Goal: Information Seeking & Learning: Compare options

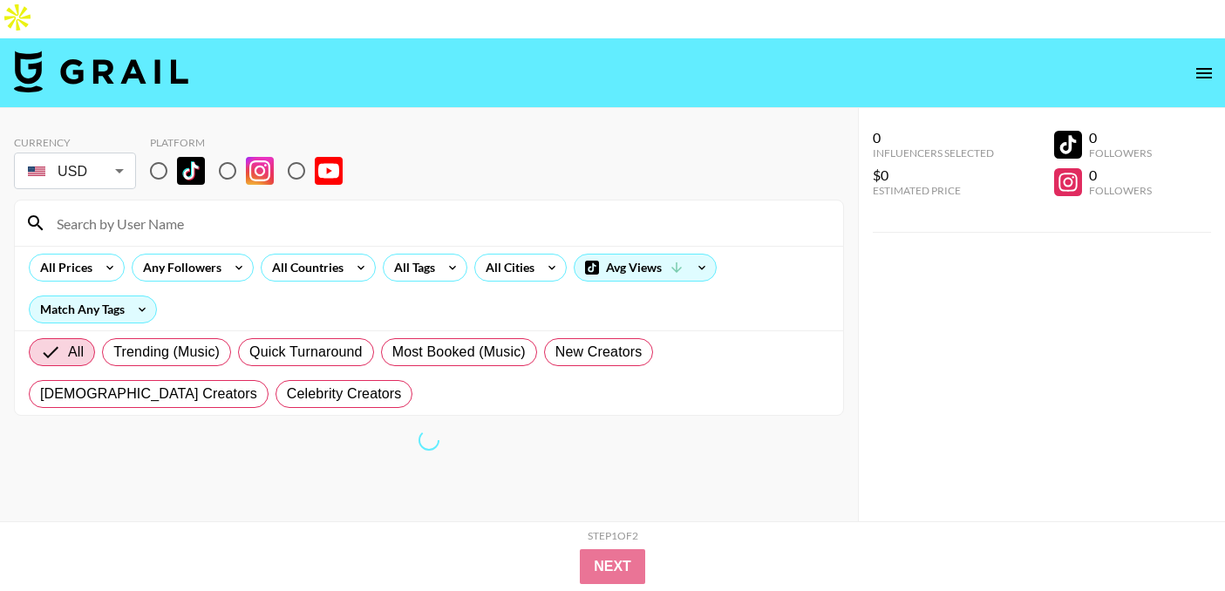
click at [160, 153] on input "radio" at bounding box center [158, 171] width 37 height 37
radio input "true"
click at [326, 255] on div "All Countries" at bounding box center [304, 268] width 85 height 26
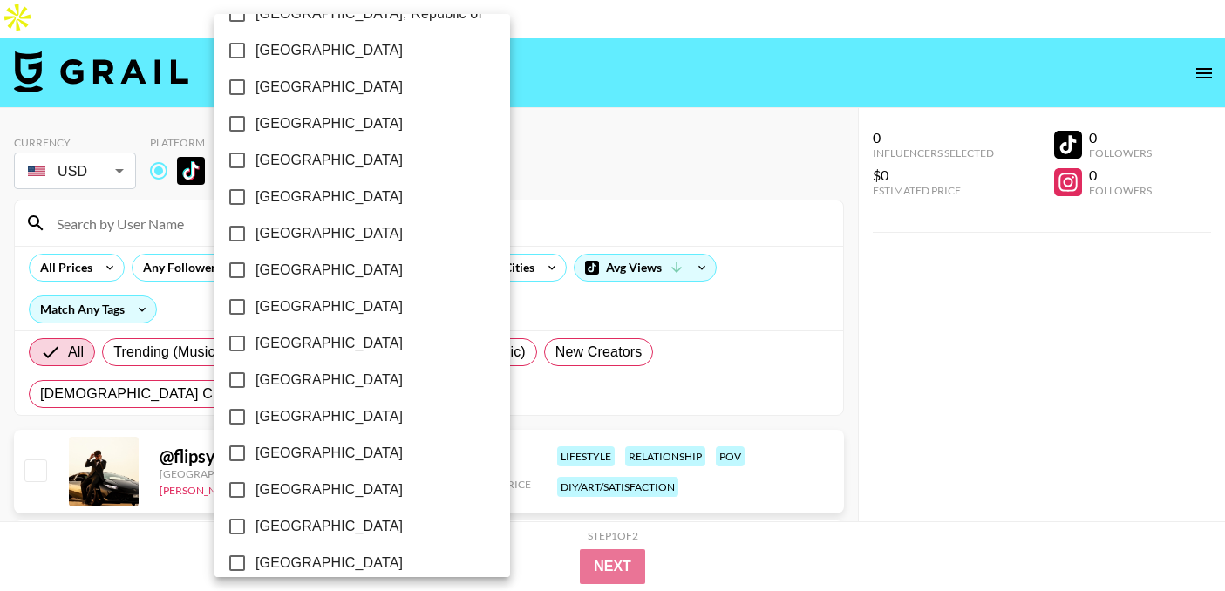
scroll to position [1442, 0]
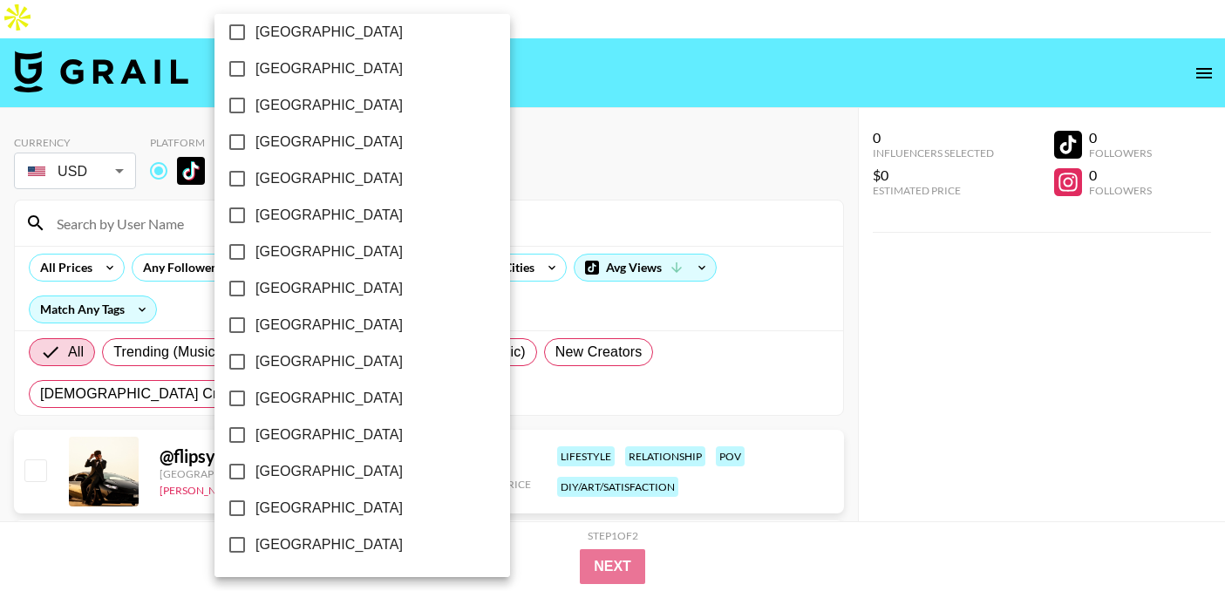
click at [318, 497] on label "[GEOGRAPHIC_DATA]" at bounding box center [350, 508] width 263 height 37
click at [256, 497] on input "[GEOGRAPHIC_DATA]" at bounding box center [237, 508] width 37 height 37
checkbox input "true"
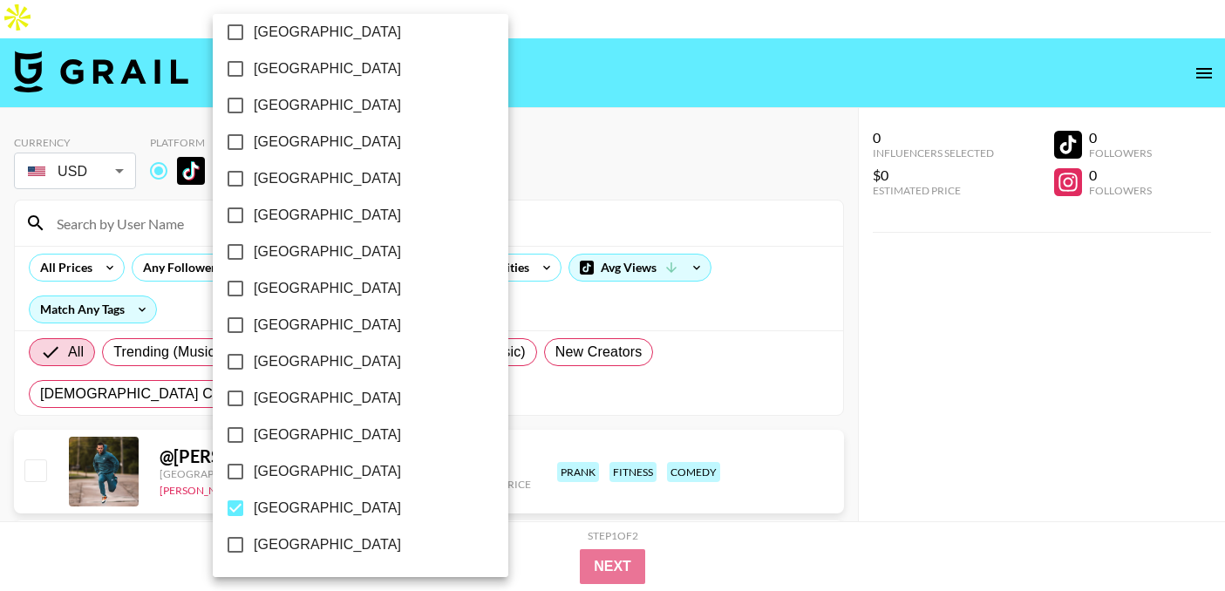
click at [549, 117] on div at bounding box center [612, 295] width 1225 height 591
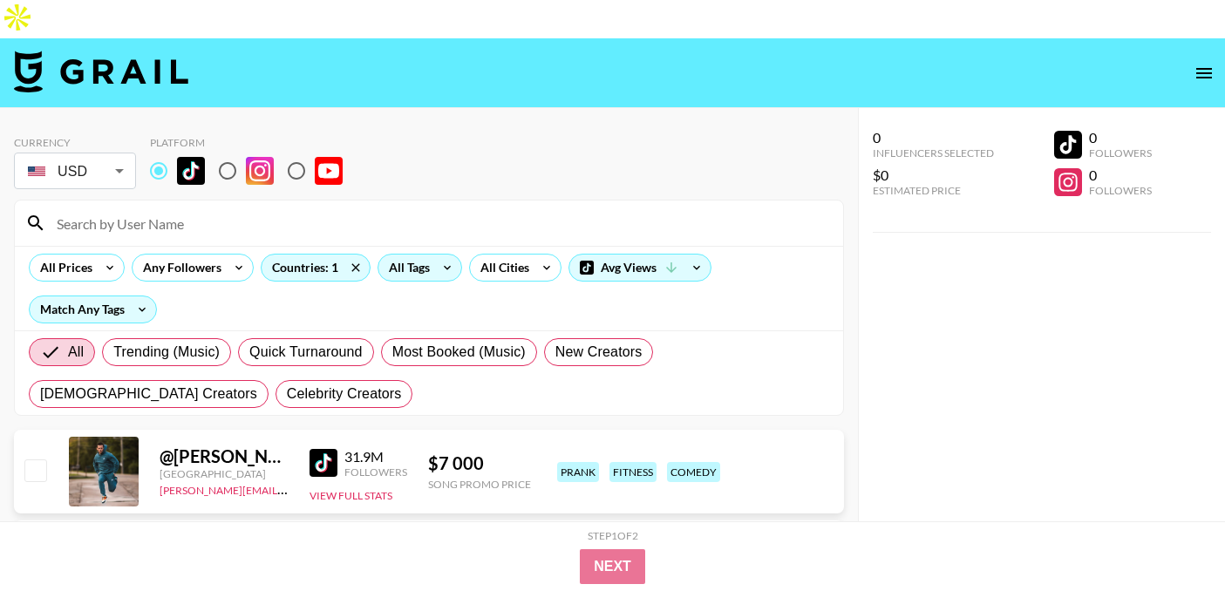
click at [420, 255] on div "All Tags" at bounding box center [405, 268] width 55 height 26
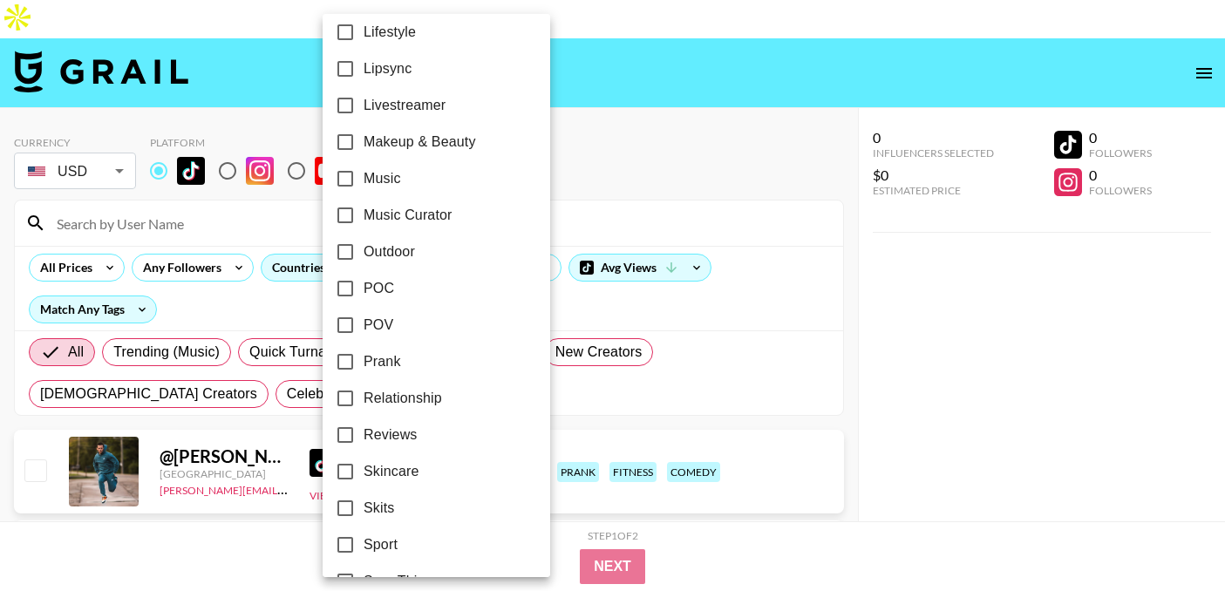
scroll to position [896, 0]
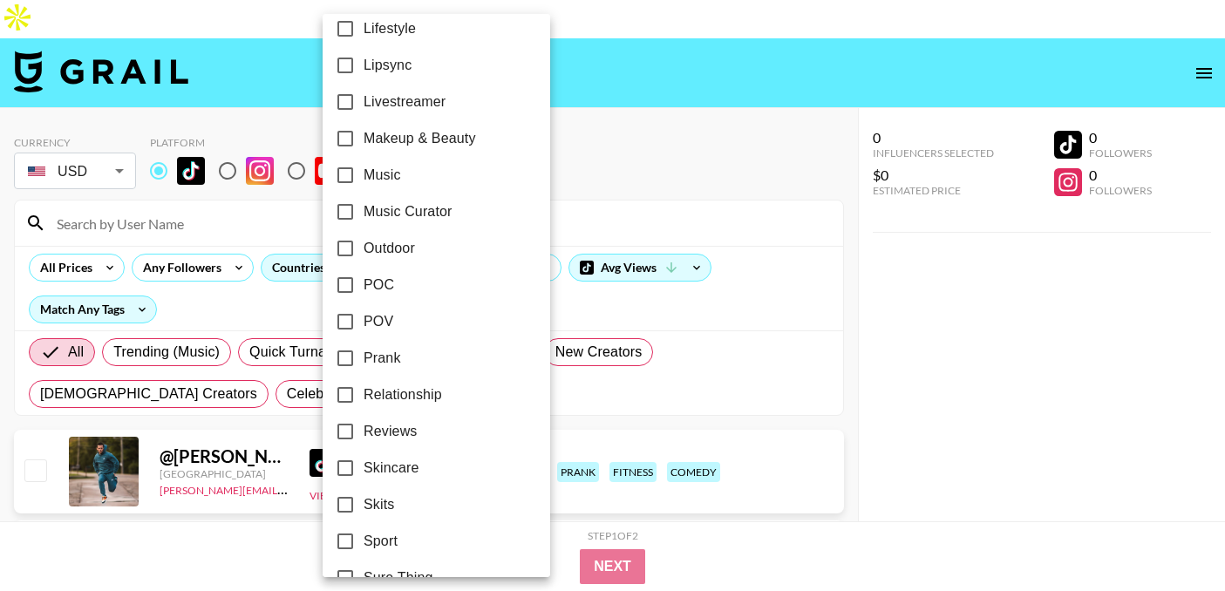
click at [400, 315] on label "POV" at bounding box center [424, 321] width 195 height 37
click at [364, 315] on input "POV" at bounding box center [345, 321] width 37 height 37
checkbox input "true"
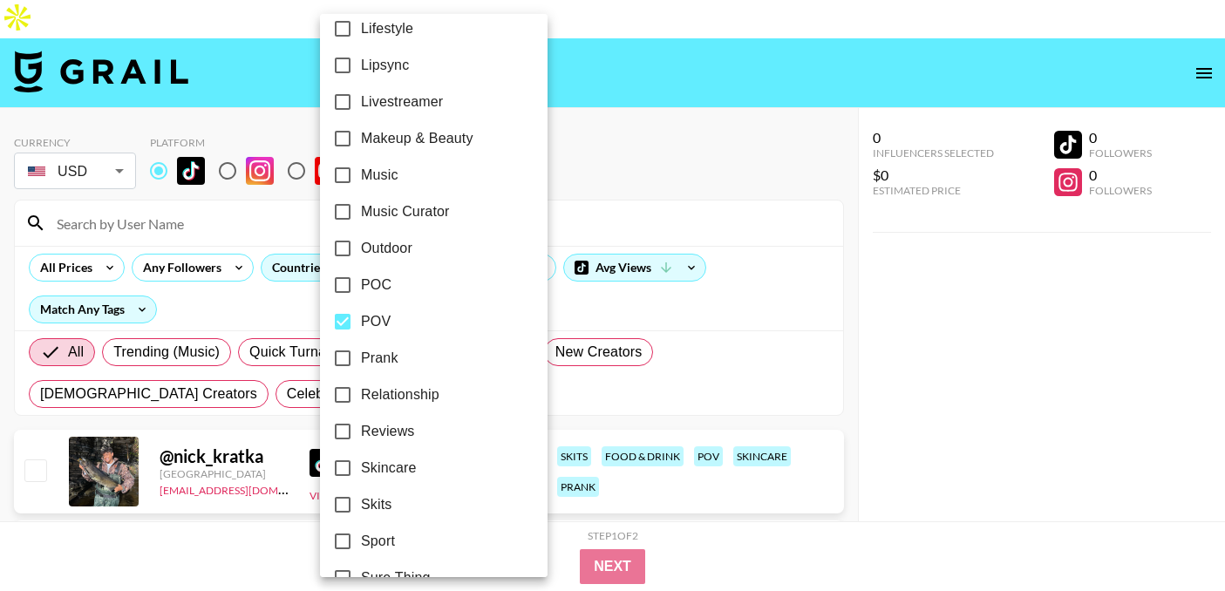
click at [590, 131] on div at bounding box center [612, 295] width 1225 height 591
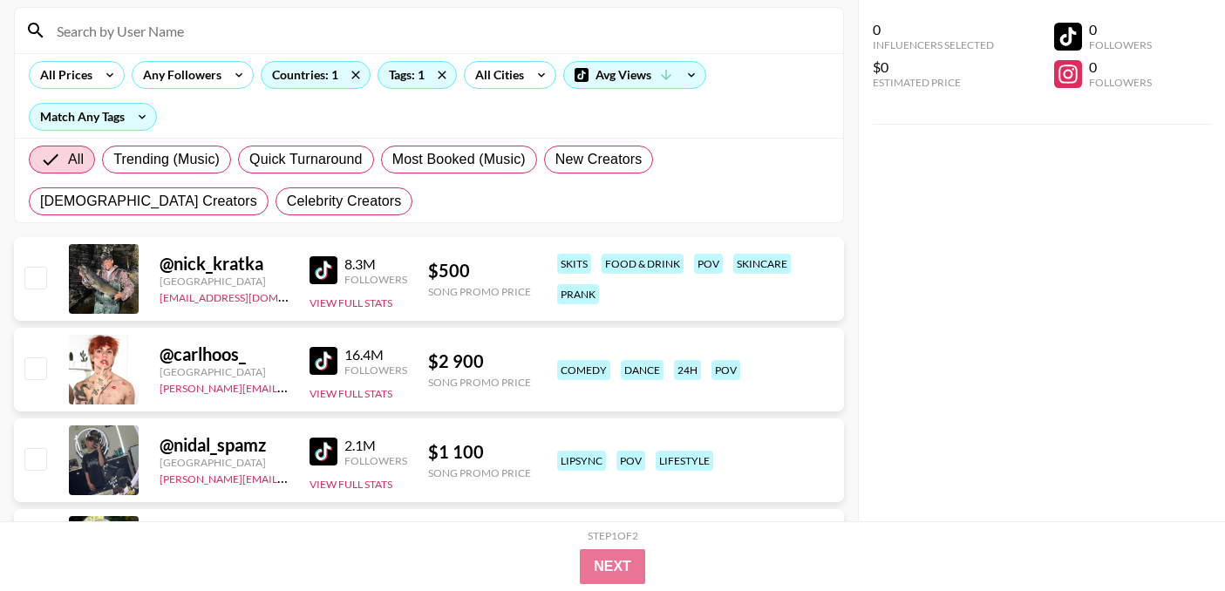
scroll to position [58, 0]
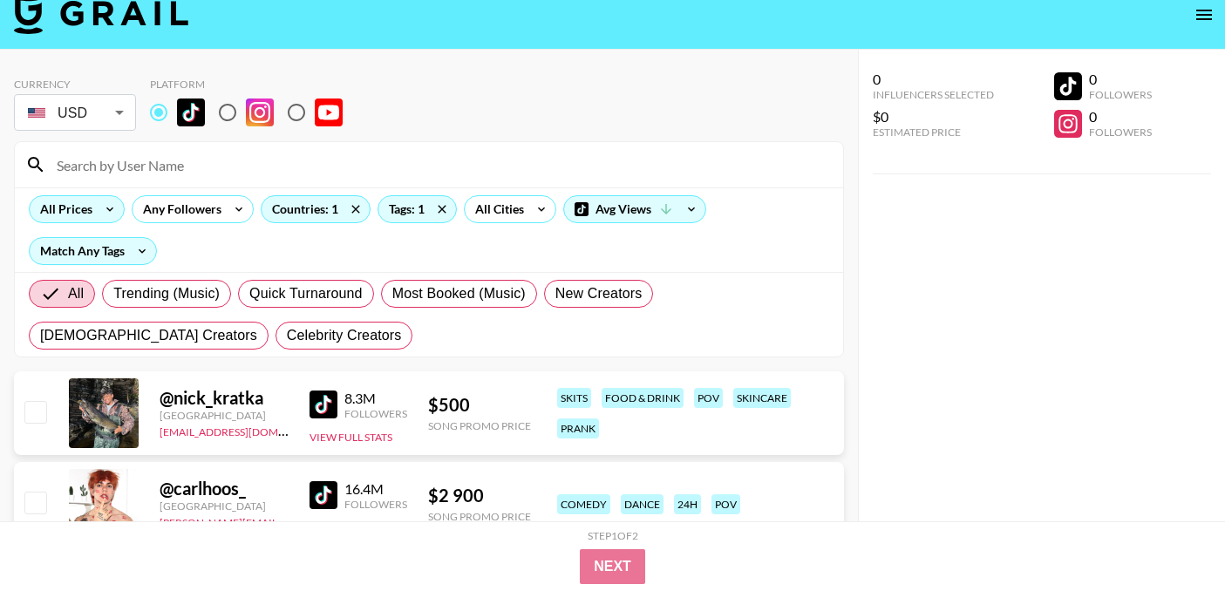
click at [92, 195] on div "All Prices" at bounding box center [77, 209] width 96 height 28
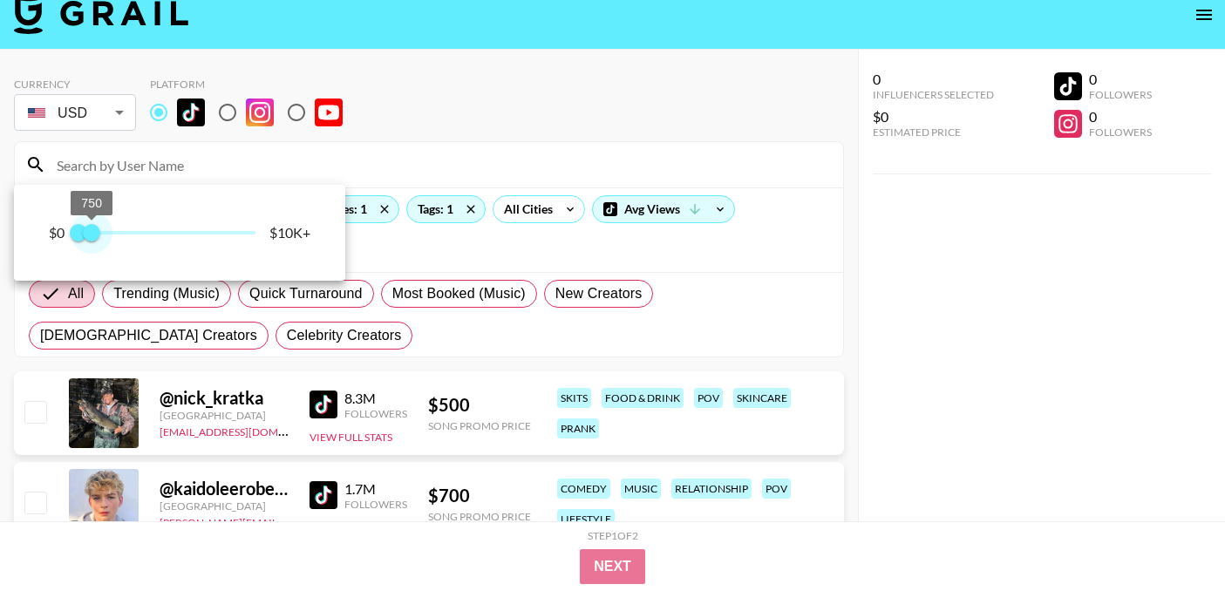
type input "500"
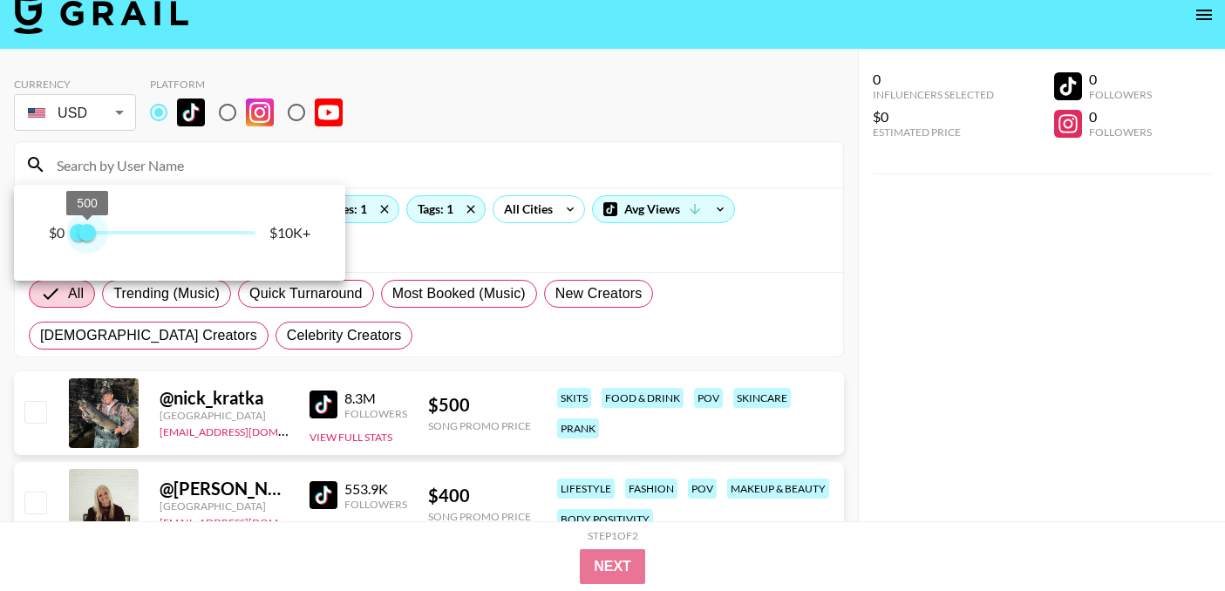
drag, startPoint x: 257, startPoint y: 229, endPoint x: 89, endPoint y: 229, distance: 168.3
click at [89, 229] on span "500" at bounding box center [86, 232] width 17 height 17
click at [523, 3] on div at bounding box center [612, 295] width 1225 height 591
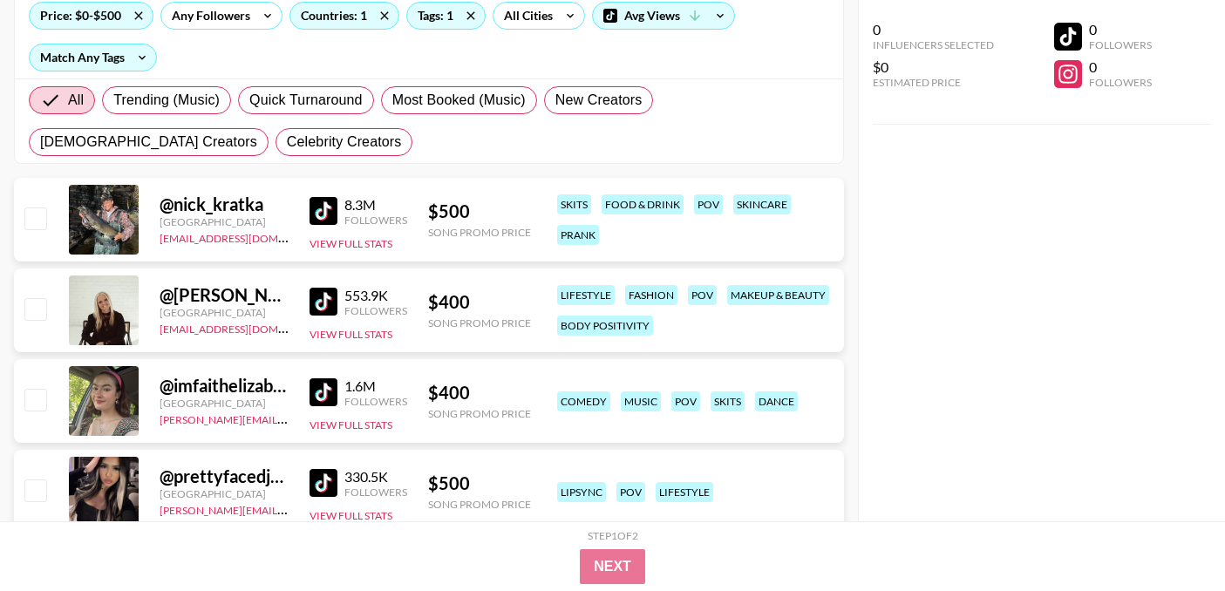
scroll to position [299, 0]
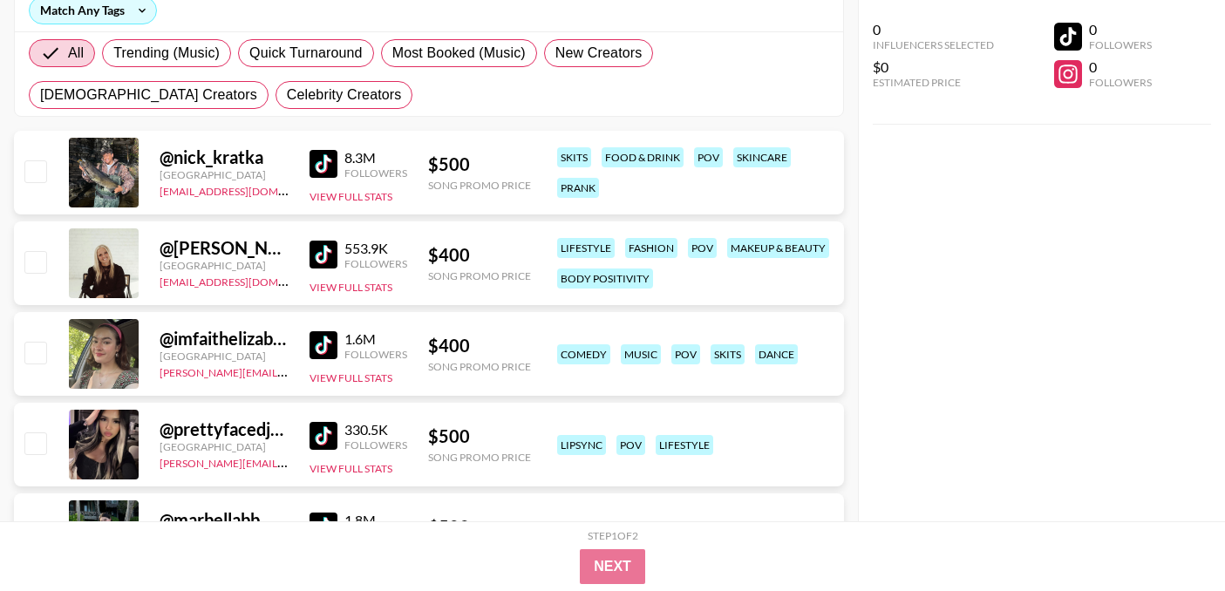
click at [329, 422] on img at bounding box center [324, 436] width 28 height 28
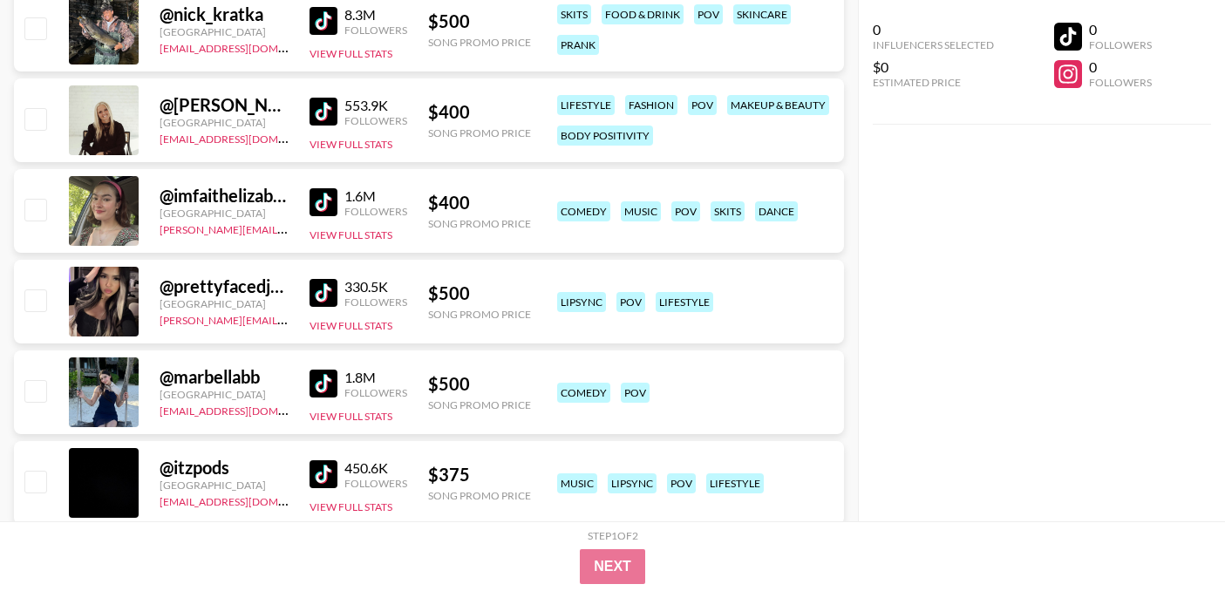
scroll to position [458, 0]
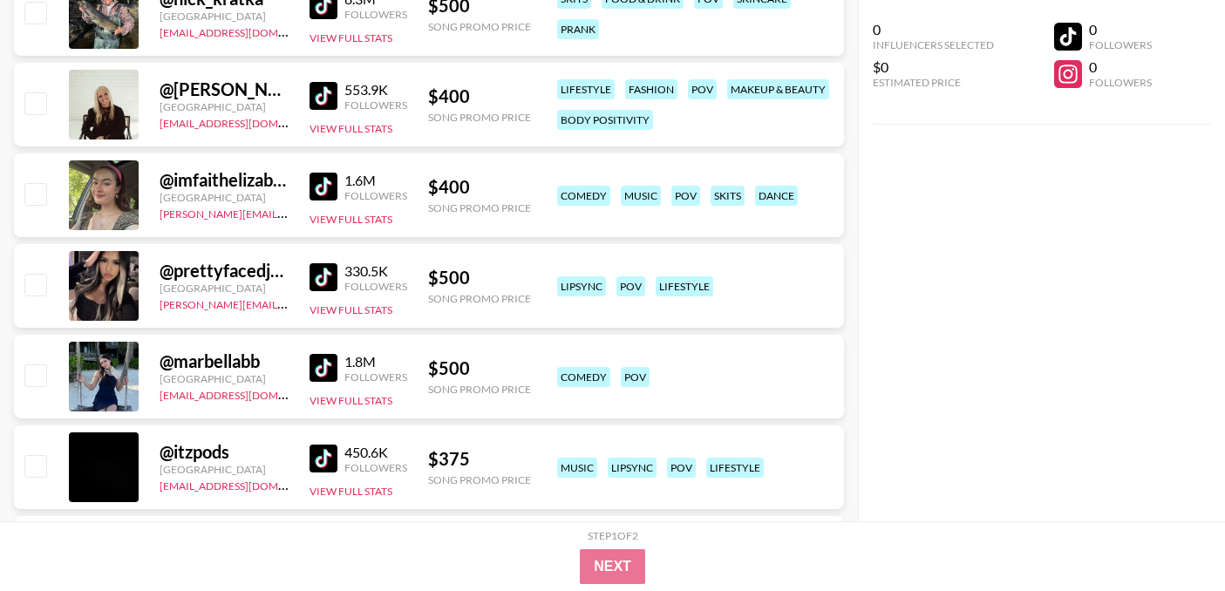
click at [336, 173] on img at bounding box center [324, 187] width 28 height 28
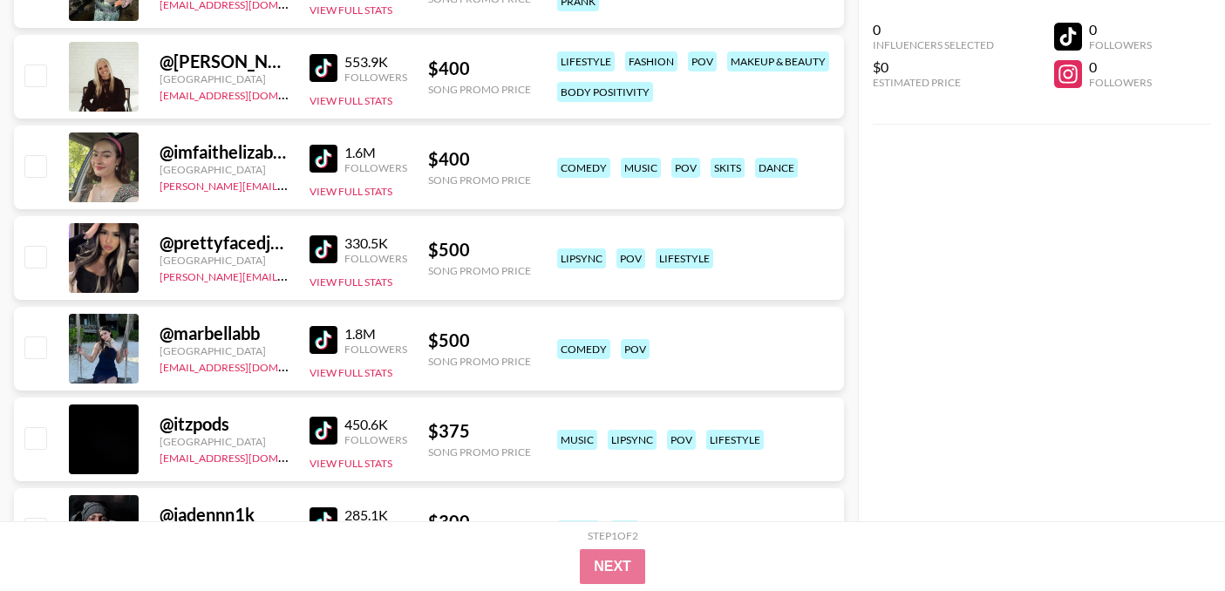
scroll to position [487, 0]
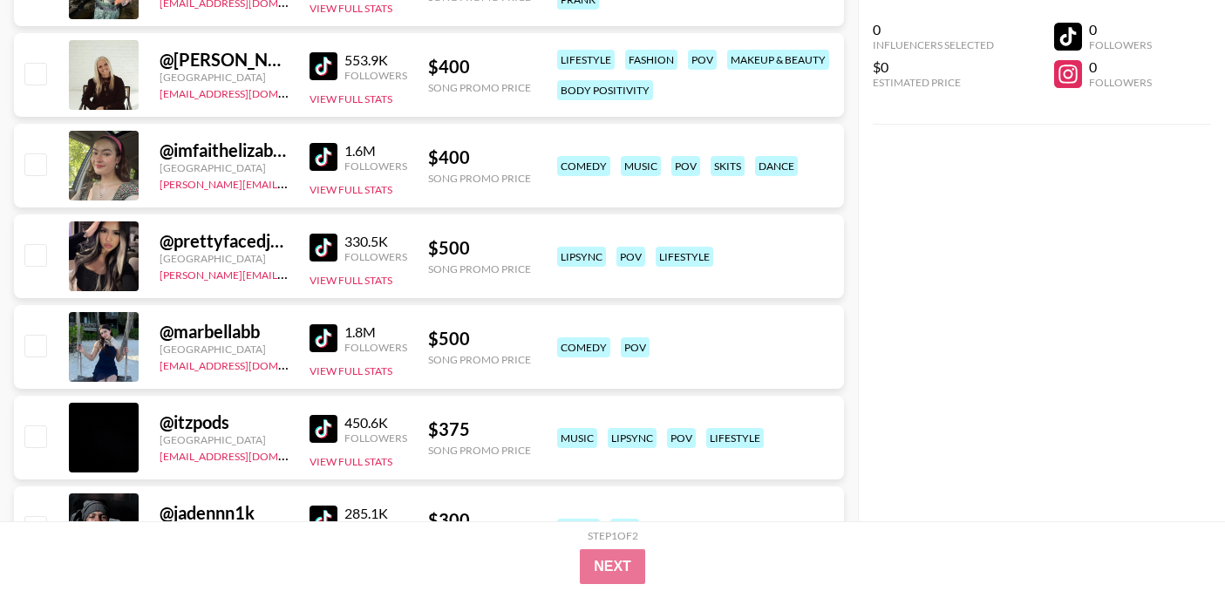
click at [317, 324] on img at bounding box center [324, 338] width 28 height 28
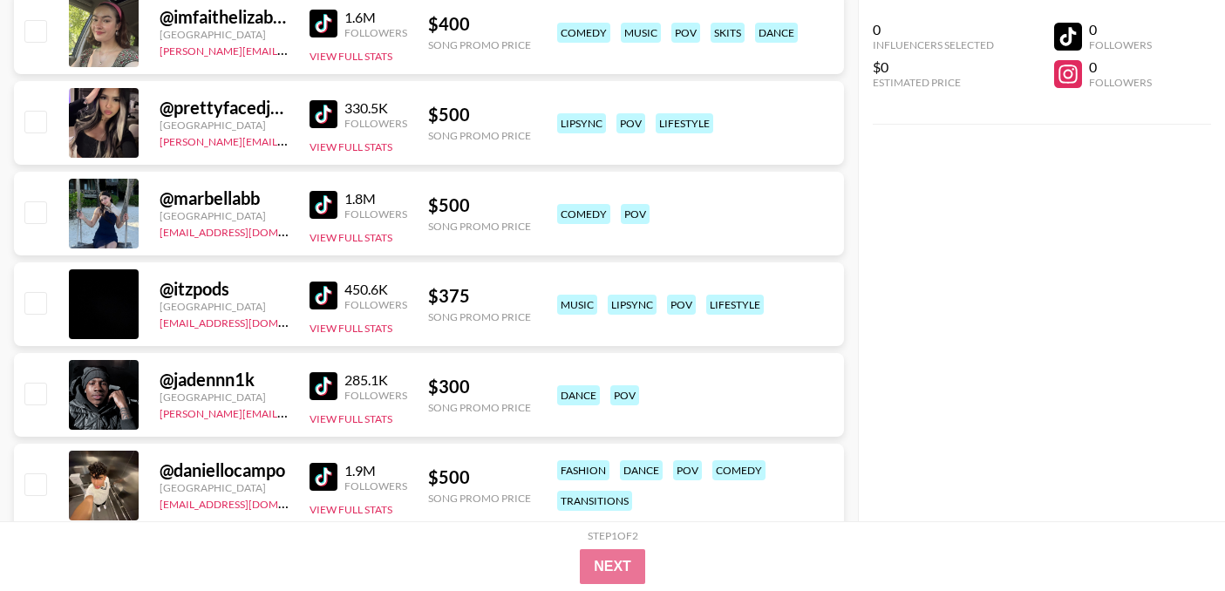
scroll to position [644, 0]
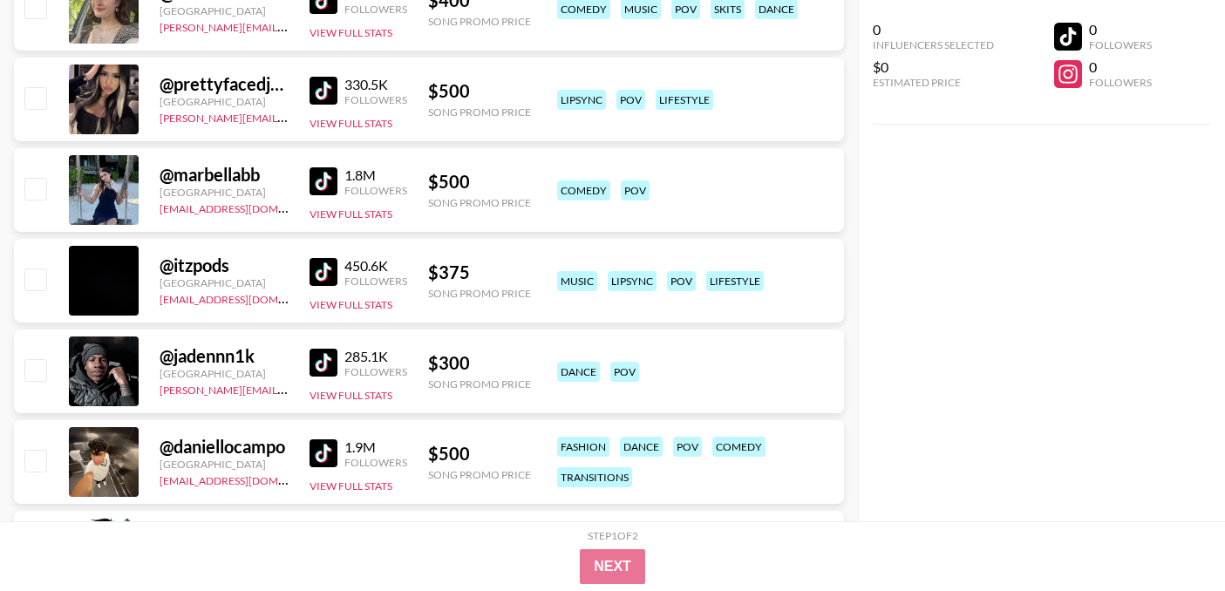
click at [317, 349] on img at bounding box center [324, 363] width 28 height 28
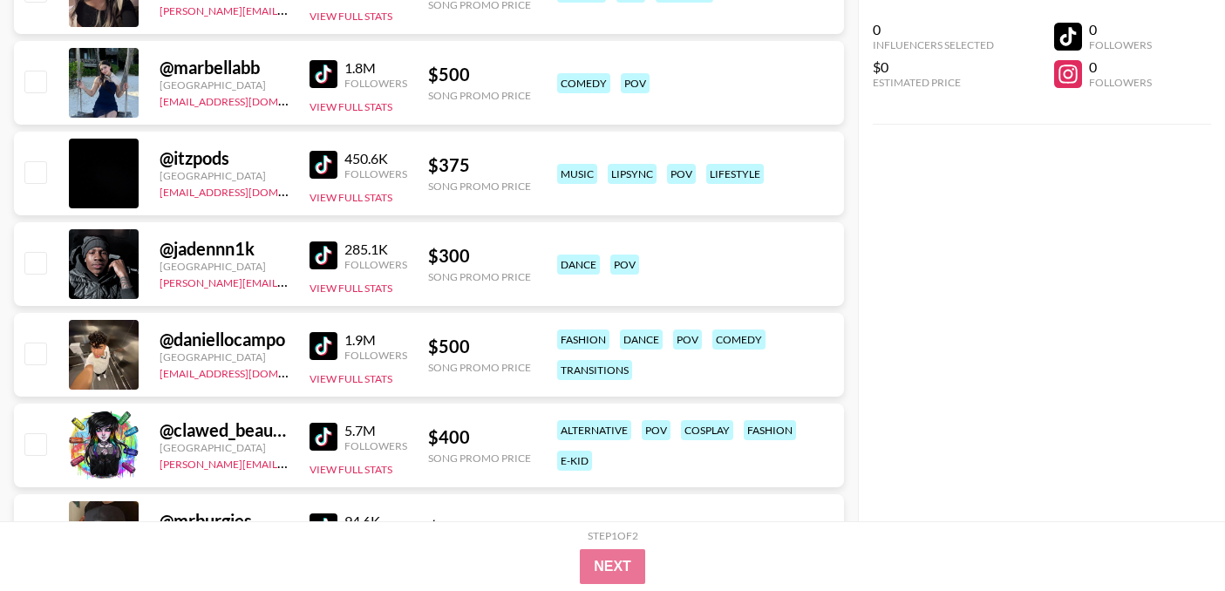
scroll to position [753, 0]
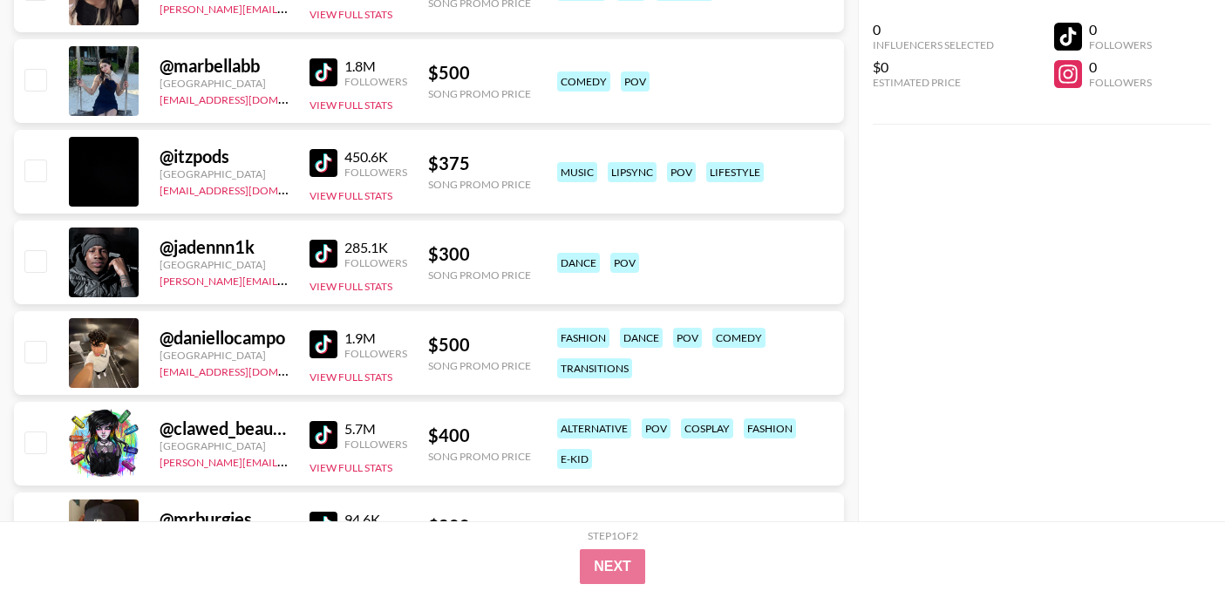
click at [314, 331] on img at bounding box center [324, 345] width 28 height 28
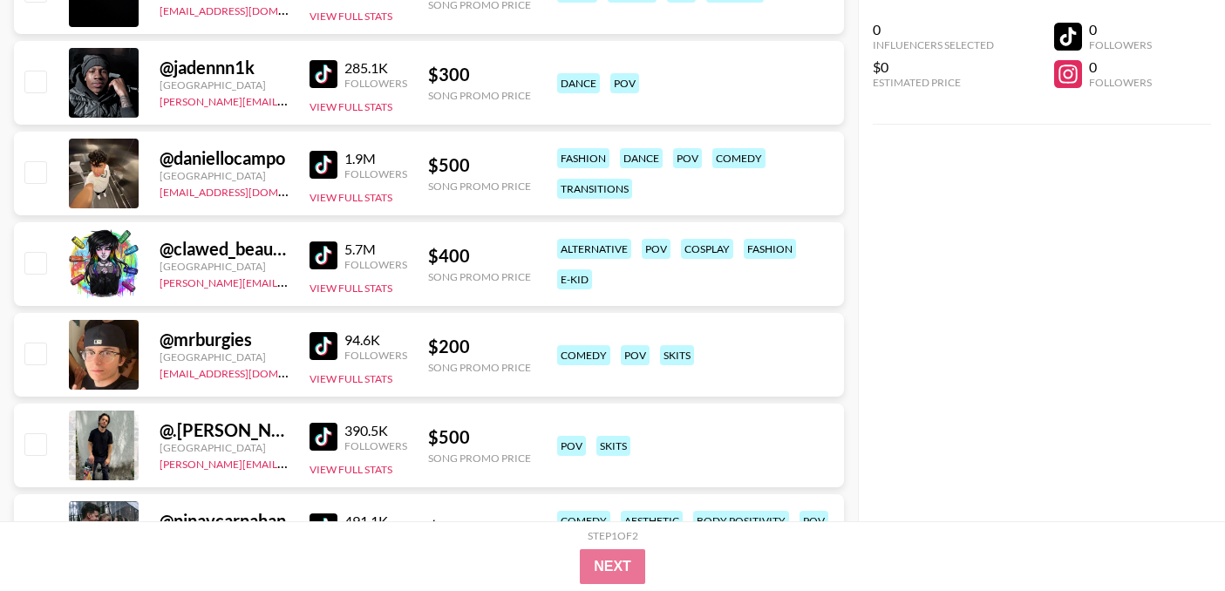
scroll to position [938, 0]
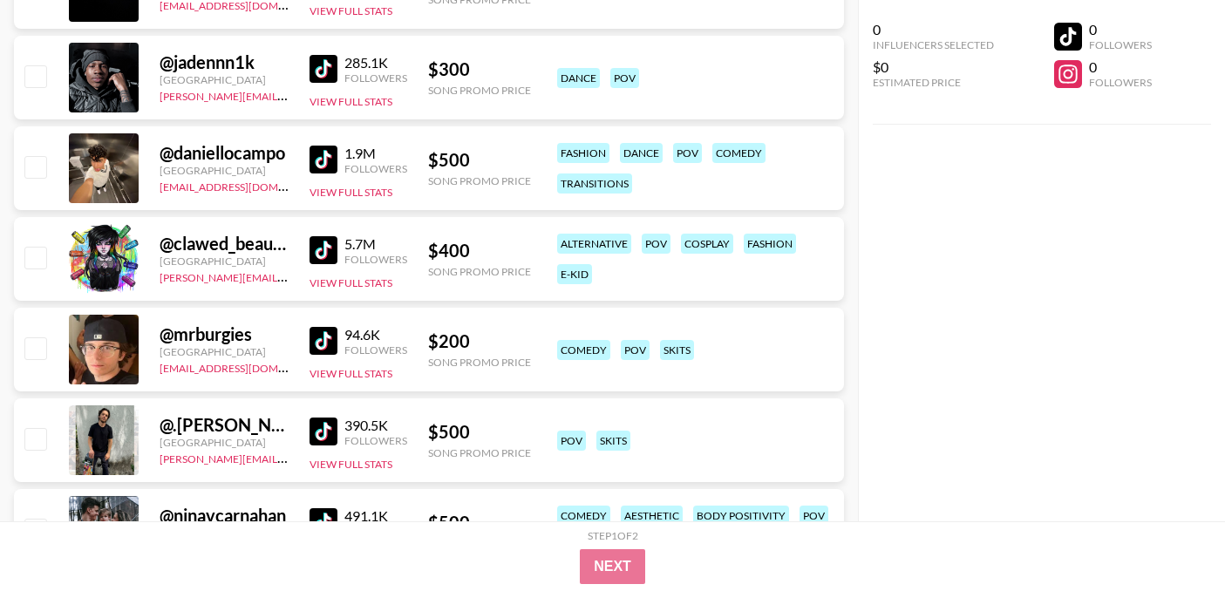
click at [325, 236] on img at bounding box center [324, 250] width 28 height 28
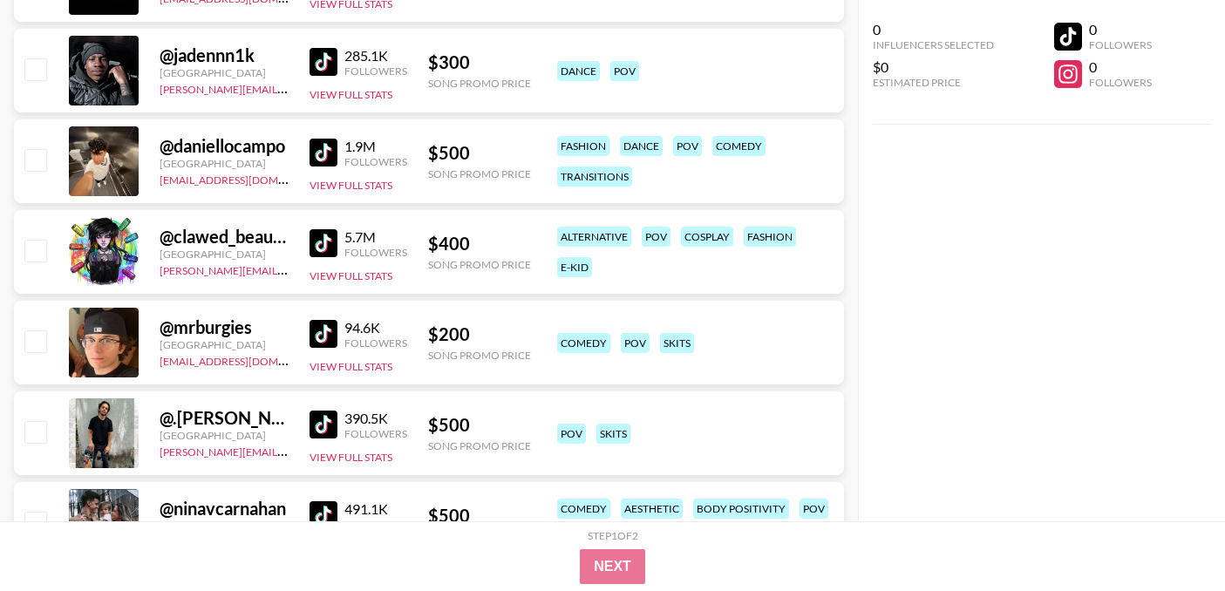
scroll to position [948, 0]
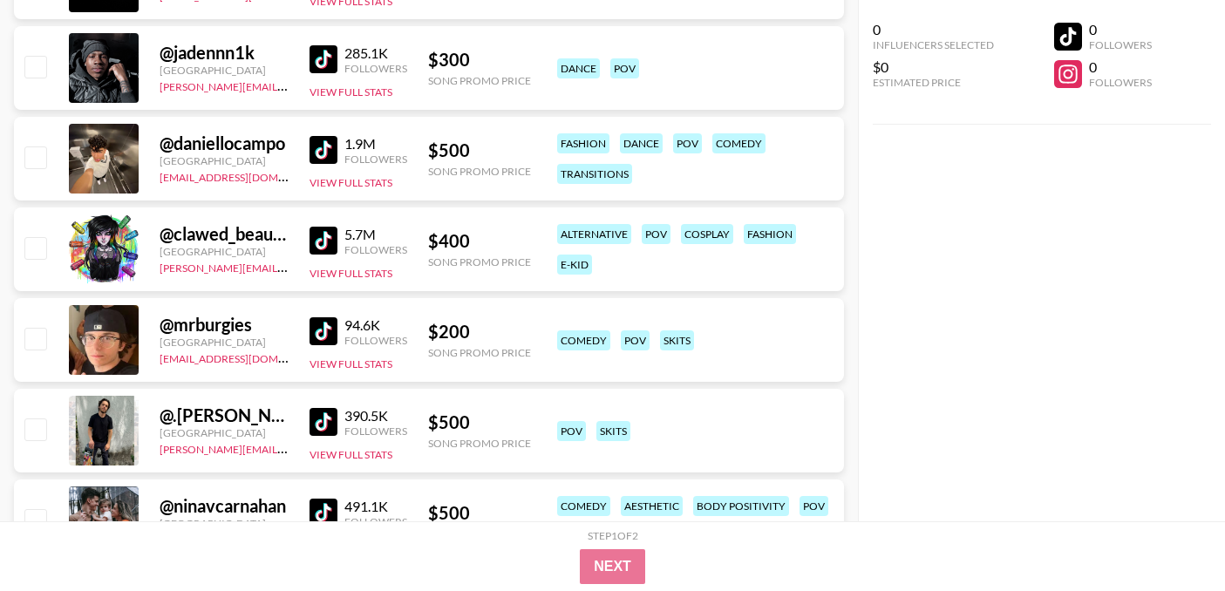
click at [335, 317] on img at bounding box center [324, 331] width 28 height 28
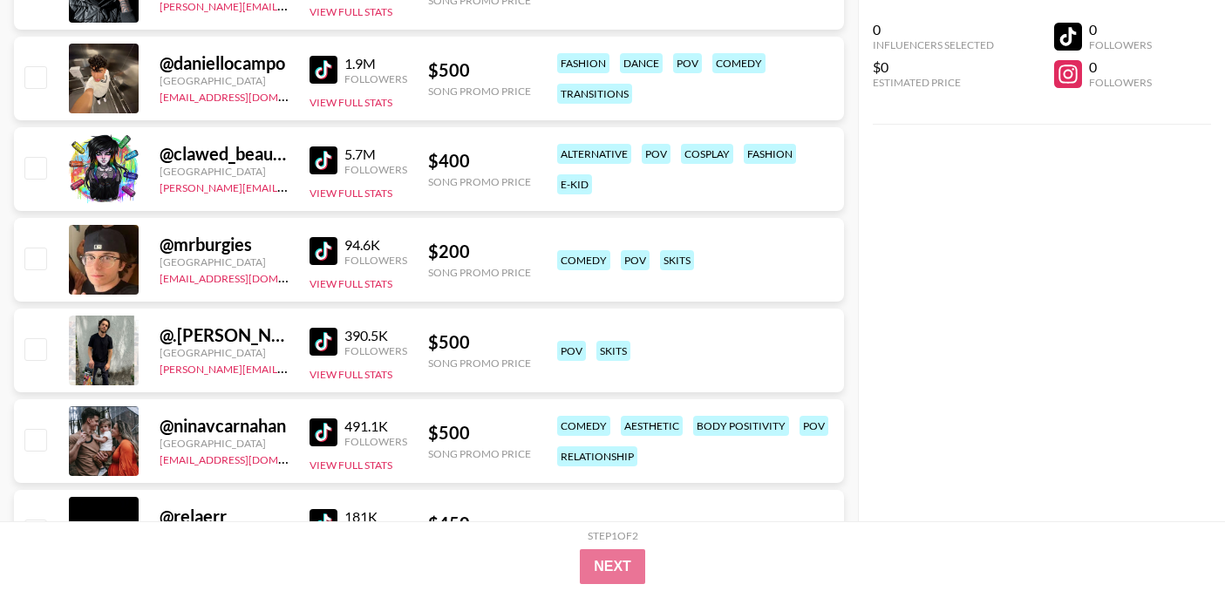
scroll to position [0, 0]
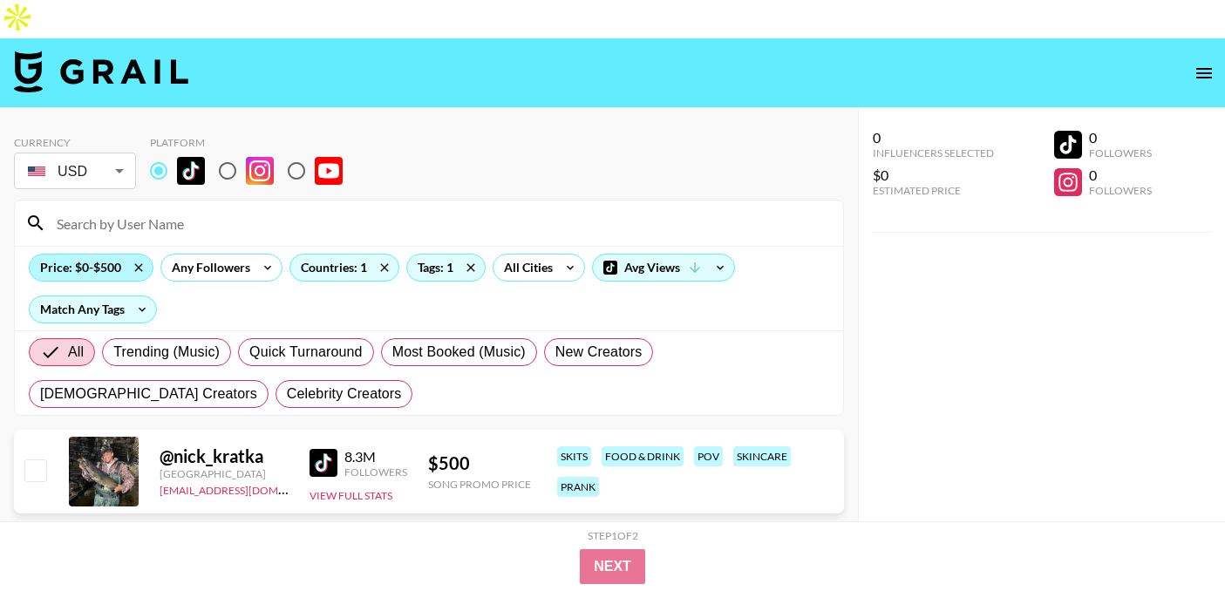
click at [89, 255] on div "Price: $0-$500" at bounding box center [91, 268] width 123 height 26
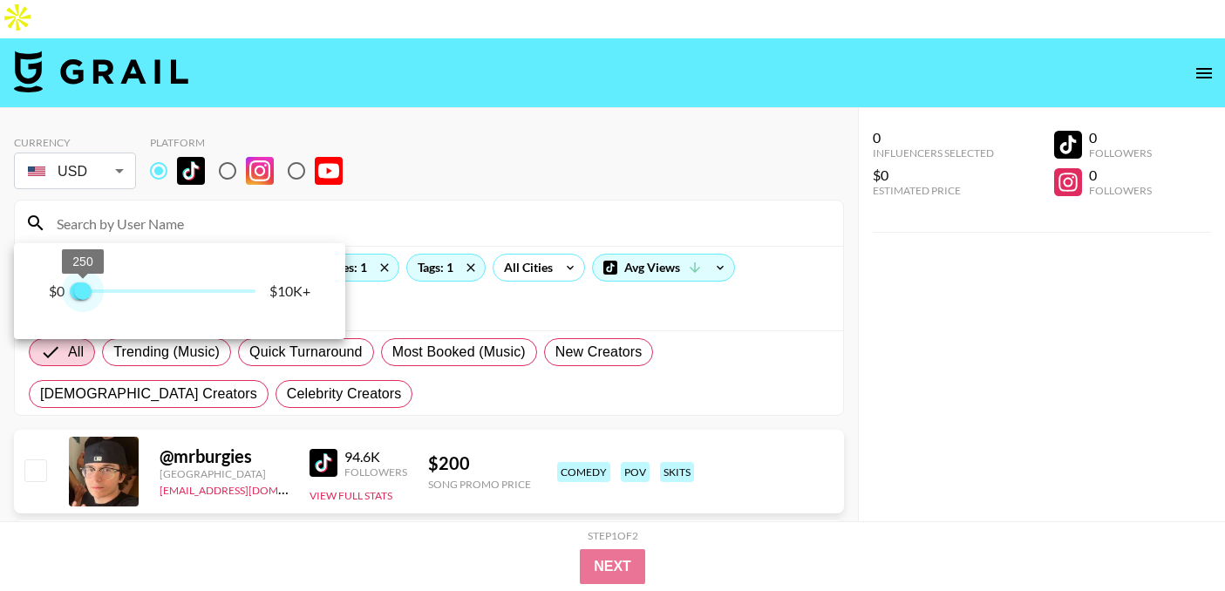
click at [84, 293] on span "250" at bounding box center [82, 291] width 17 height 17
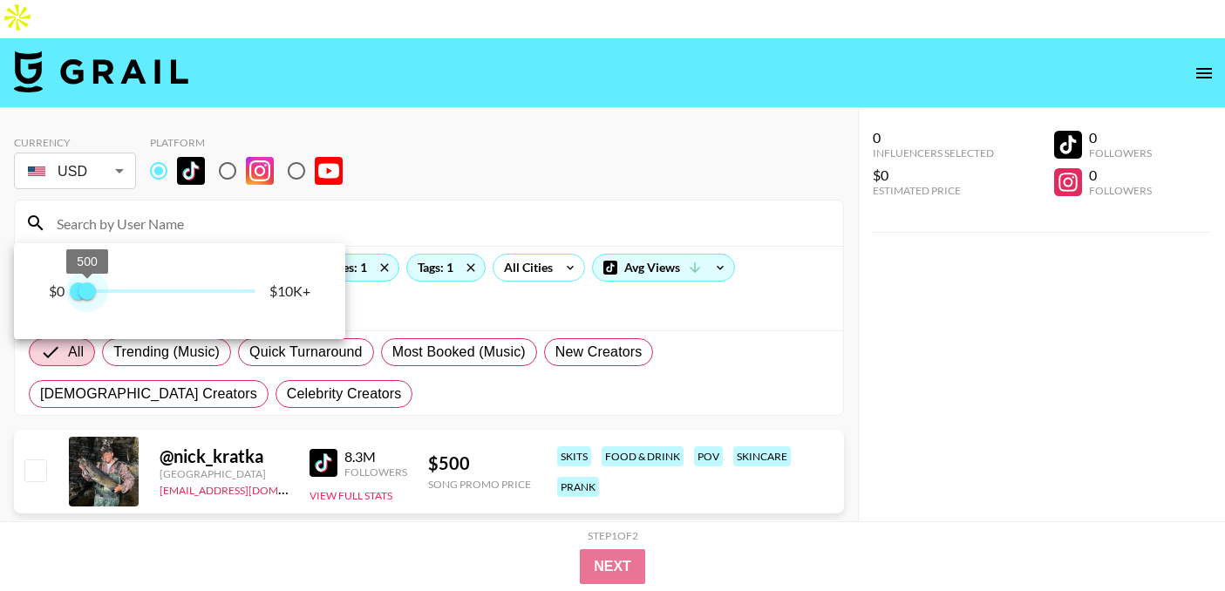
type input "250"
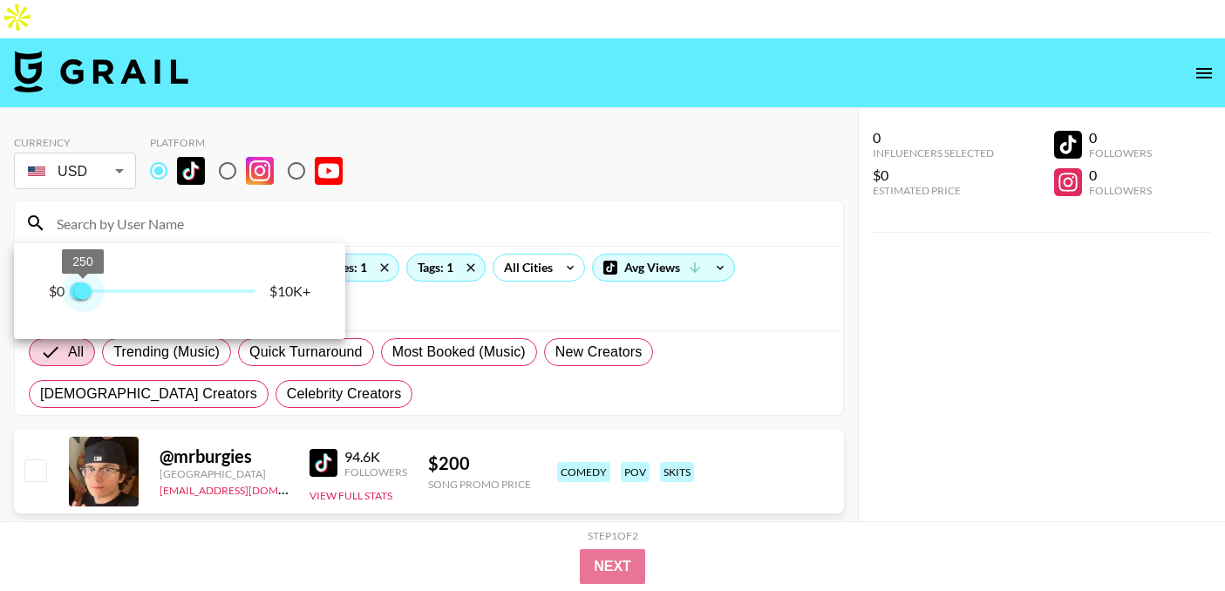
click at [85, 293] on span "250" at bounding box center [82, 291] width 17 height 17
click at [474, 276] on div at bounding box center [612, 295] width 1225 height 591
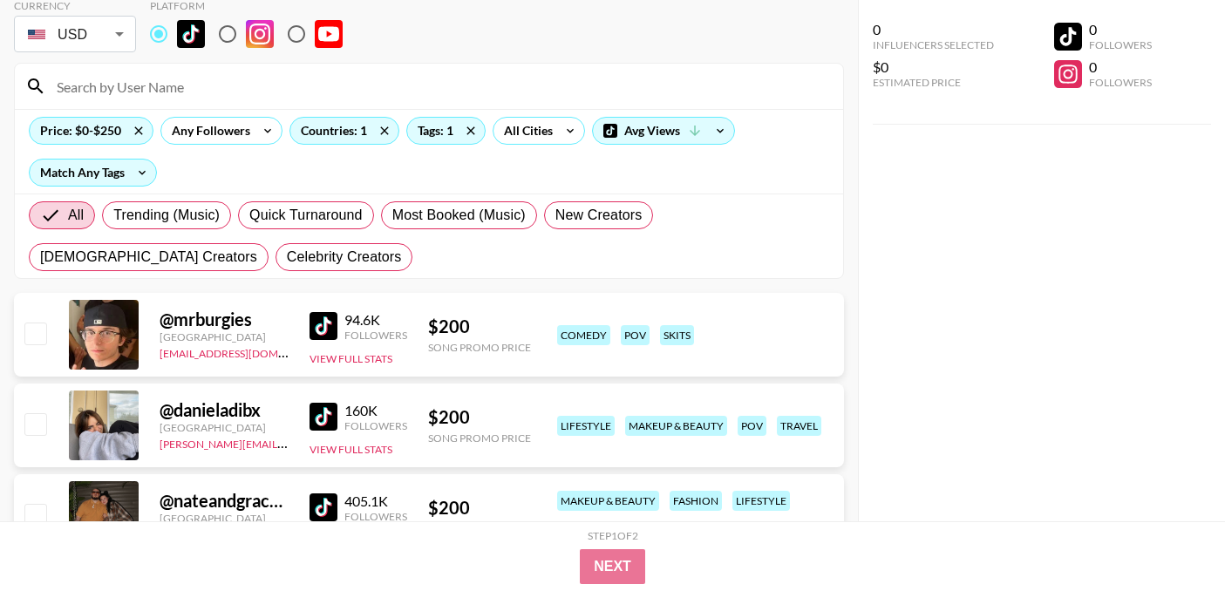
scroll to position [315, 0]
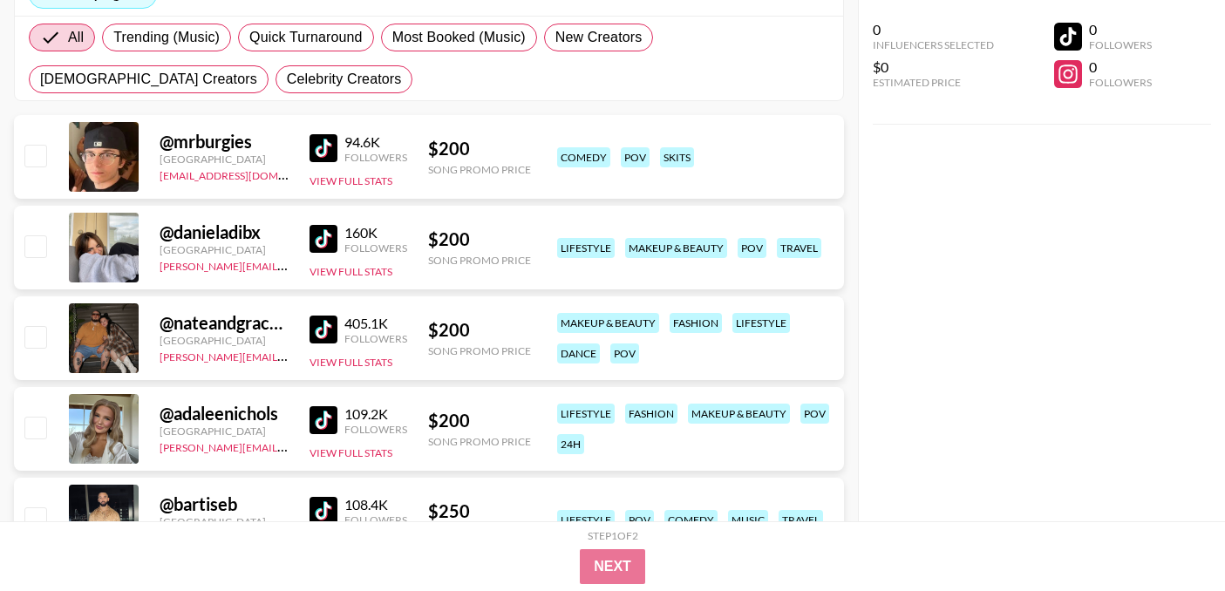
click at [330, 225] on img at bounding box center [324, 239] width 28 height 28
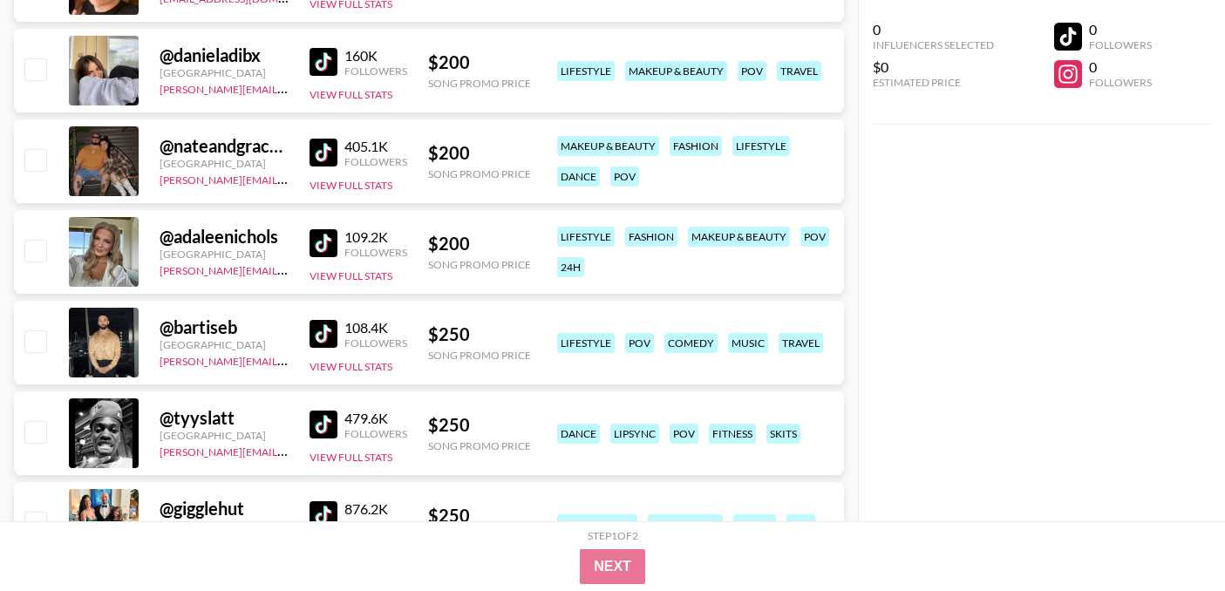
scroll to position [495, 0]
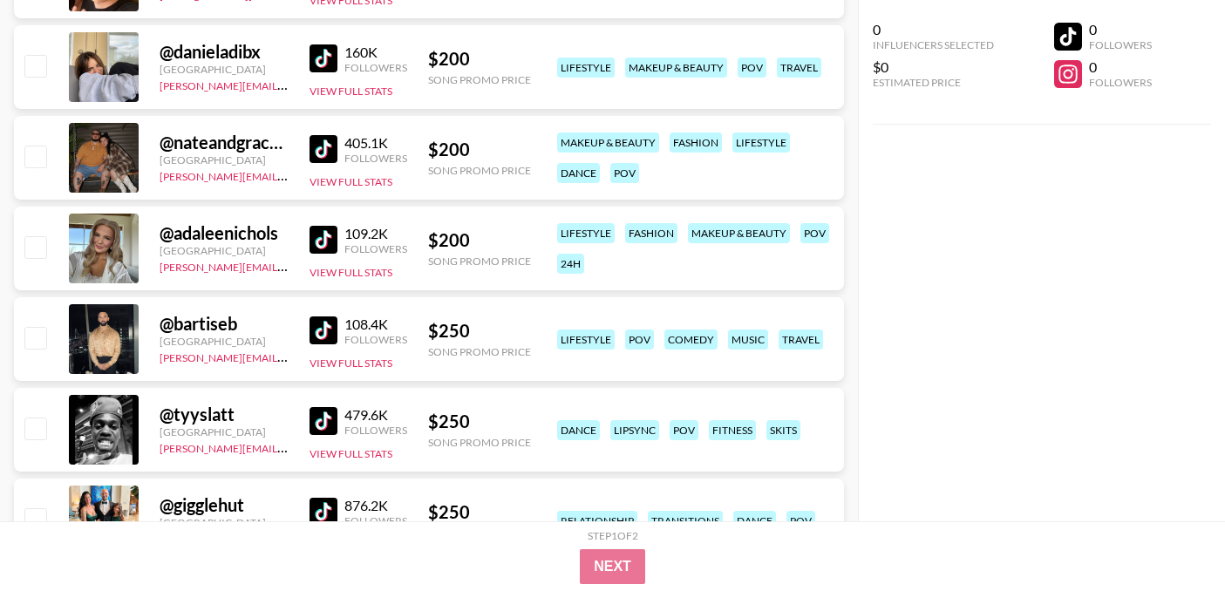
click at [321, 317] on img at bounding box center [324, 331] width 28 height 28
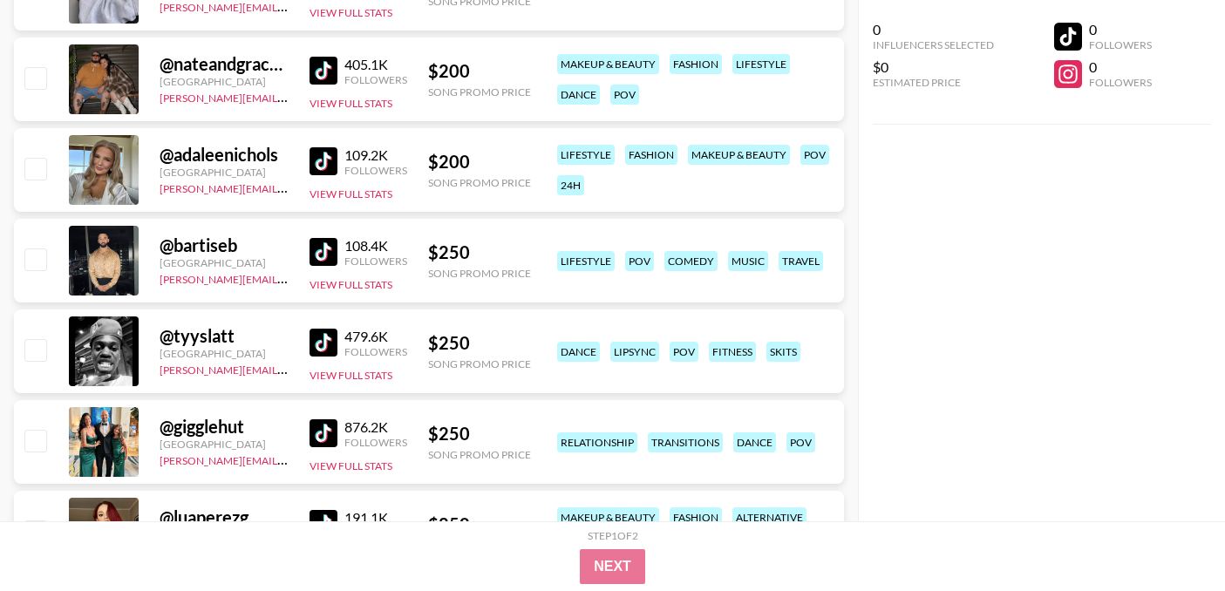
click at [337, 329] on link at bounding box center [327, 343] width 35 height 28
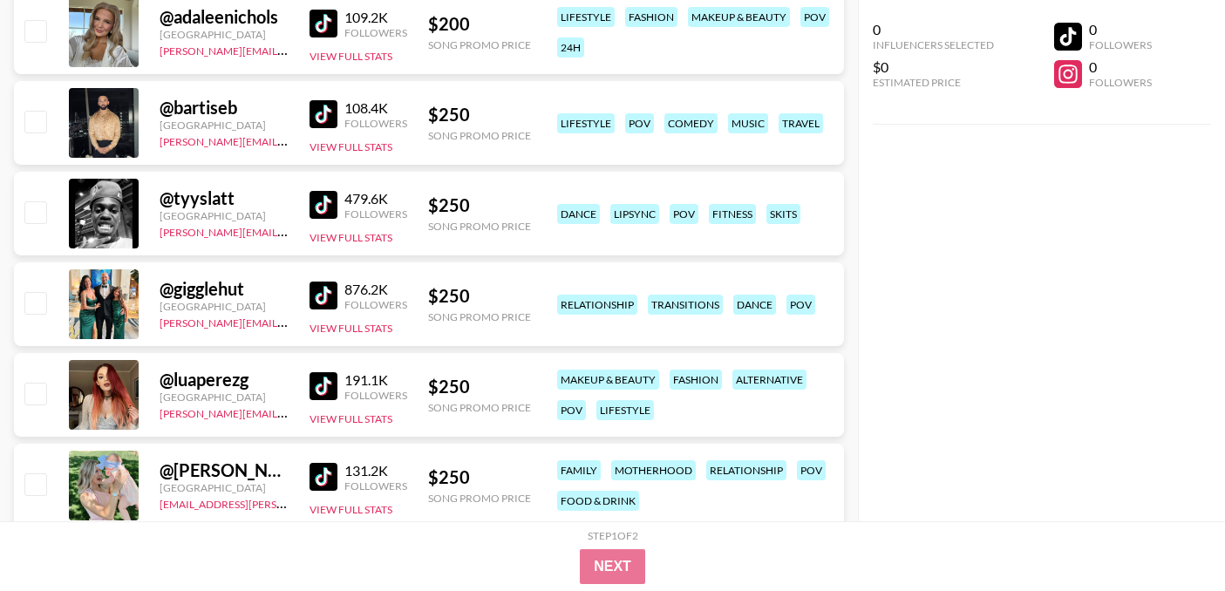
scroll to position [715, 0]
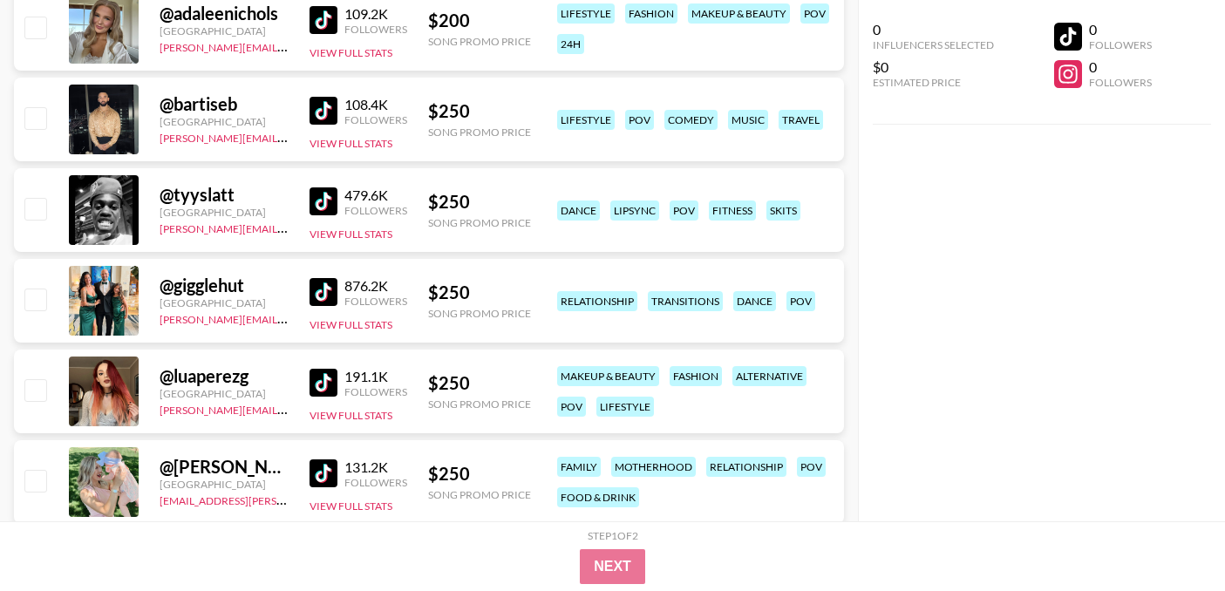
click at [331, 369] on img at bounding box center [324, 383] width 28 height 28
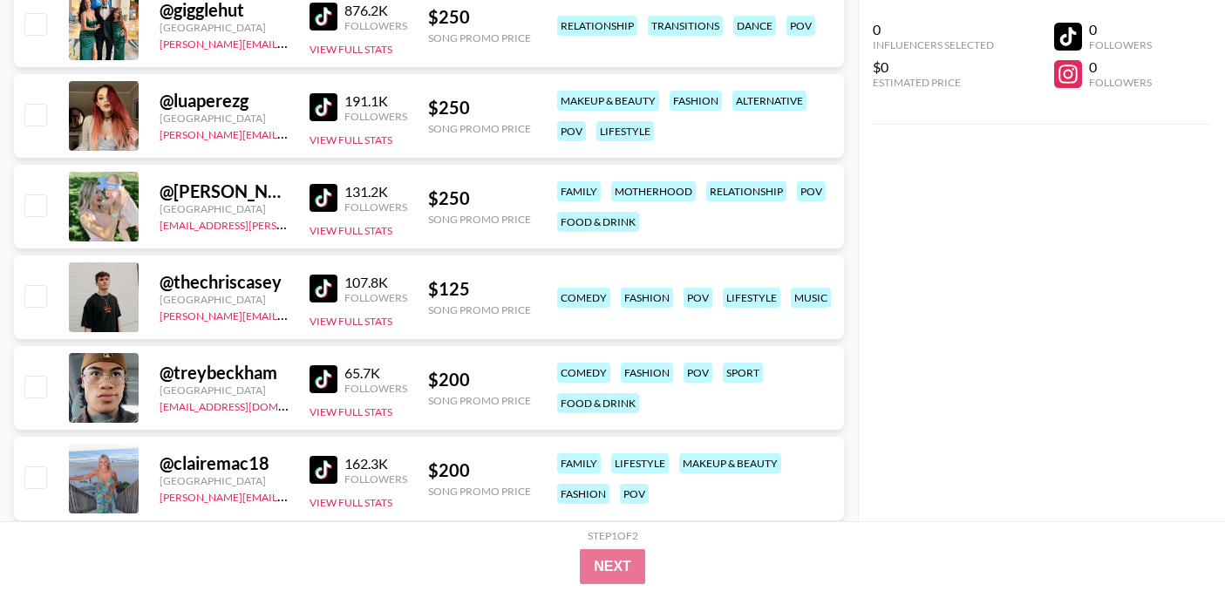
scroll to position [1058, 0]
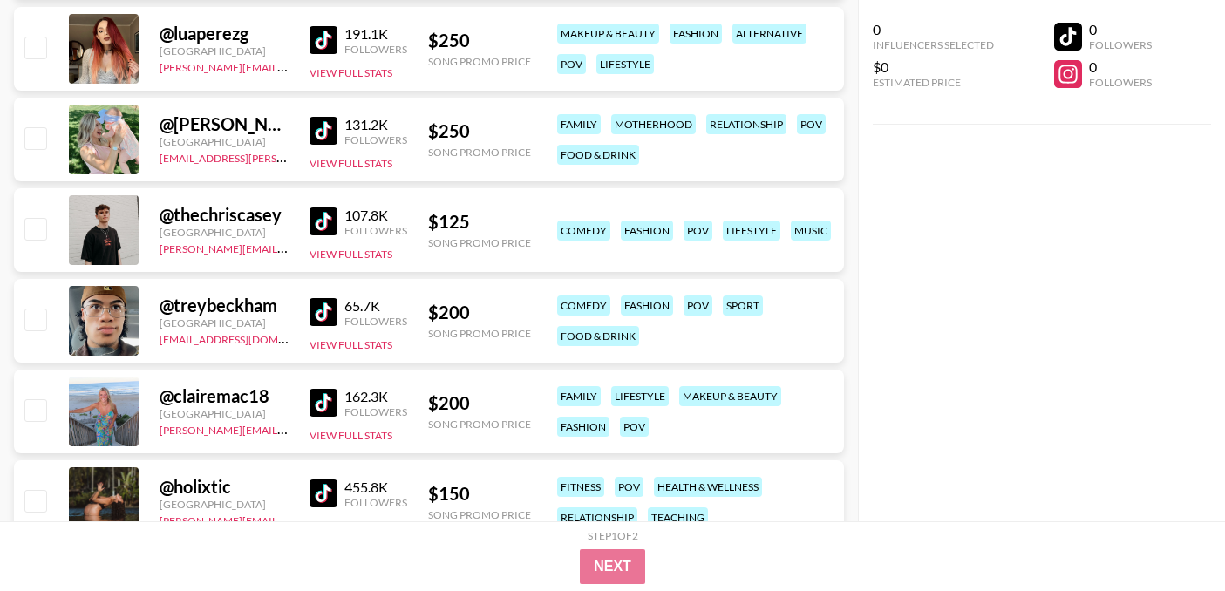
click at [328, 208] on img at bounding box center [324, 222] width 28 height 28
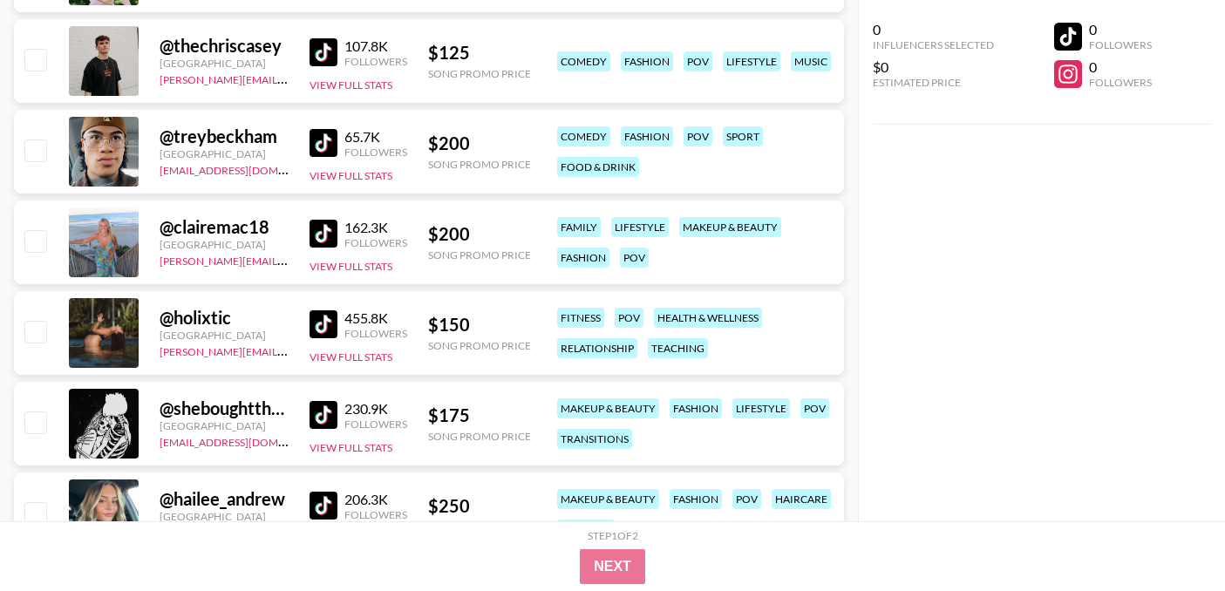
scroll to position [1232, 0]
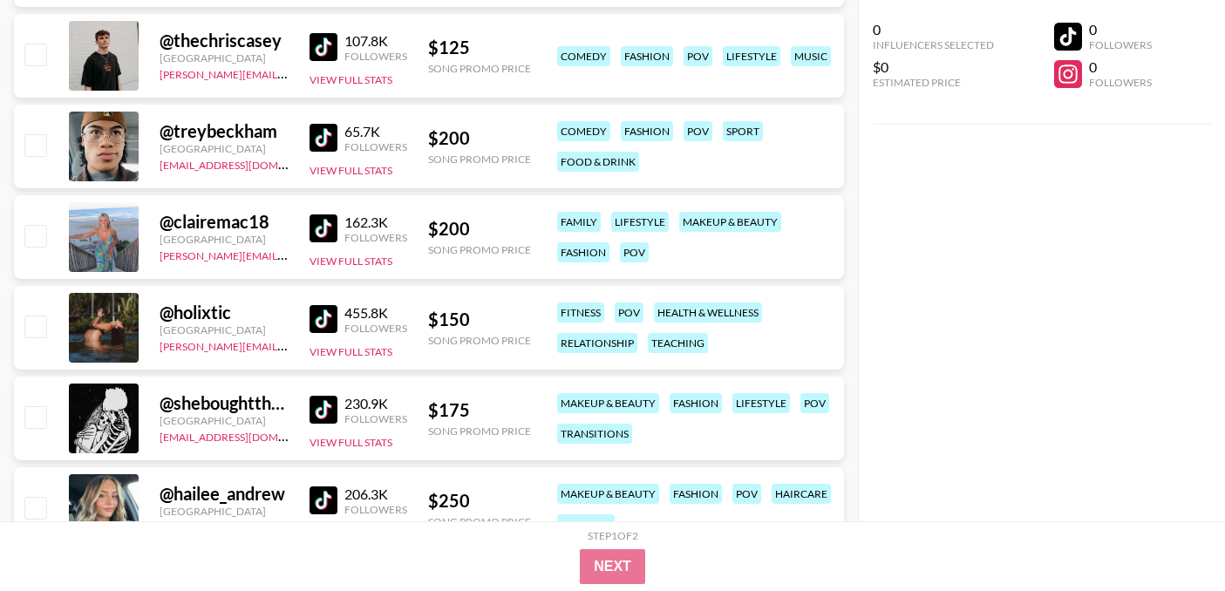
click at [326, 215] on img at bounding box center [324, 229] width 28 height 28
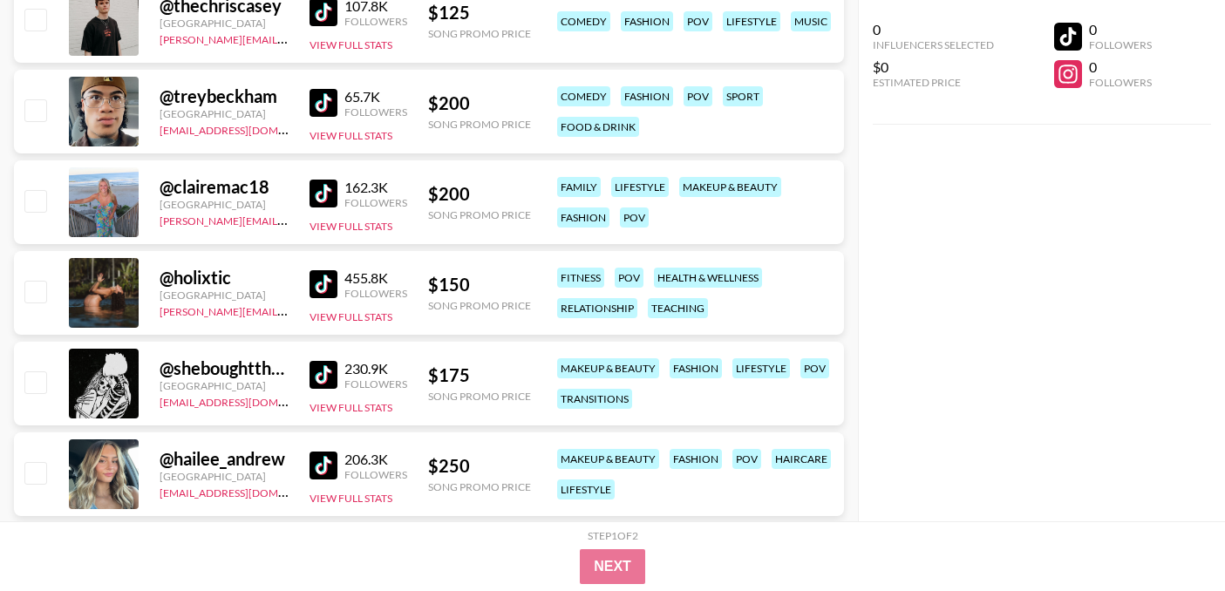
scroll to position [1271, 0]
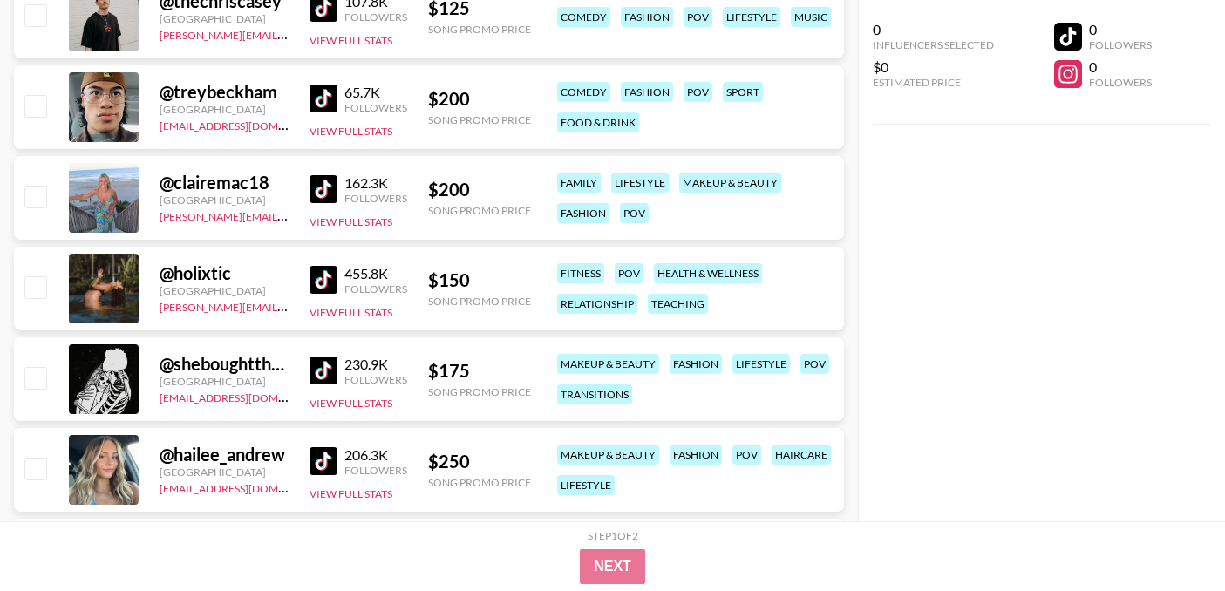
click at [313, 357] on img at bounding box center [324, 371] width 28 height 28
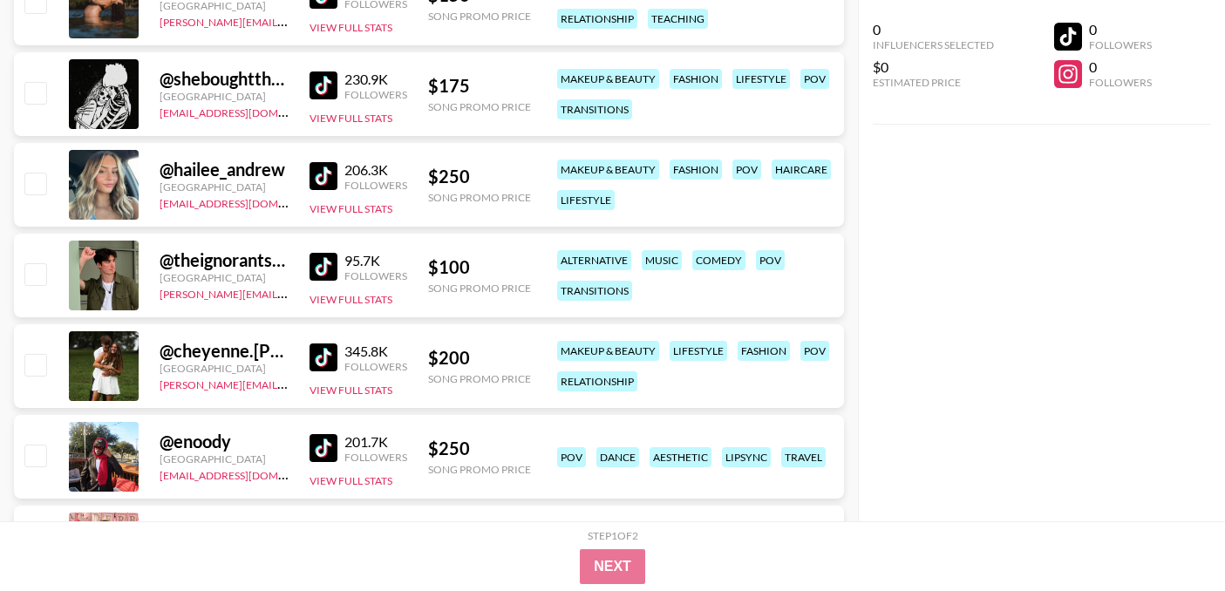
scroll to position [1619, 0]
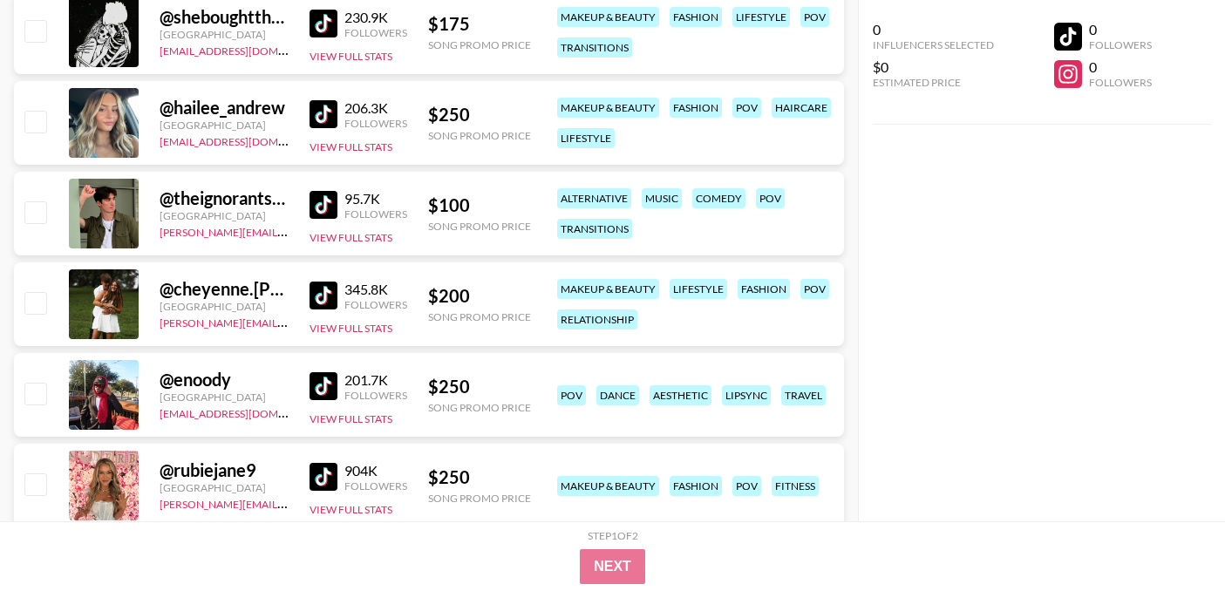
click at [324, 282] on img at bounding box center [324, 296] width 28 height 28
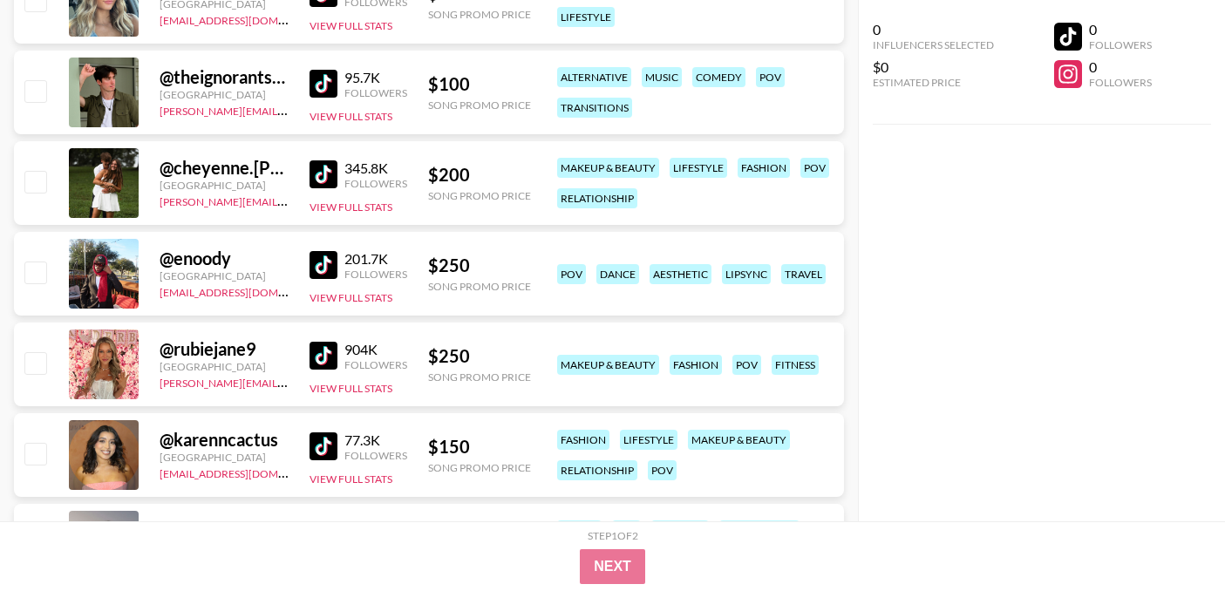
scroll to position [1738, 0]
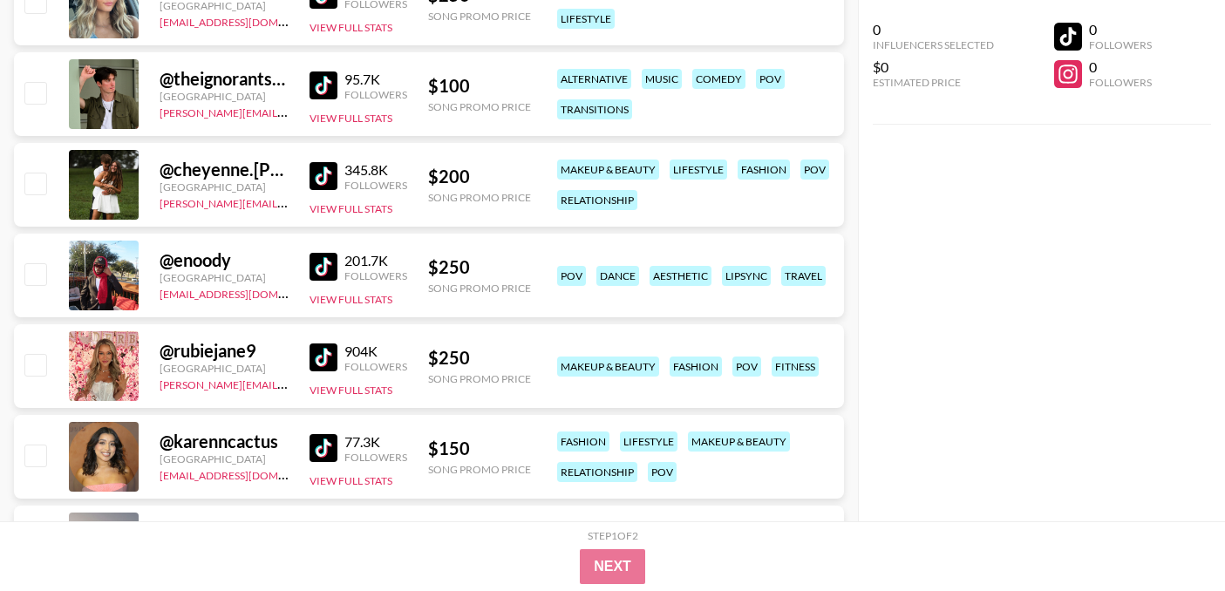
click at [325, 253] on img at bounding box center [324, 267] width 28 height 28
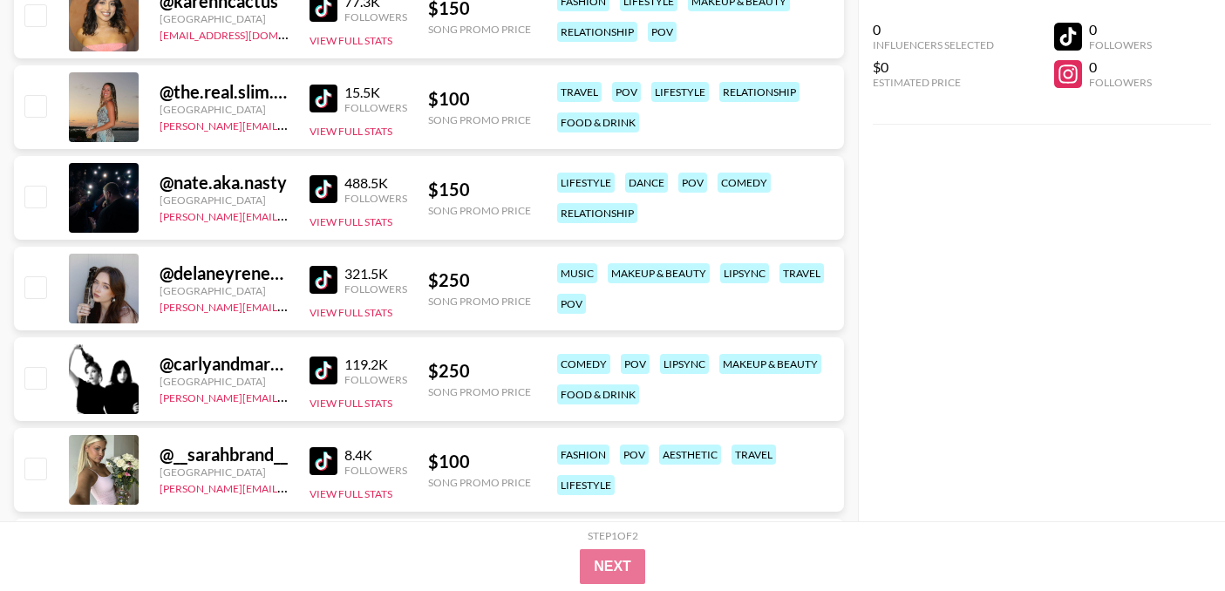
scroll to position [2196, 0]
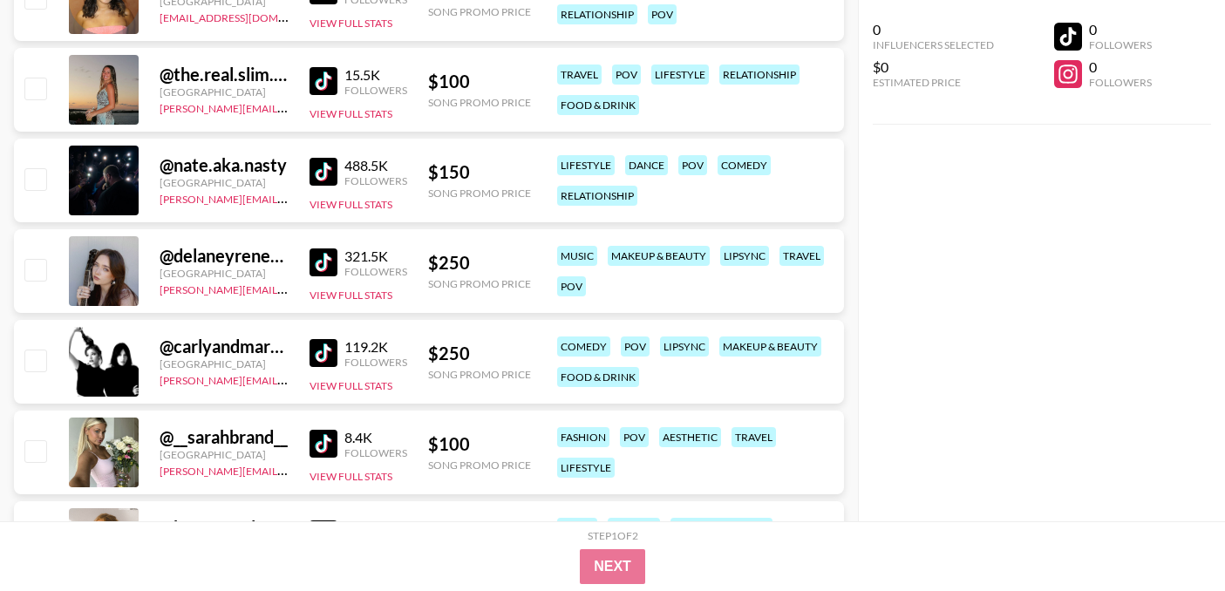
click at [326, 249] on img at bounding box center [324, 263] width 28 height 28
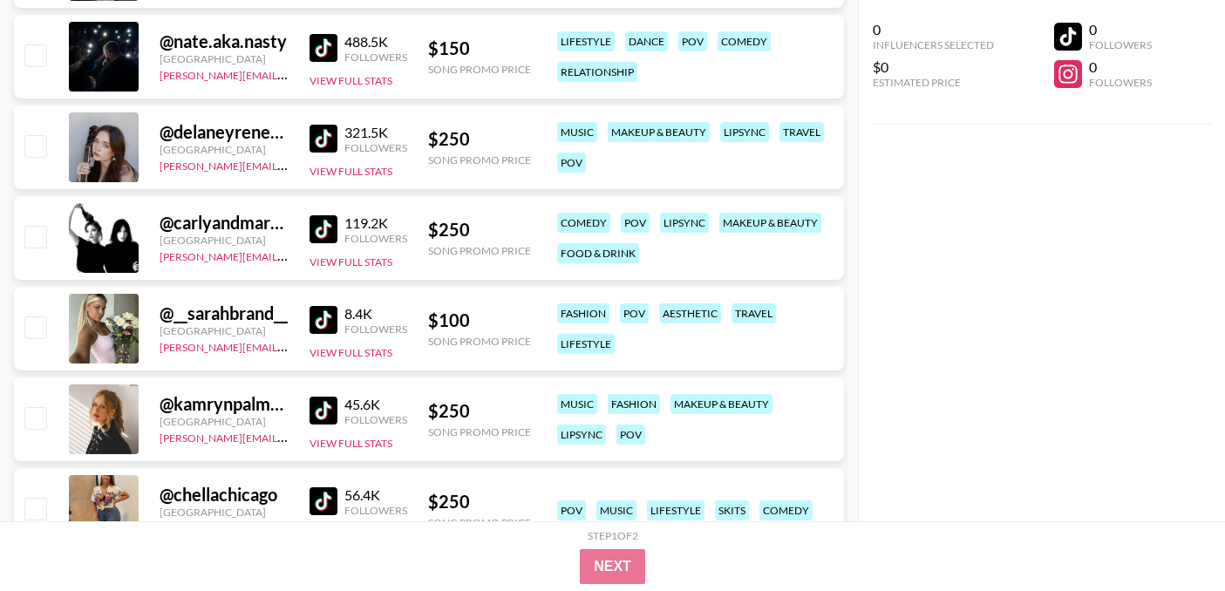
scroll to position [2516, 0]
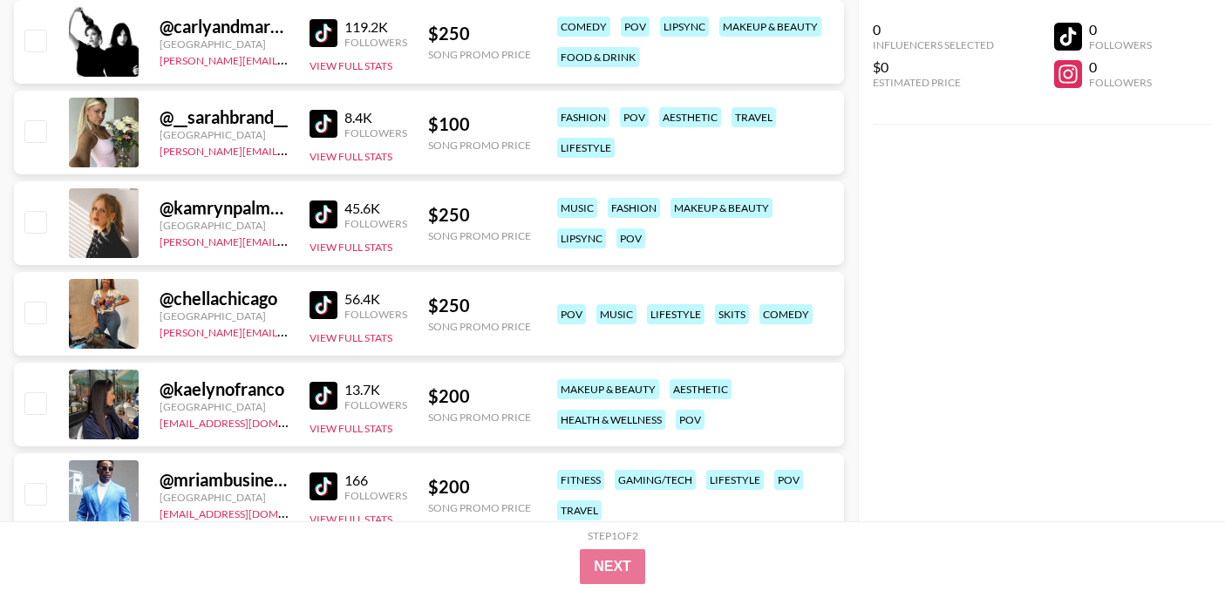
click at [318, 382] on img at bounding box center [324, 396] width 28 height 28
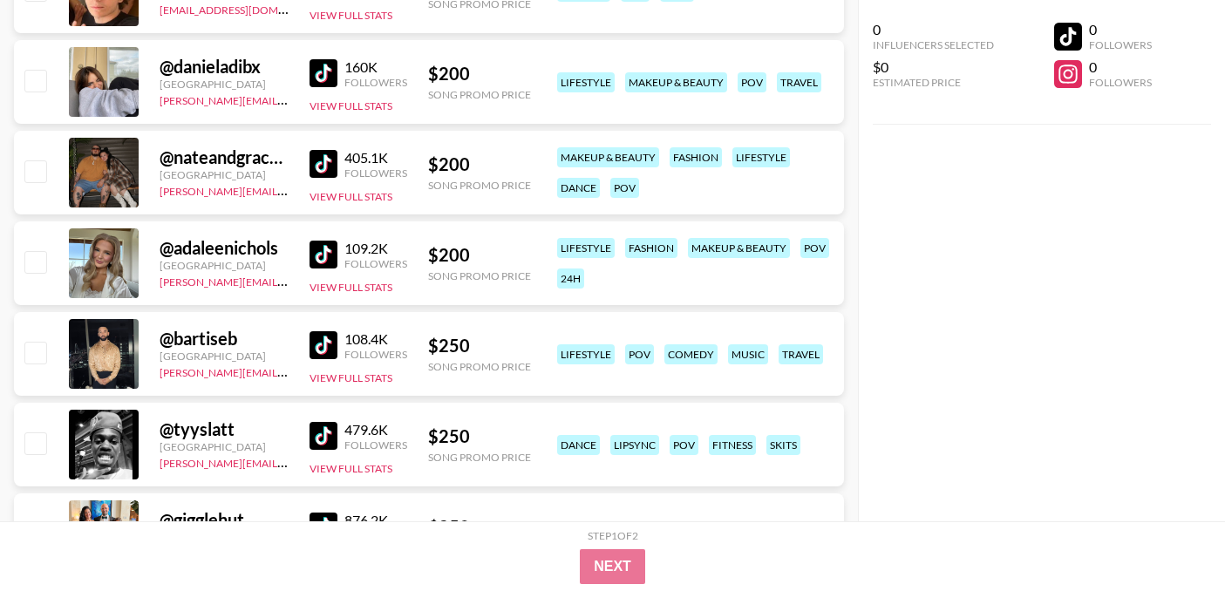
scroll to position [0, 0]
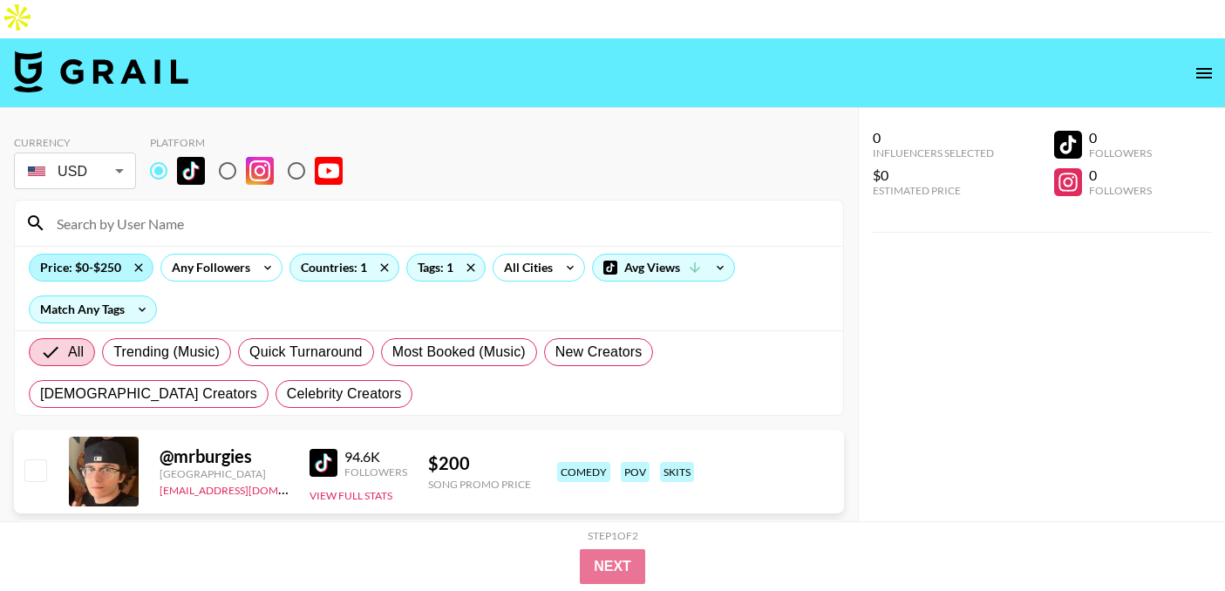
click at [102, 255] on div "Price: $0-$250" at bounding box center [91, 268] width 123 height 26
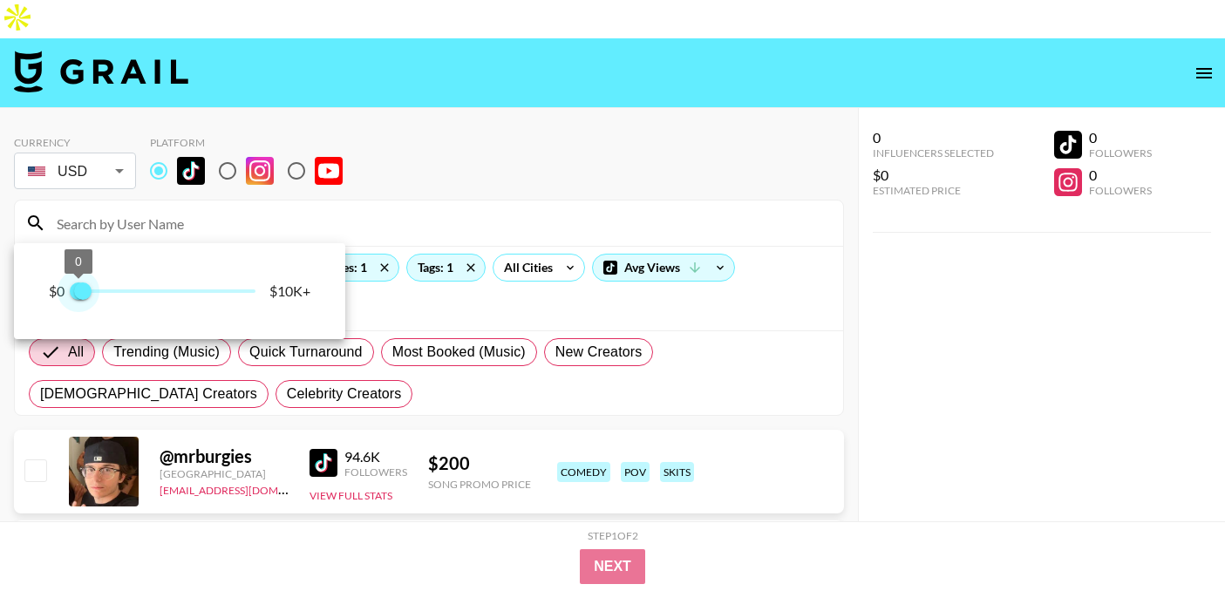
type input "250"
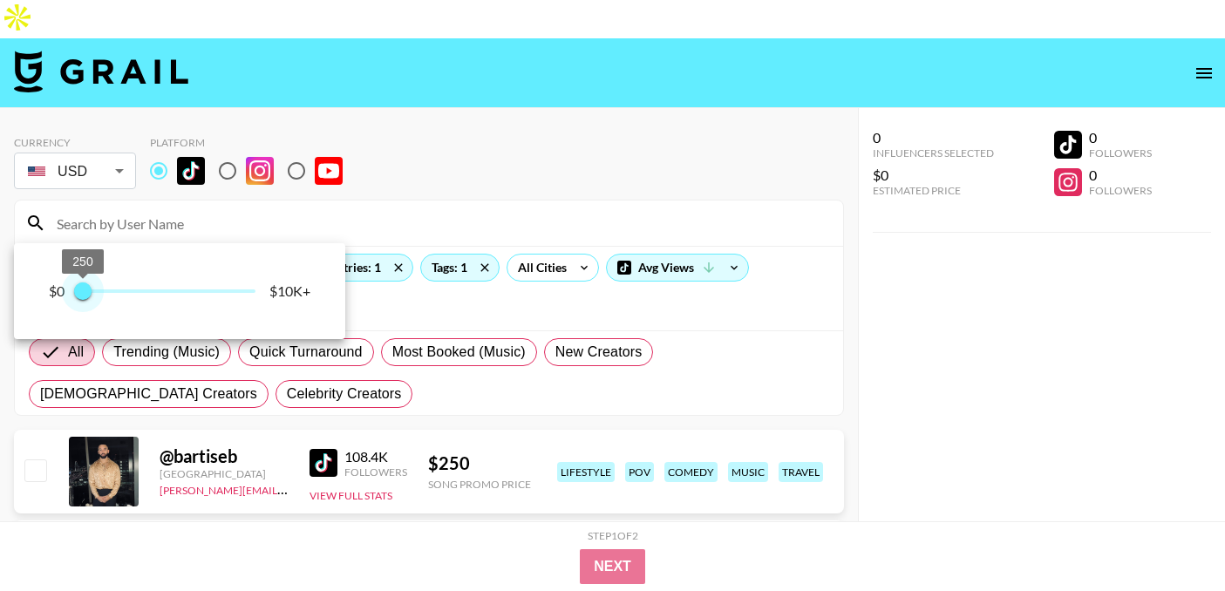
type input "500"
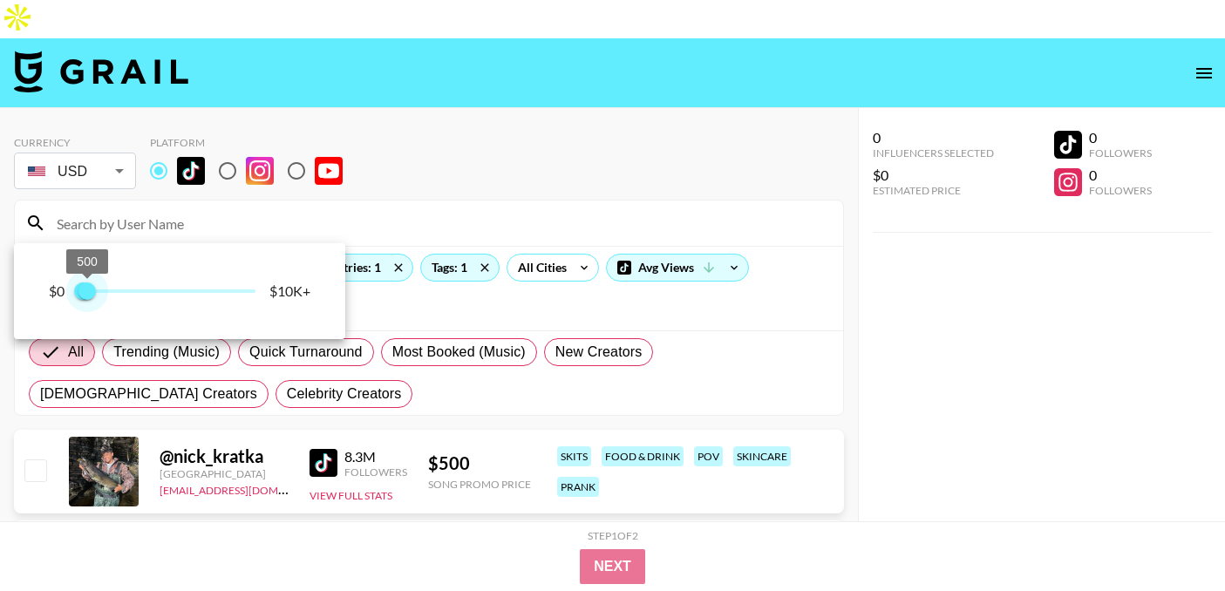
click at [86, 290] on span "500" at bounding box center [86, 291] width 17 height 17
click at [389, 160] on div at bounding box center [612, 295] width 1225 height 591
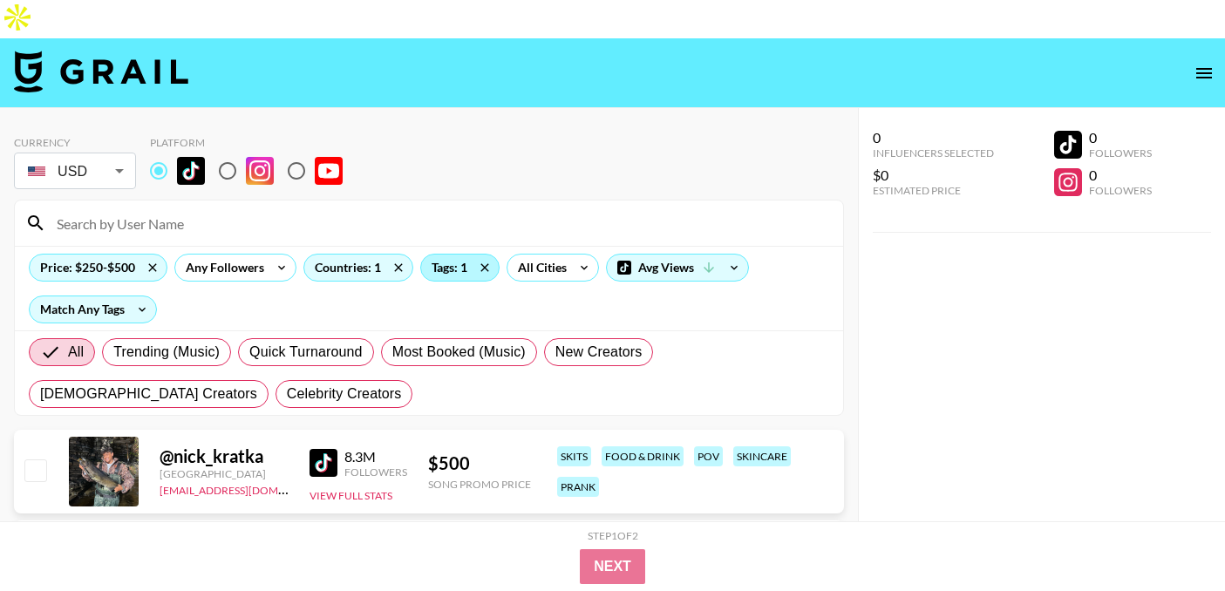
click at [448, 255] on div "Tags: 1" at bounding box center [460, 268] width 78 height 26
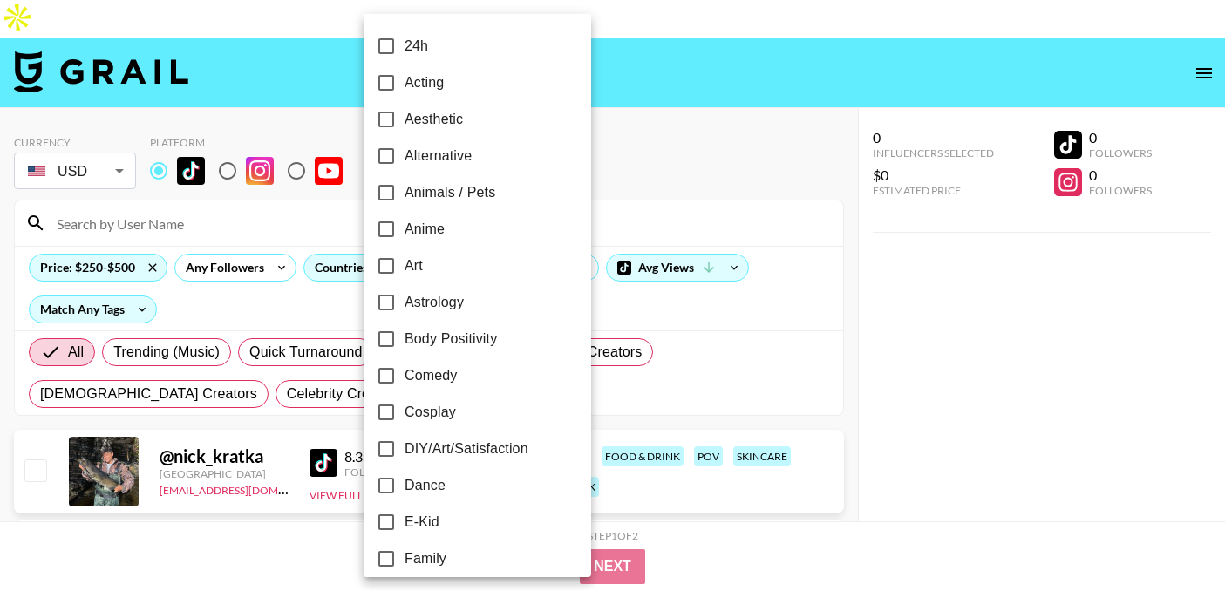
click at [436, 154] on span "Alternative" at bounding box center [438, 156] width 67 height 21
click at [405, 154] on input "Alternative" at bounding box center [386, 156] width 37 height 37
checkbox input "true"
click at [720, 107] on div at bounding box center [612, 295] width 1225 height 591
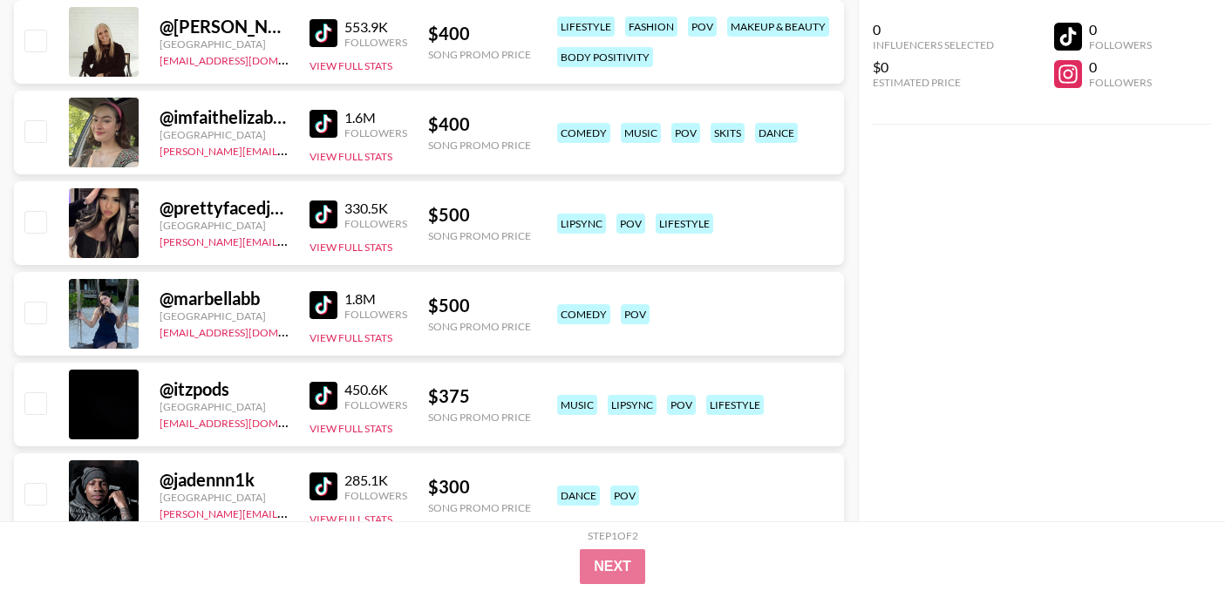
scroll to position [643, 0]
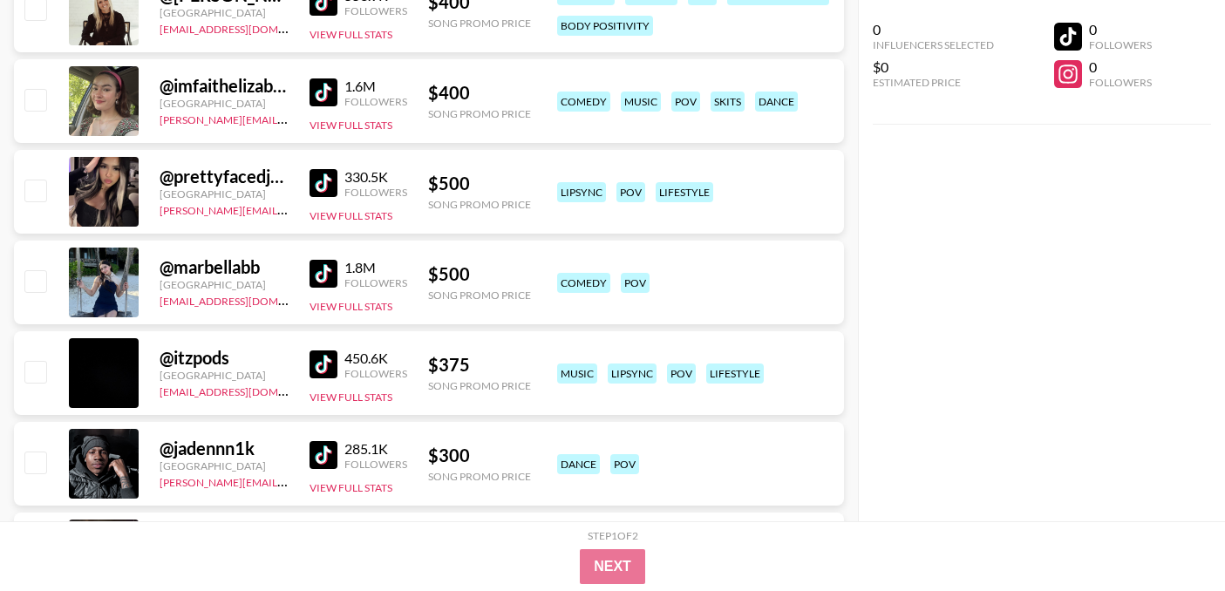
click at [328, 260] on img at bounding box center [324, 274] width 28 height 28
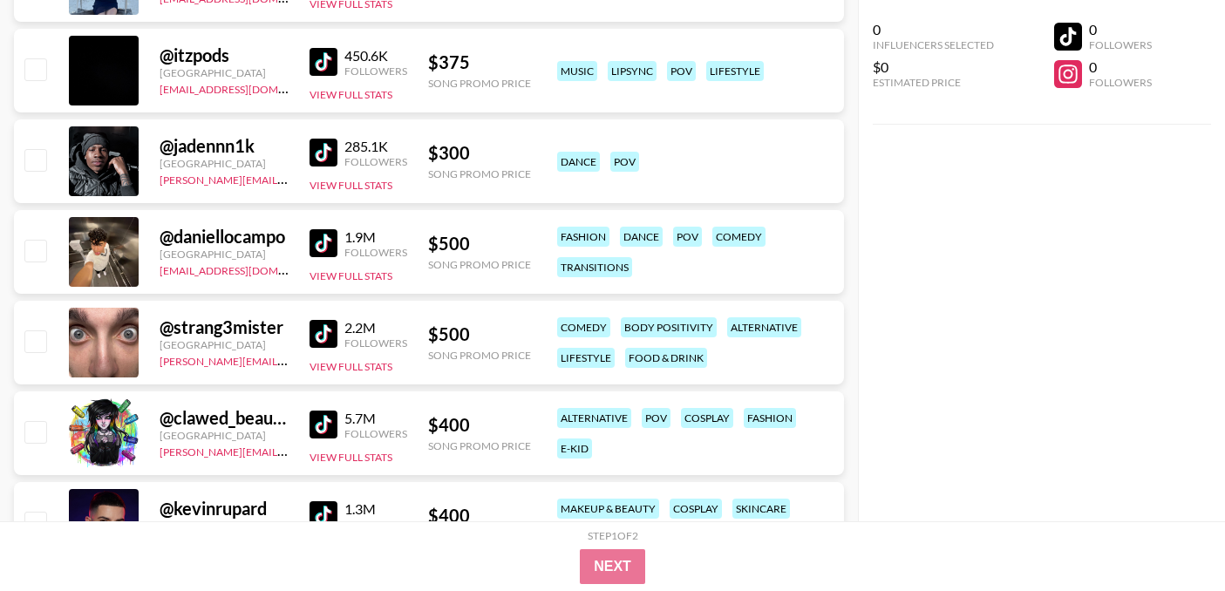
scroll to position [944, 0]
click at [327, 321] on img at bounding box center [324, 335] width 28 height 28
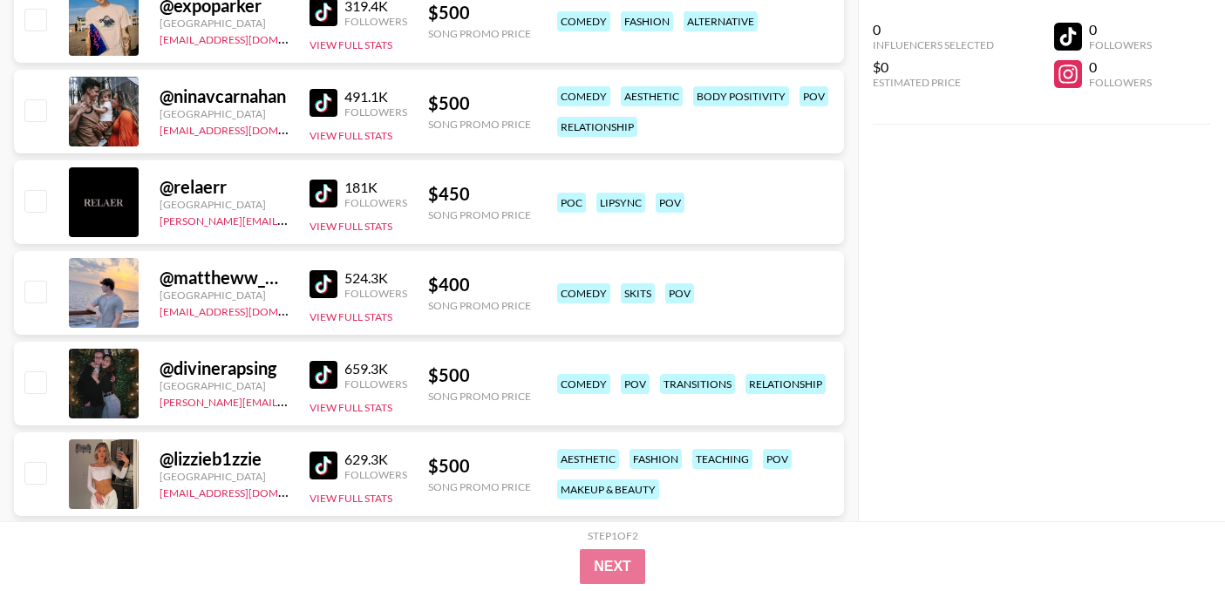
scroll to position [1646, 0]
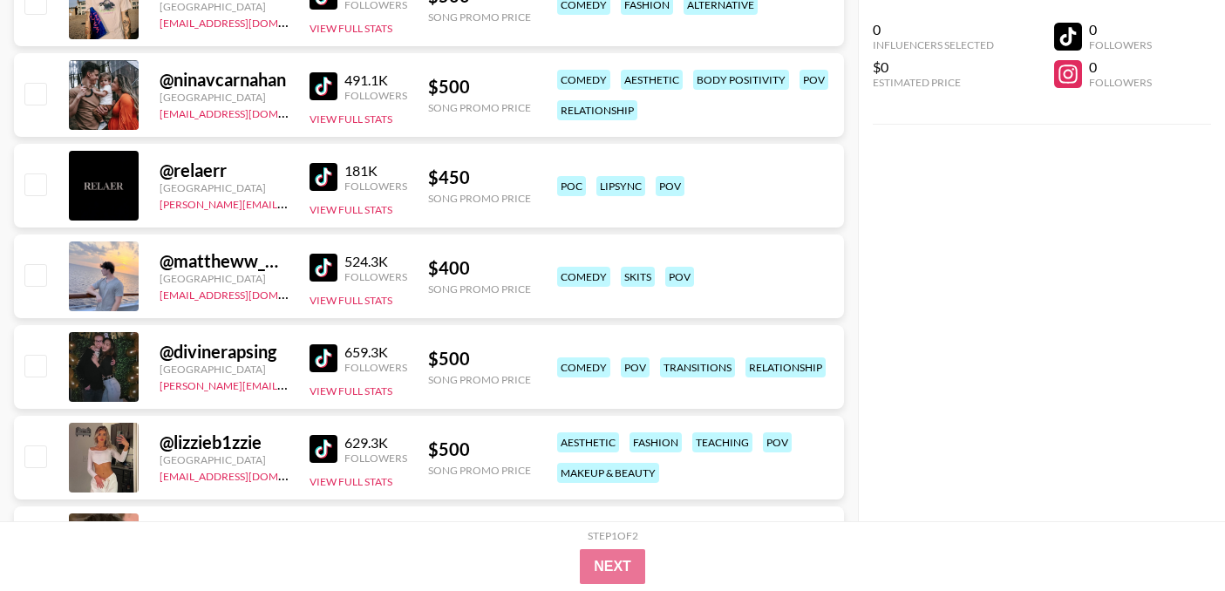
click at [330, 254] on img at bounding box center [324, 268] width 28 height 28
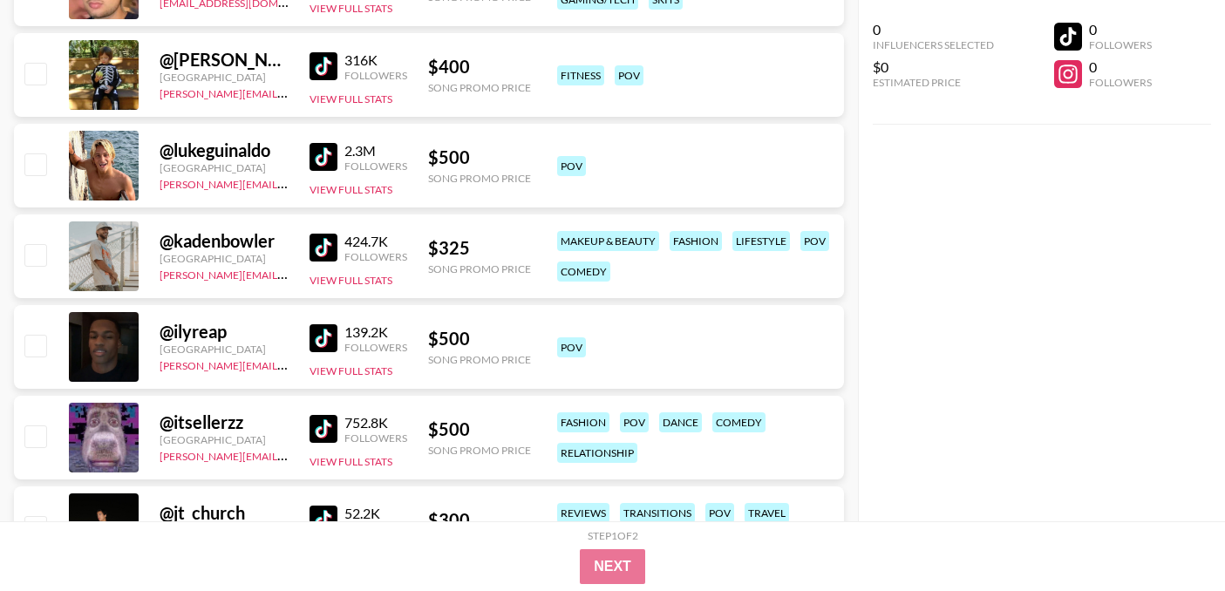
scroll to position [2303, 0]
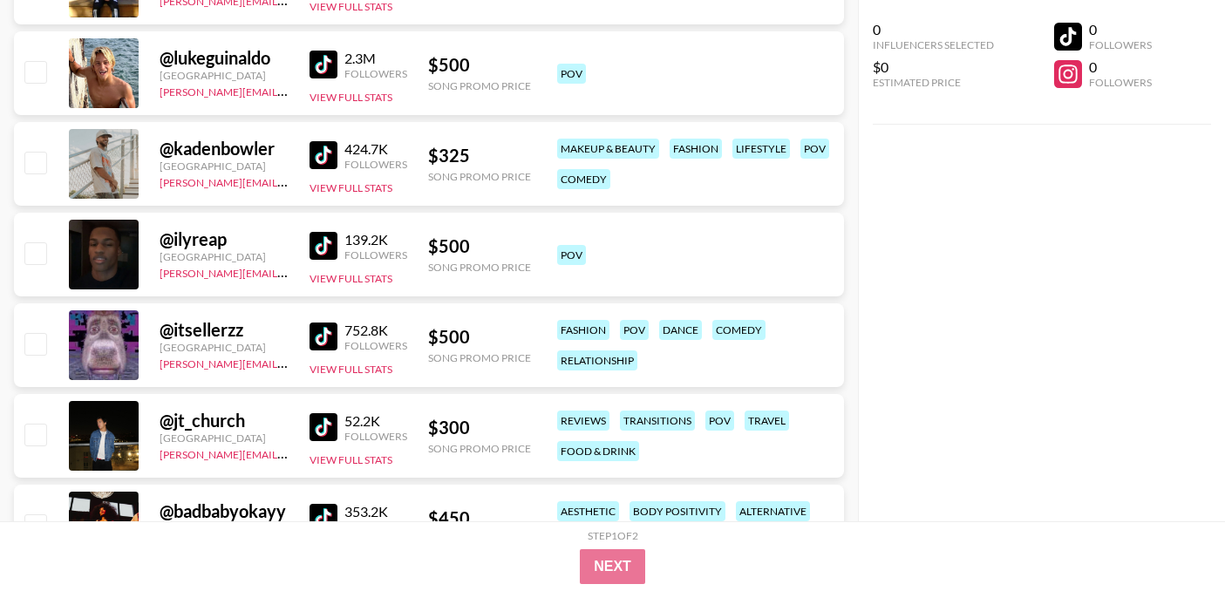
click at [324, 323] on img at bounding box center [324, 337] width 28 height 28
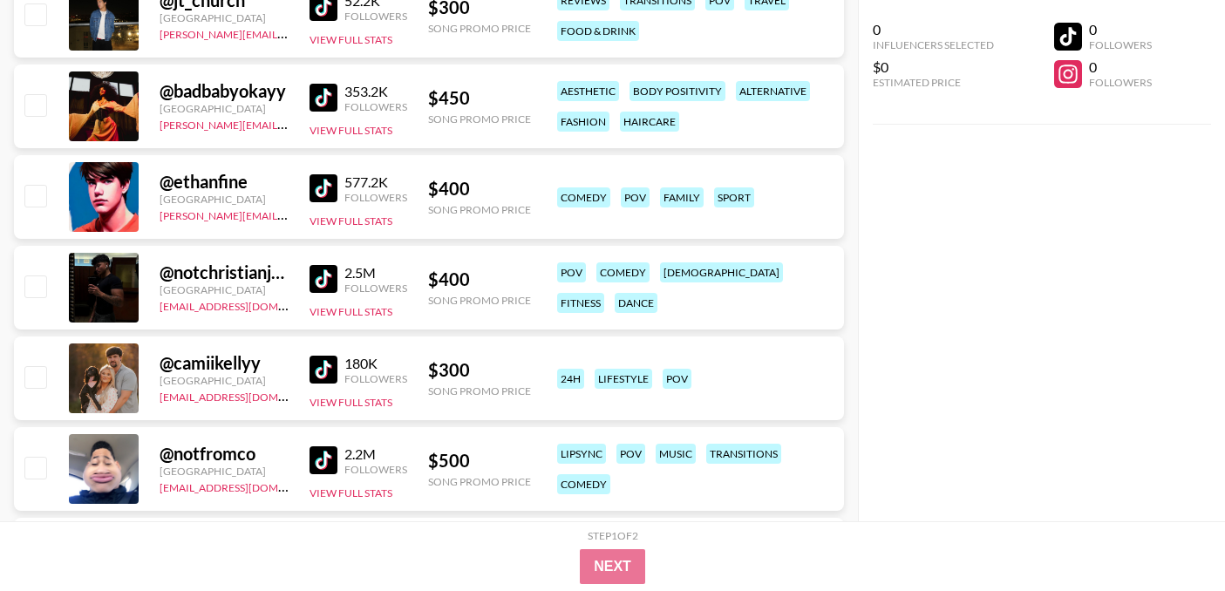
scroll to position [2736, 0]
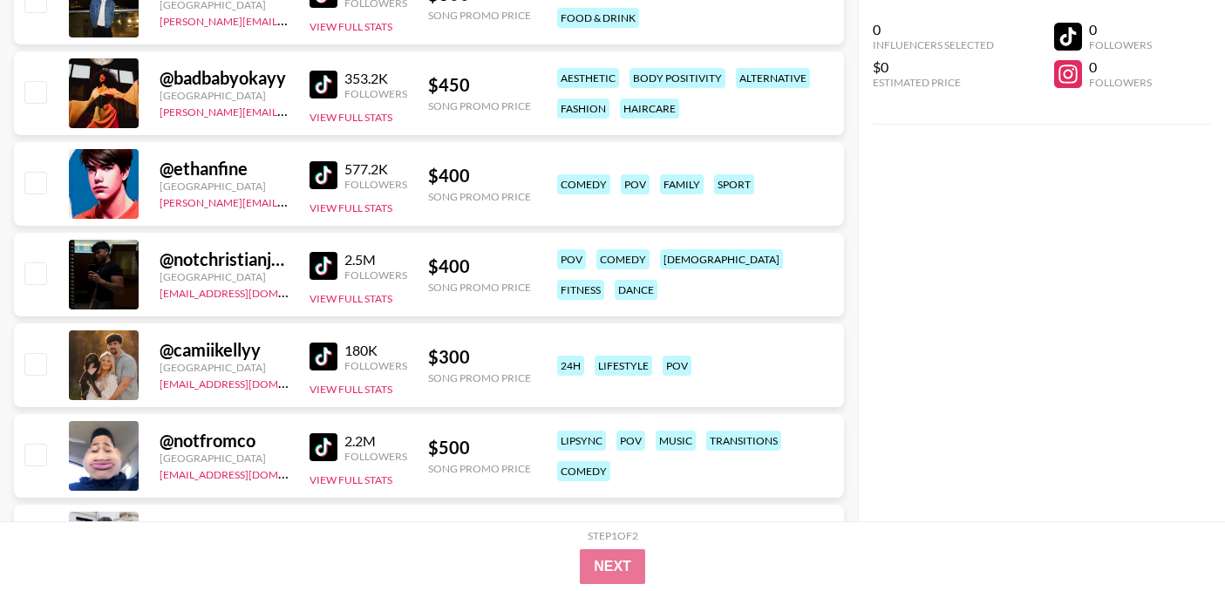
click at [337, 252] on img at bounding box center [324, 266] width 28 height 28
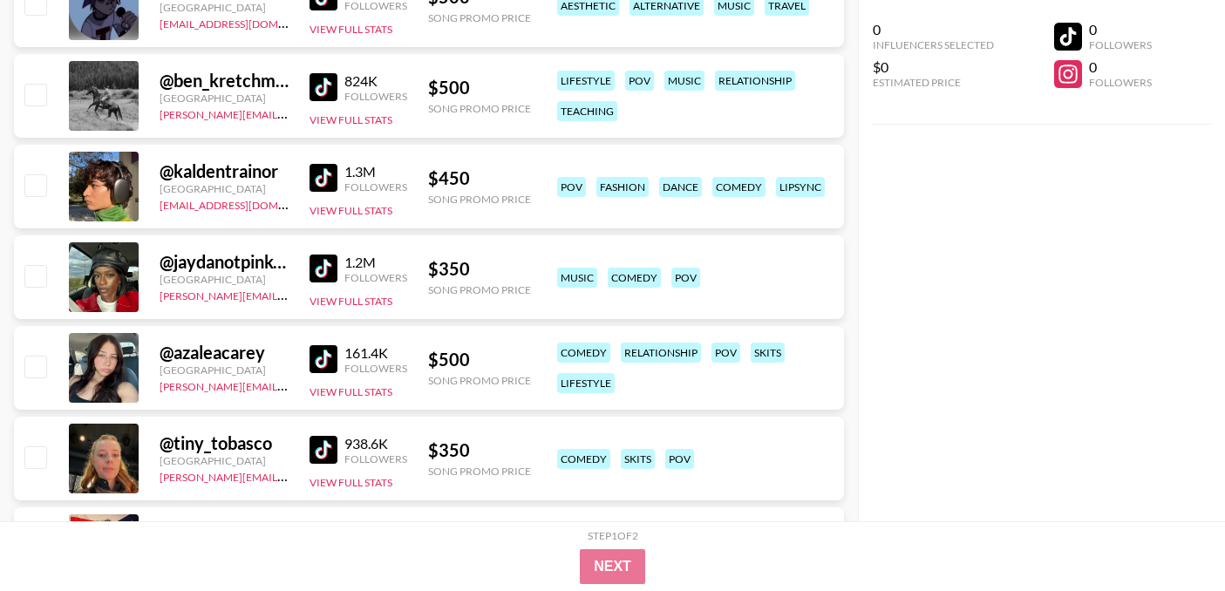
scroll to position [3370, 0]
click at [325, 344] on img at bounding box center [324, 358] width 28 height 28
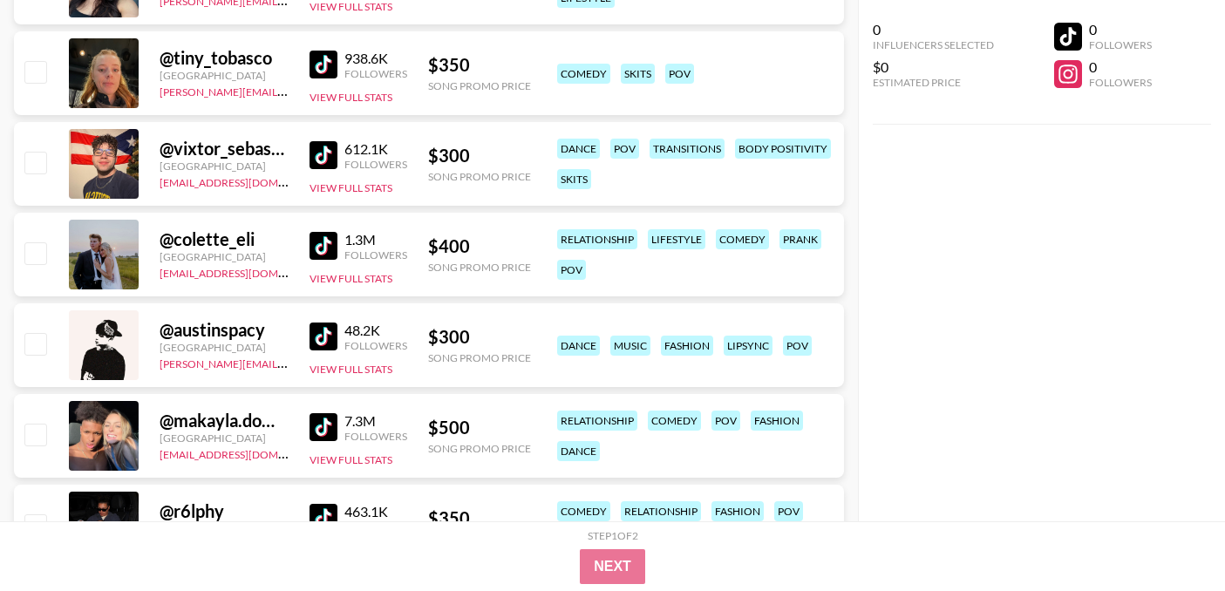
scroll to position [3756, 0]
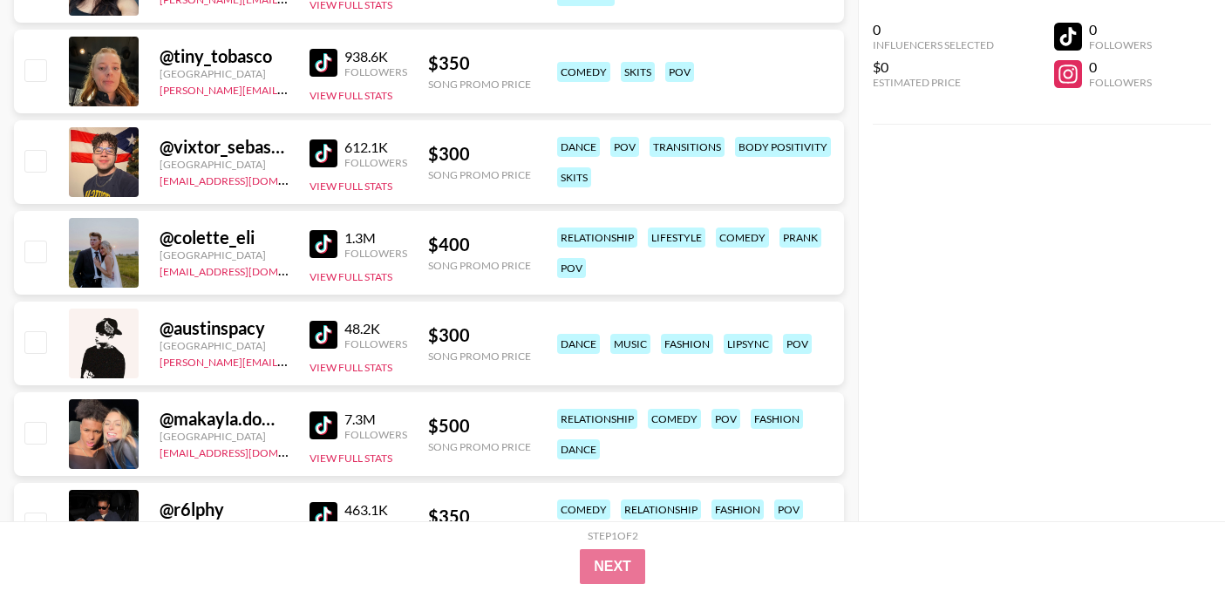
click at [326, 321] on img at bounding box center [324, 335] width 28 height 28
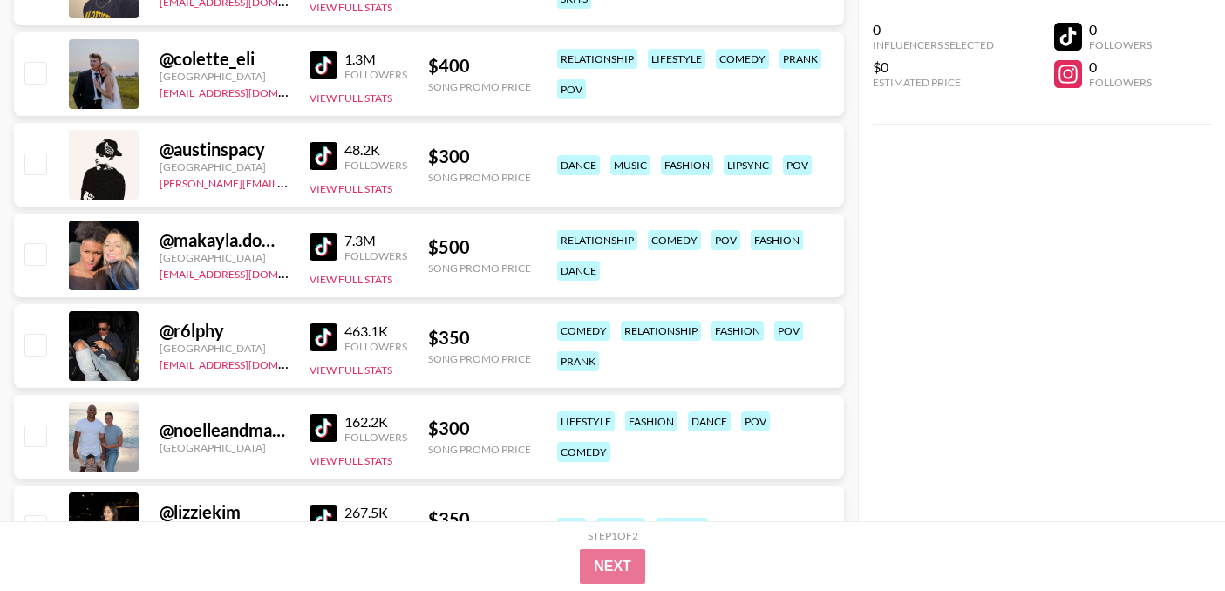
scroll to position [3938, 0]
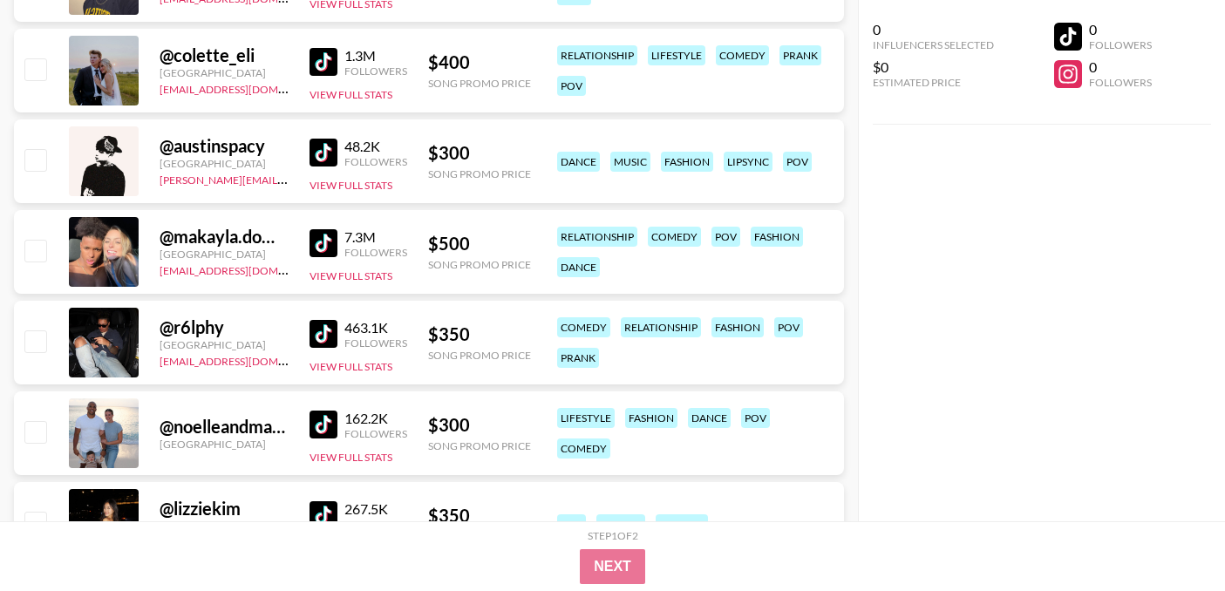
click at [320, 320] on img at bounding box center [324, 334] width 28 height 28
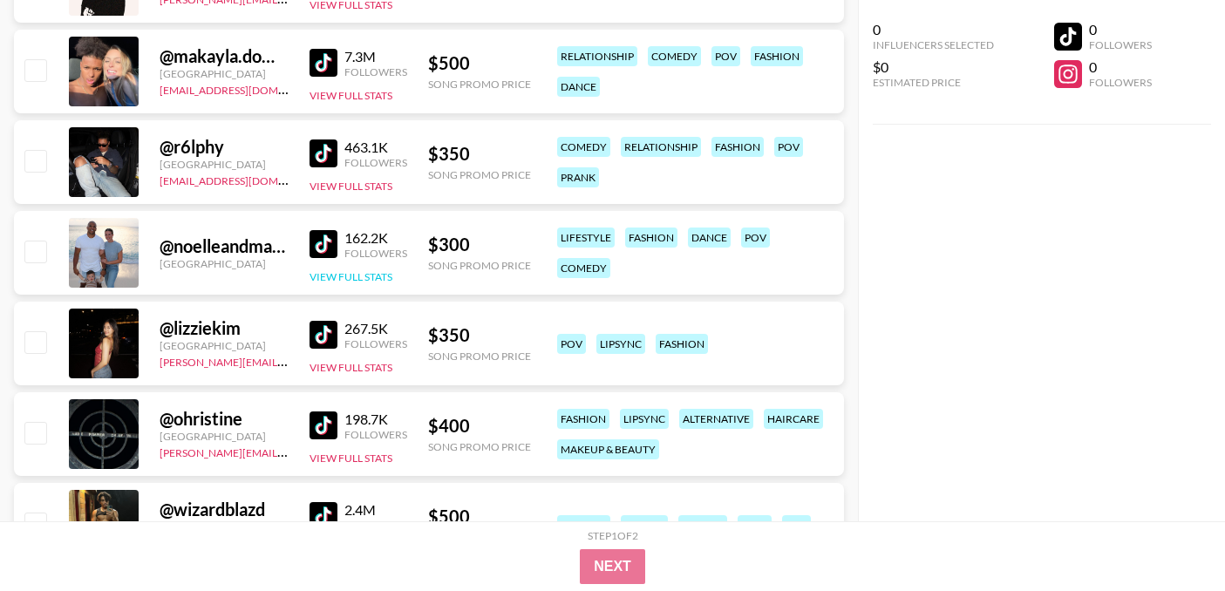
scroll to position [4120, 0]
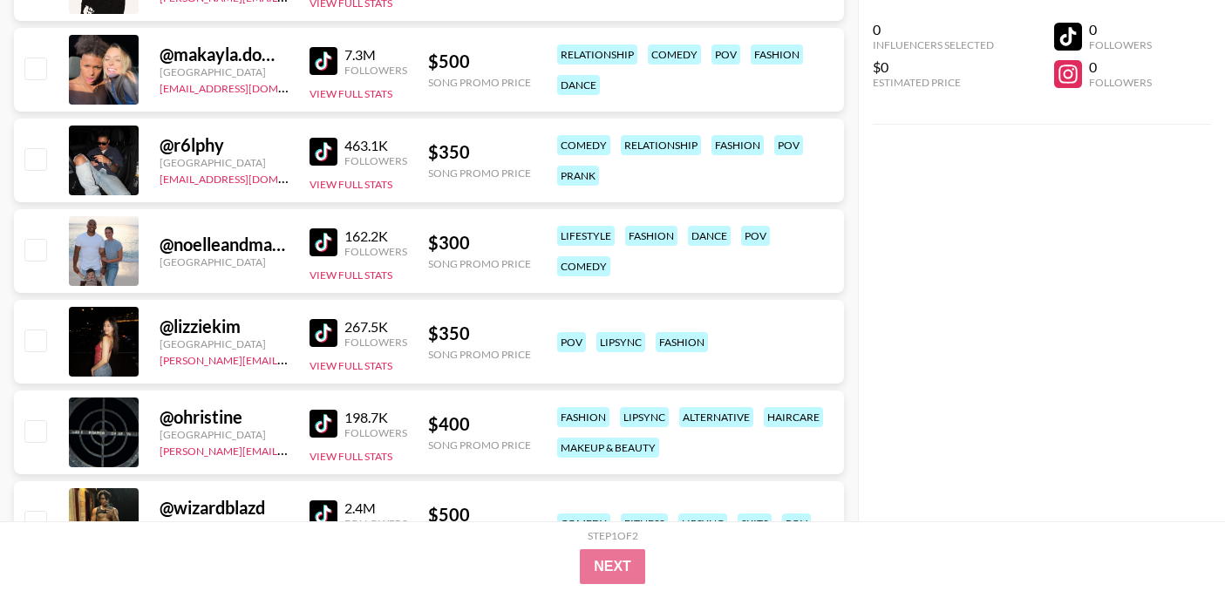
click at [330, 319] on img at bounding box center [324, 333] width 28 height 28
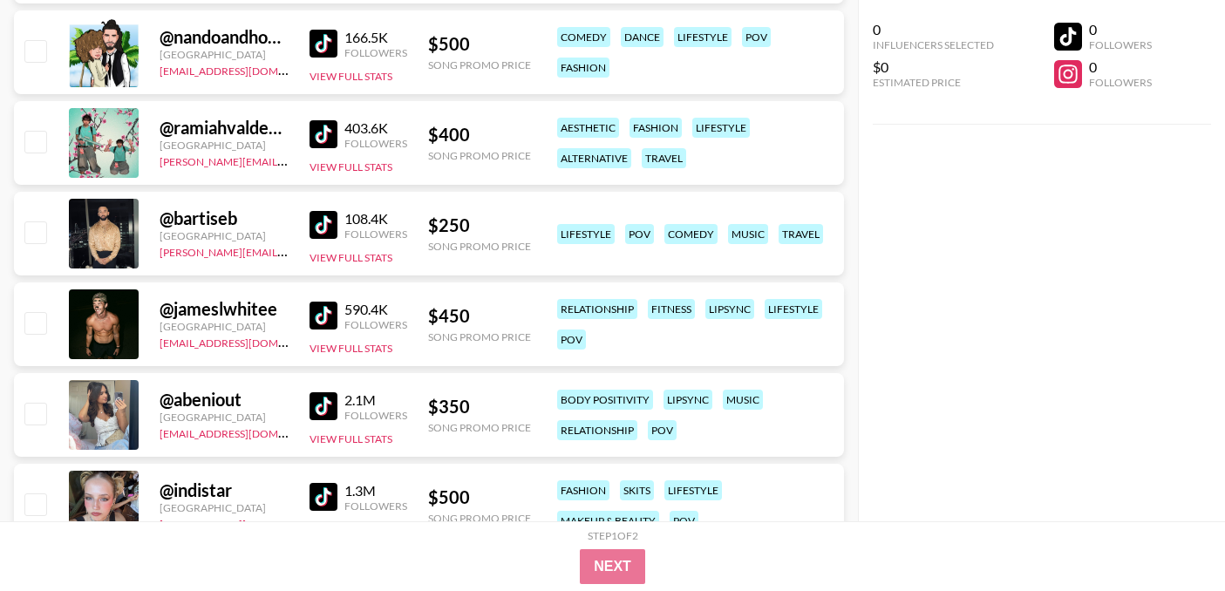
scroll to position [5233, 0]
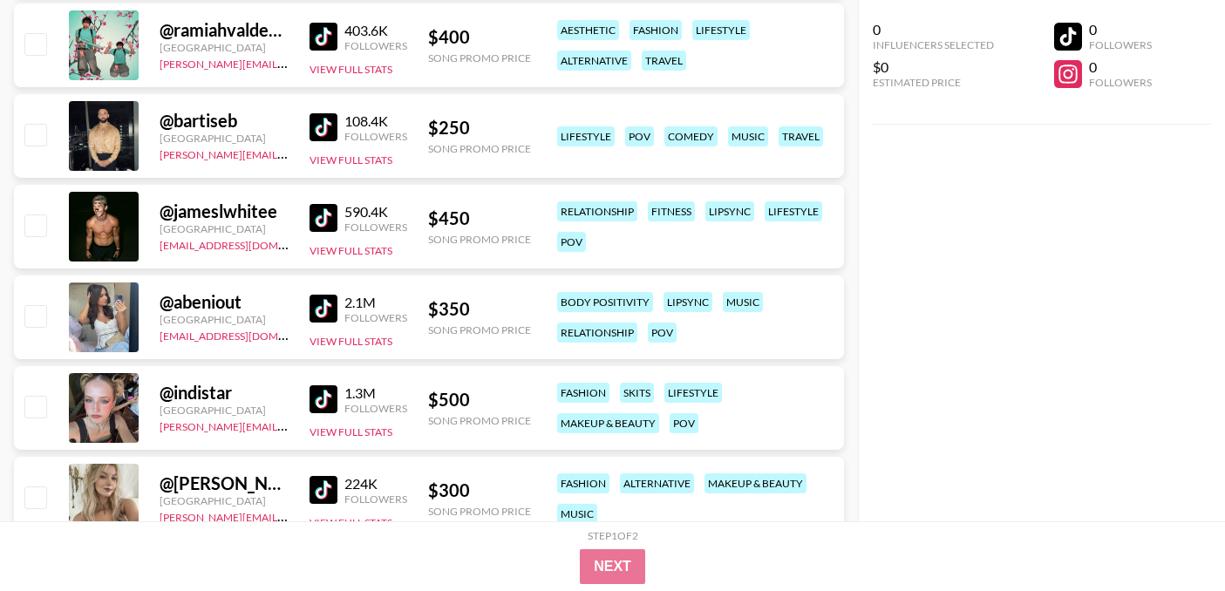
click at [325, 295] on img at bounding box center [324, 309] width 28 height 28
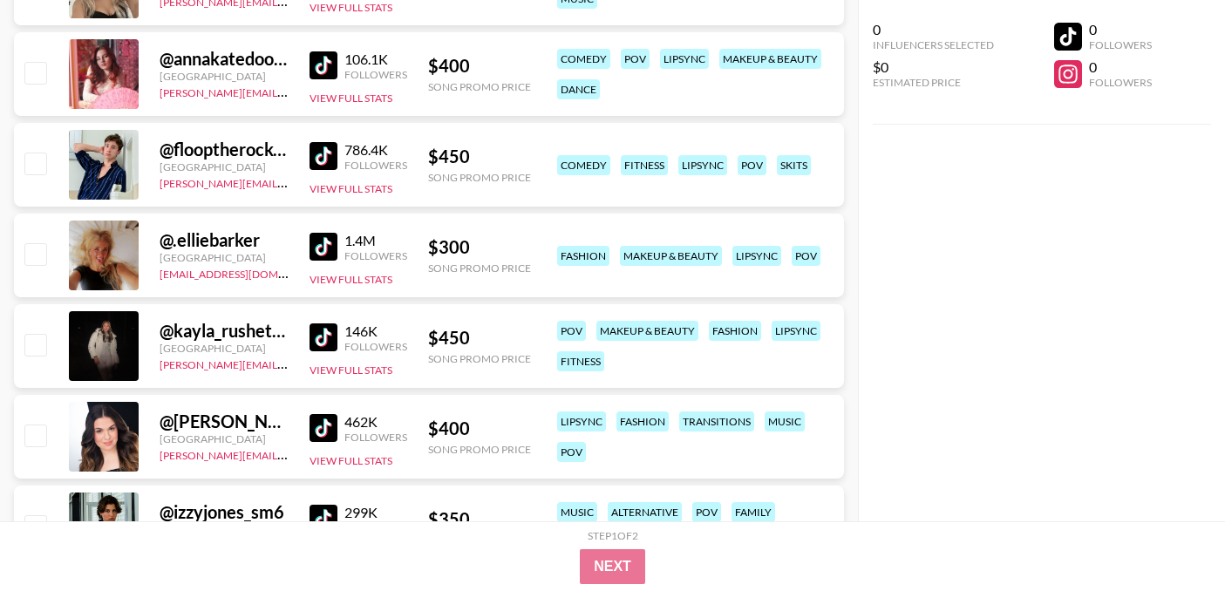
scroll to position [5744, 0]
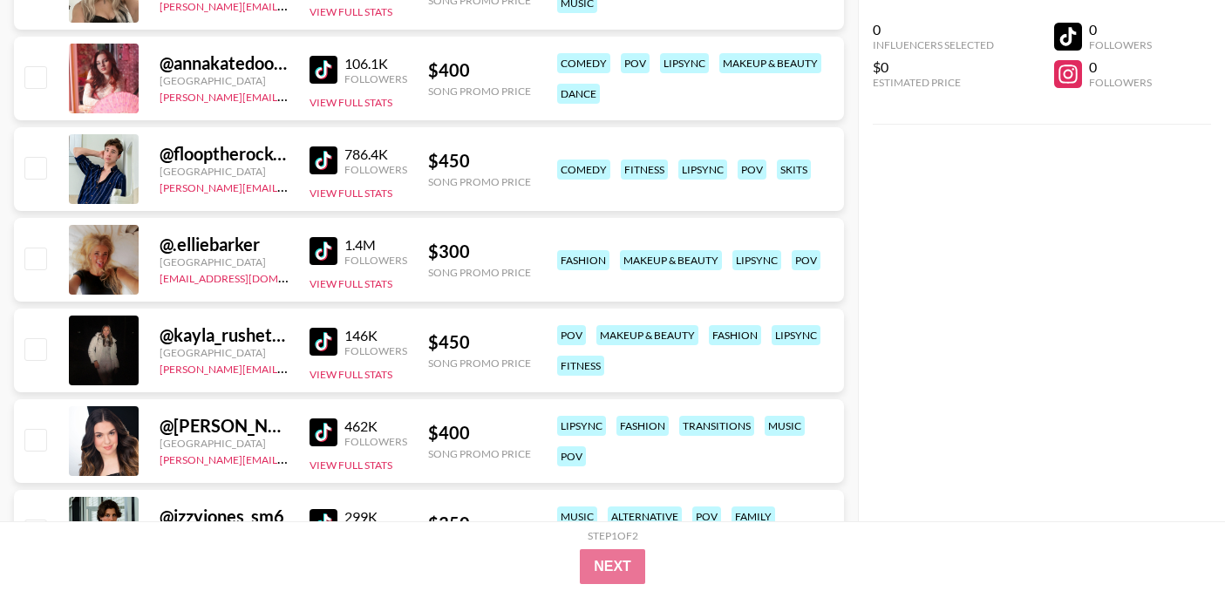
click at [324, 237] on img at bounding box center [324, 251] width 28 height 28
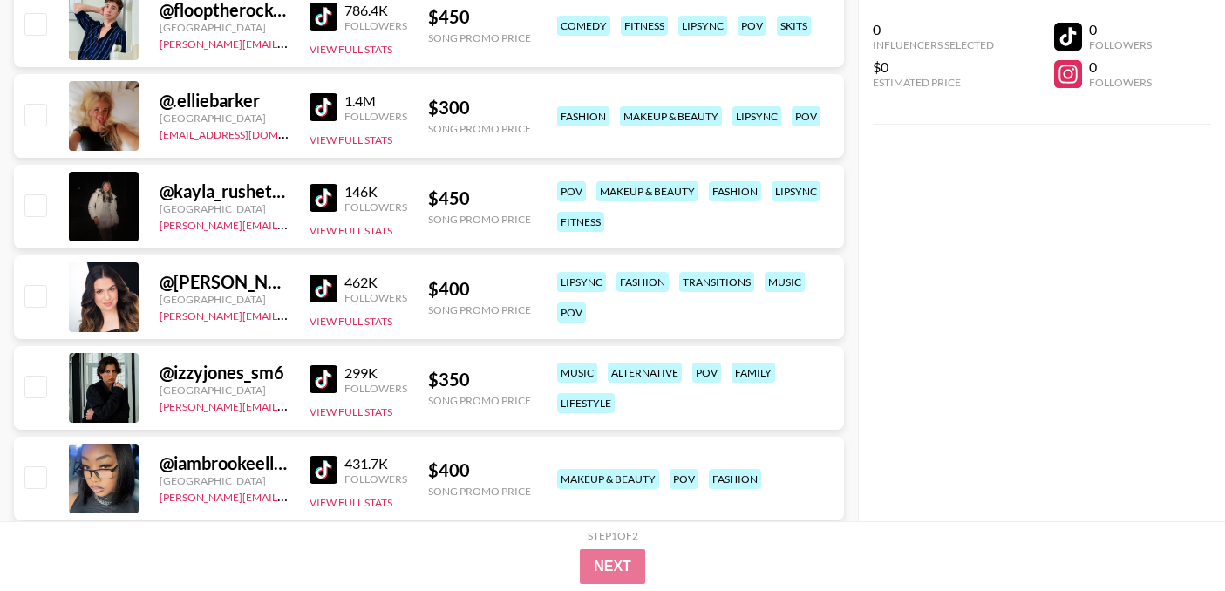
scroll to position [5890, 0]
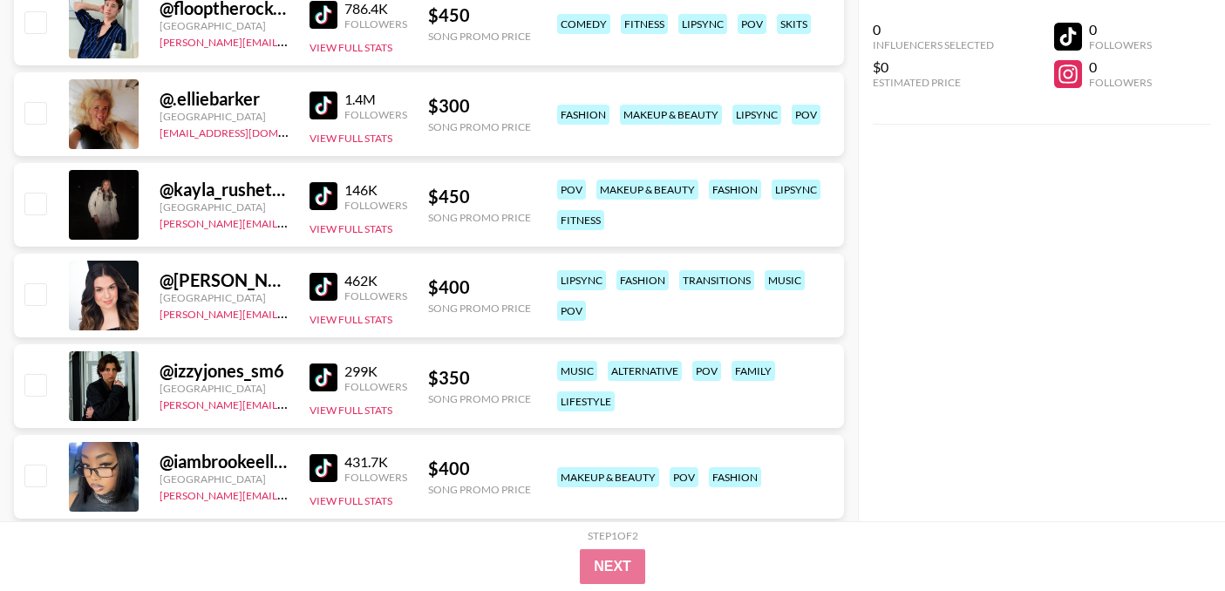
click at [316, 273] on img at bounding box center [324, 287] width 28 height 28
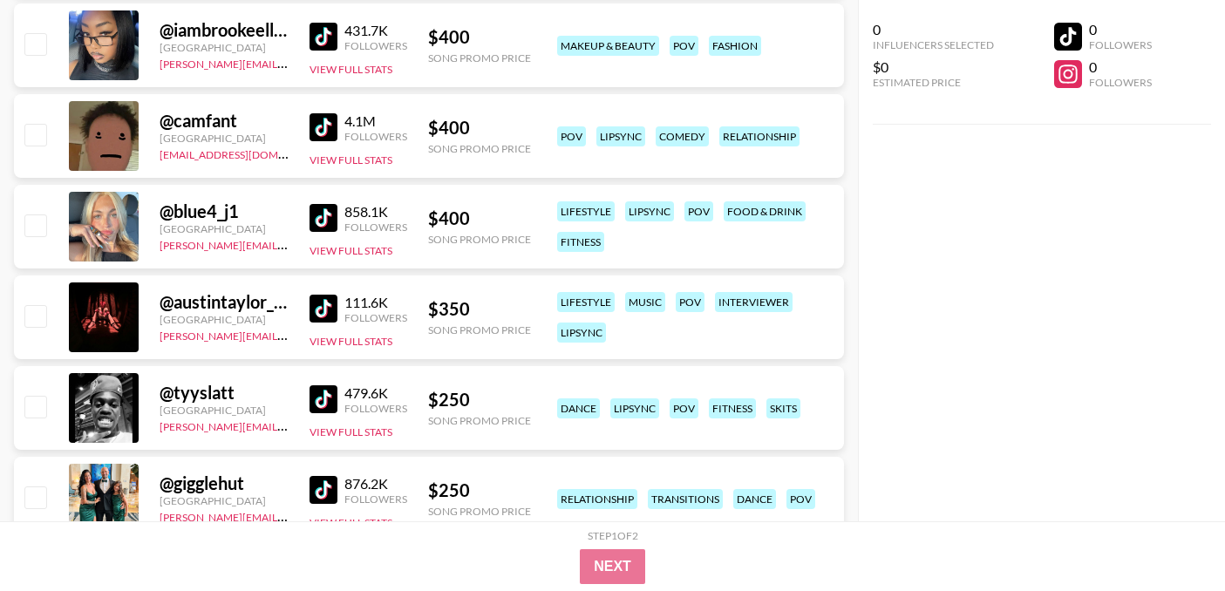
scroll to position [6537, 0]
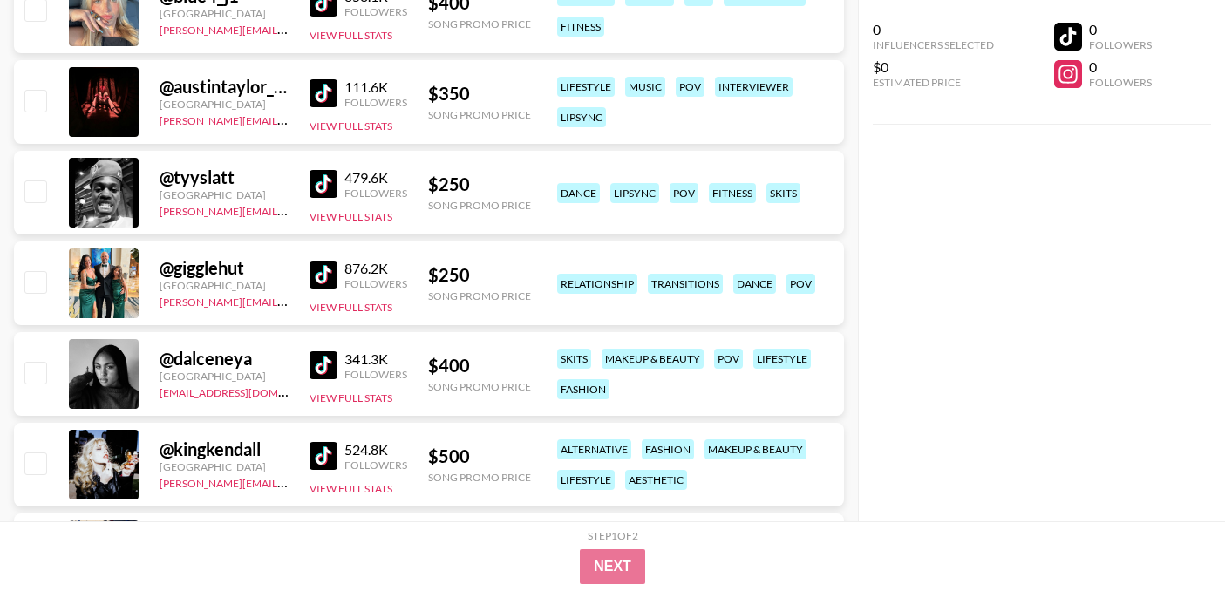
click at [317, 351] on img at bounding box center [324, 365] width 28 height 28
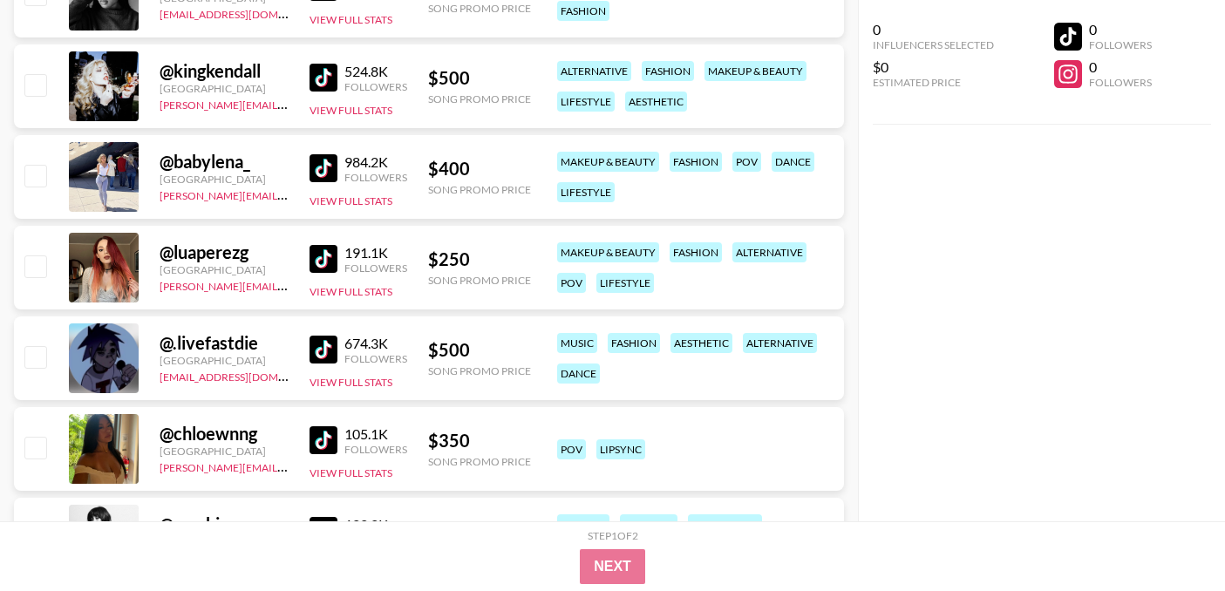
scroll to position [6918, 0]
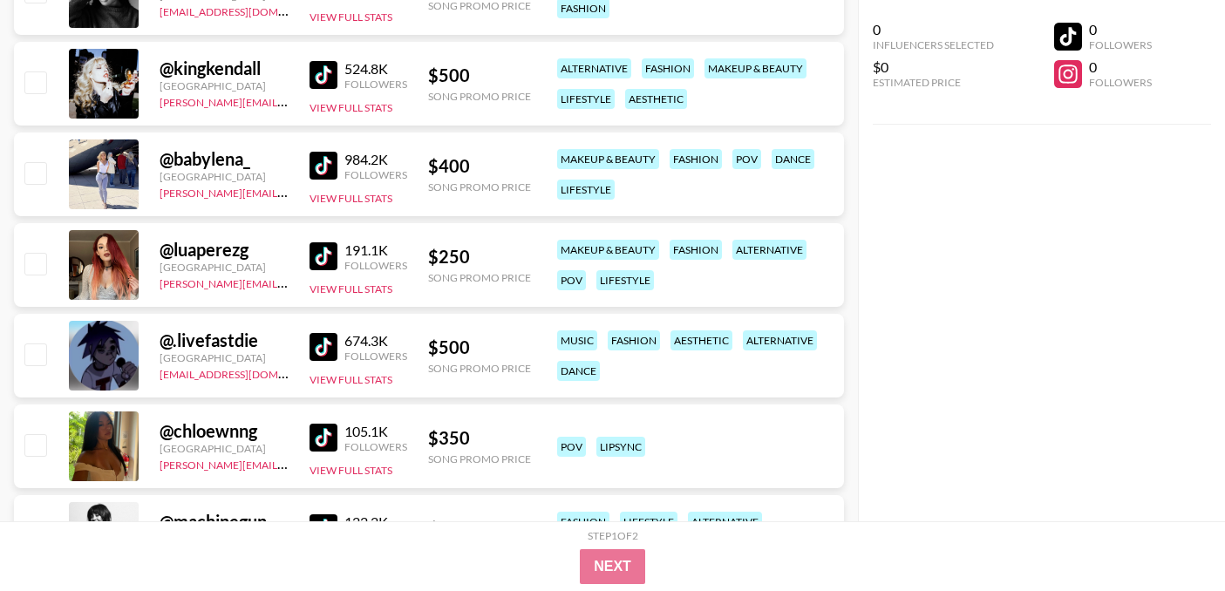
click at [324, 424] on img at bounding box center [324, 438] width 28 height 28
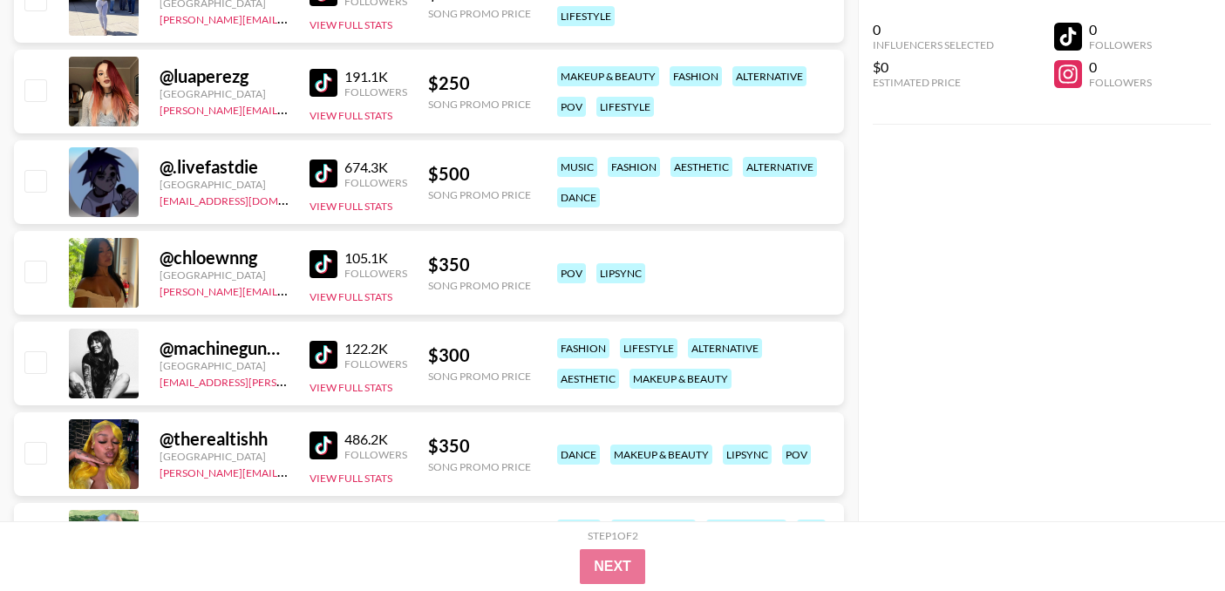
scroll to position [7094, 0]
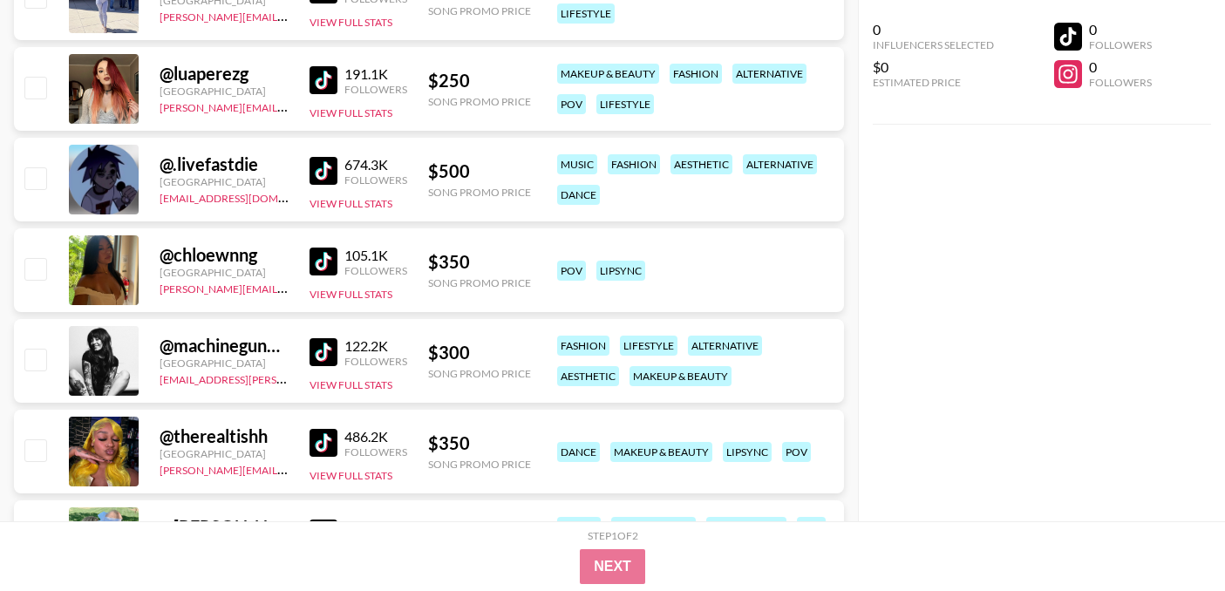
click at [331, 338] on img at bounding box center [324, 352] width 28 height 28
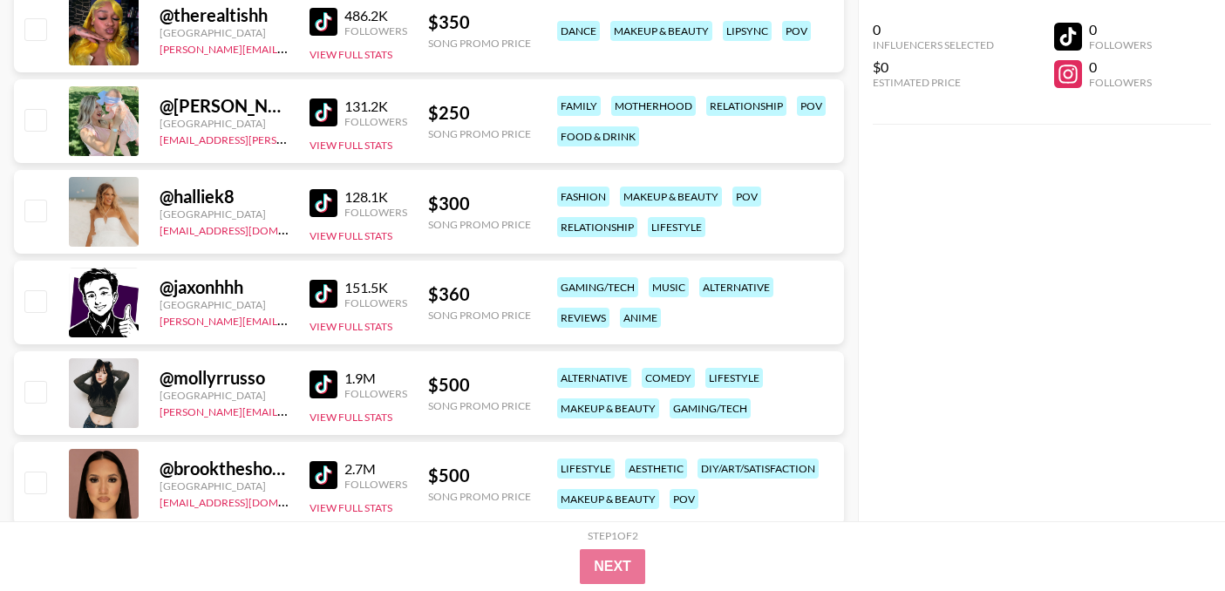
scroll to position [7519, 0]
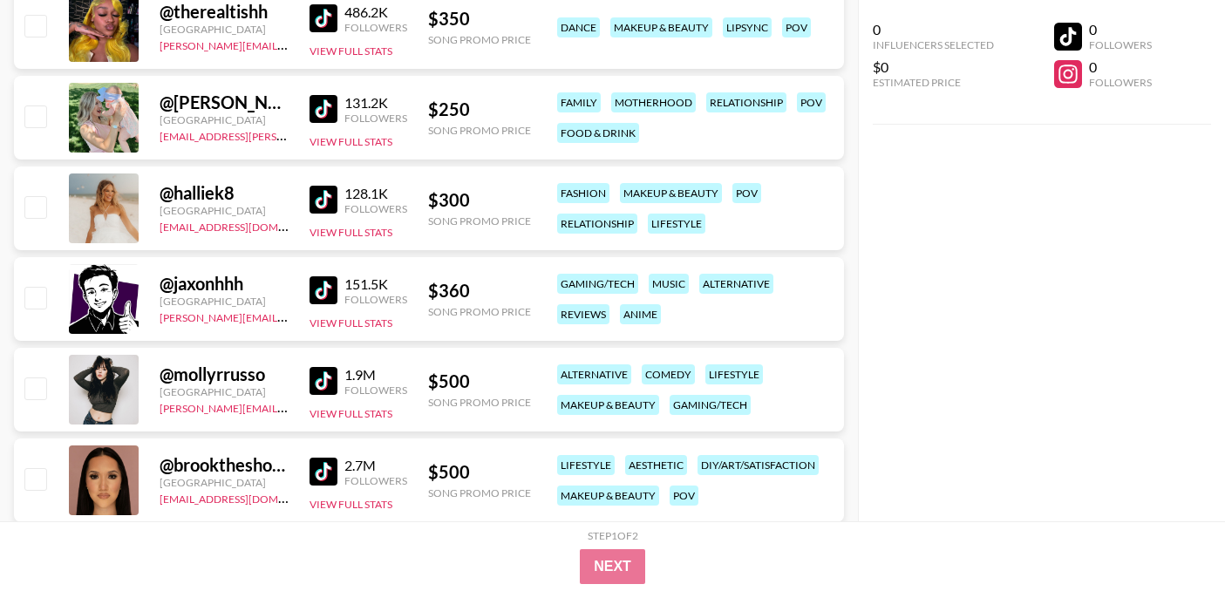
click at [327, 367] on img at bounding box center [324, 381] width 28 height 28
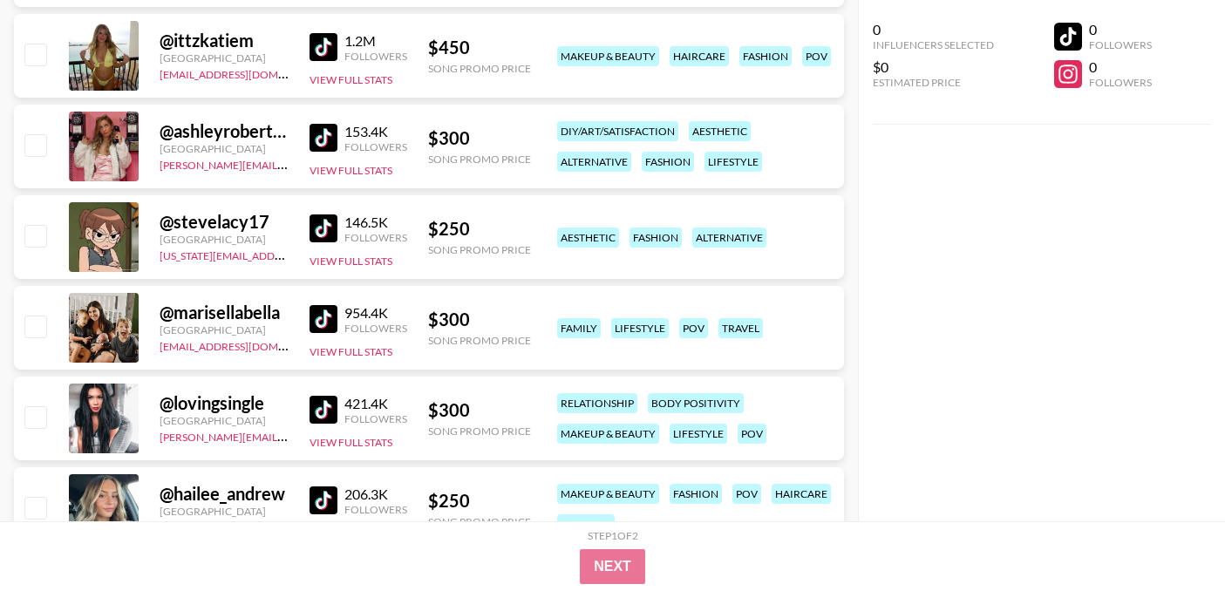
scroll to position [8184, 0]
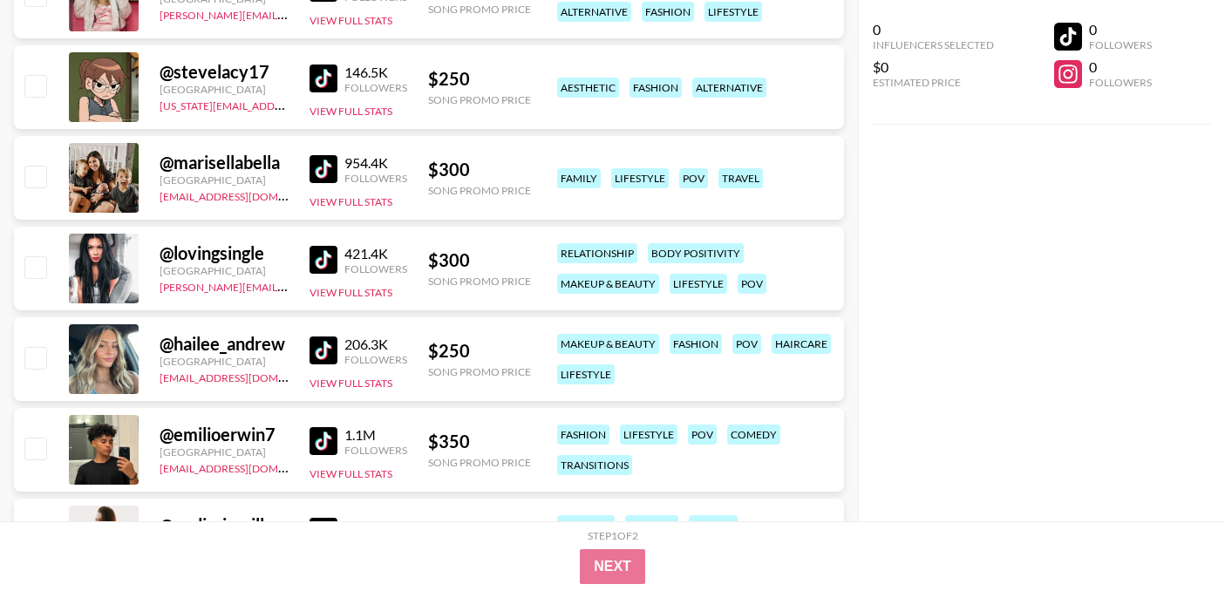
click at [313, 246] on img at bounding box center [324, 260] width 28 height 28
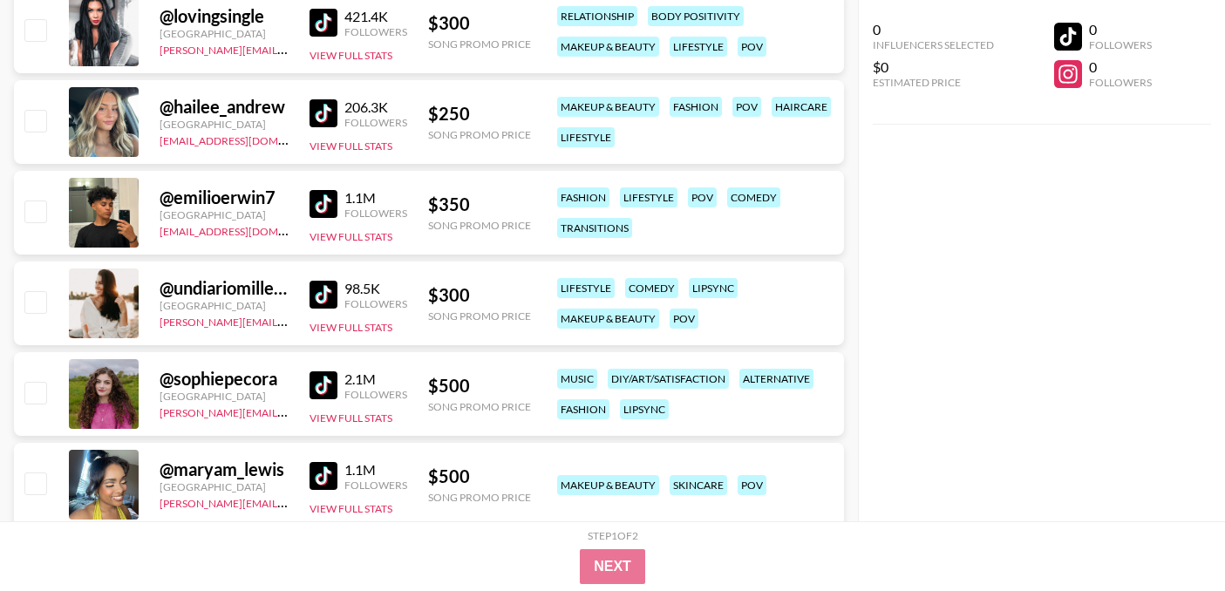
scroll to position [8422, 0]
click at [339, 280] on link at bounding box center [327, 294] width 35 height 28
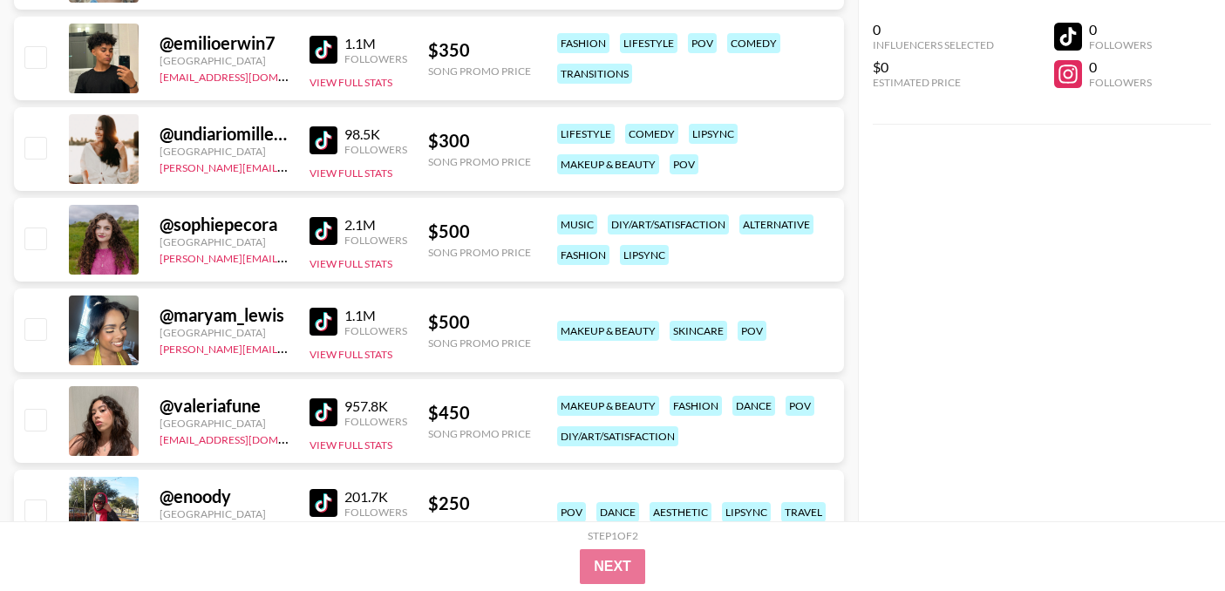
scroll to position [8581, 0]
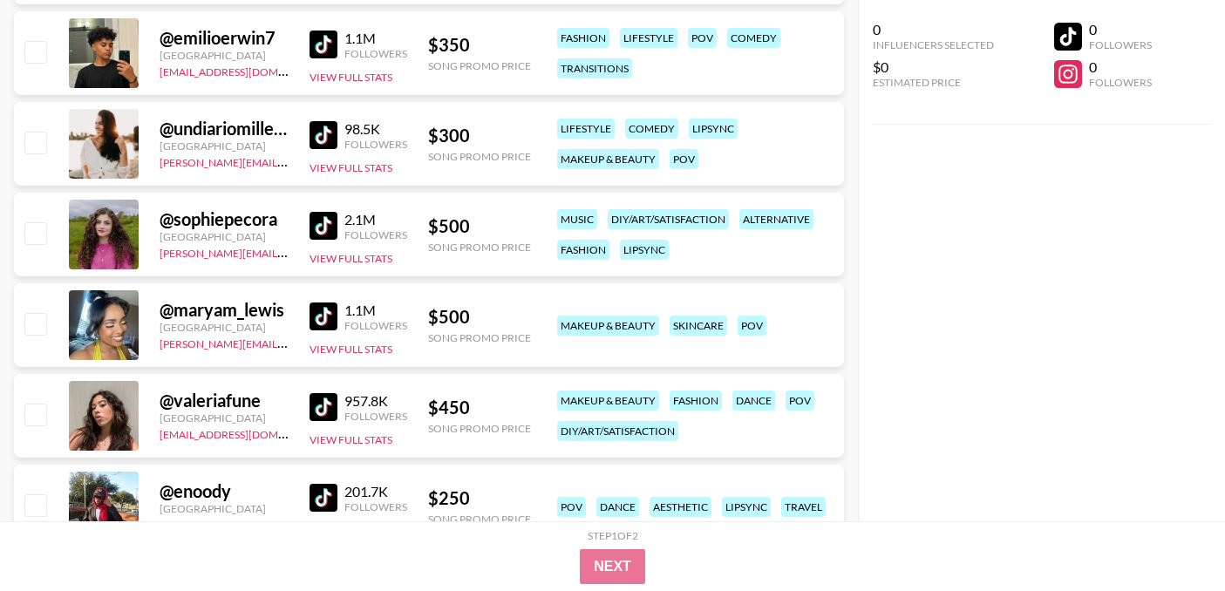
click at [321, 393] on img at bounding box center [324, 407] width 28 height 28
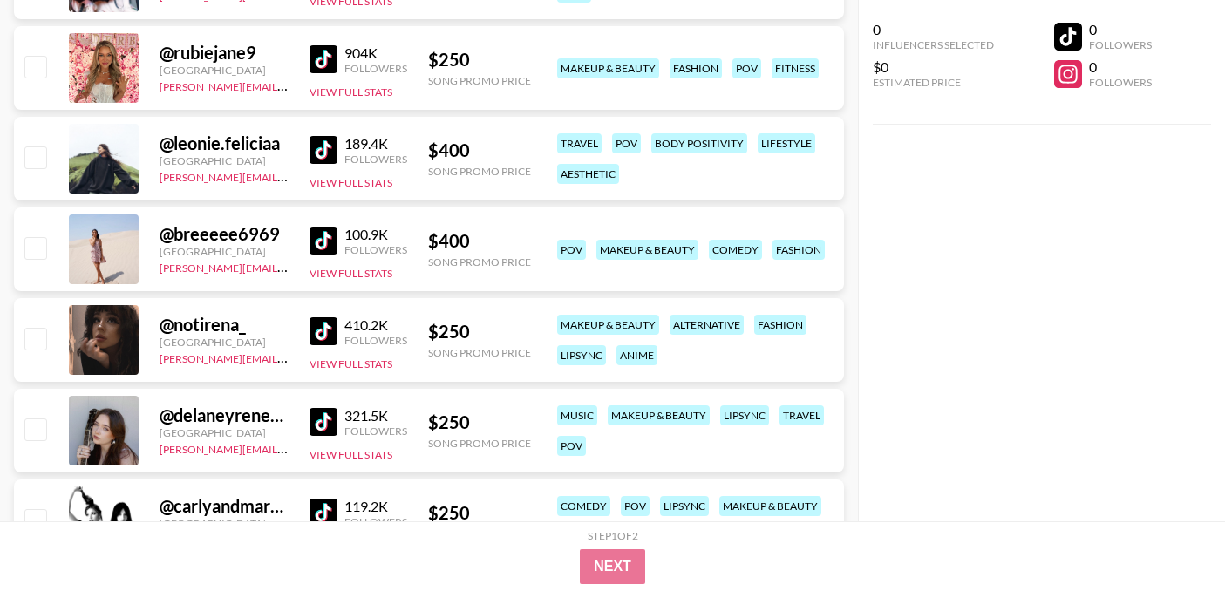
scroll to position [9422, 0]
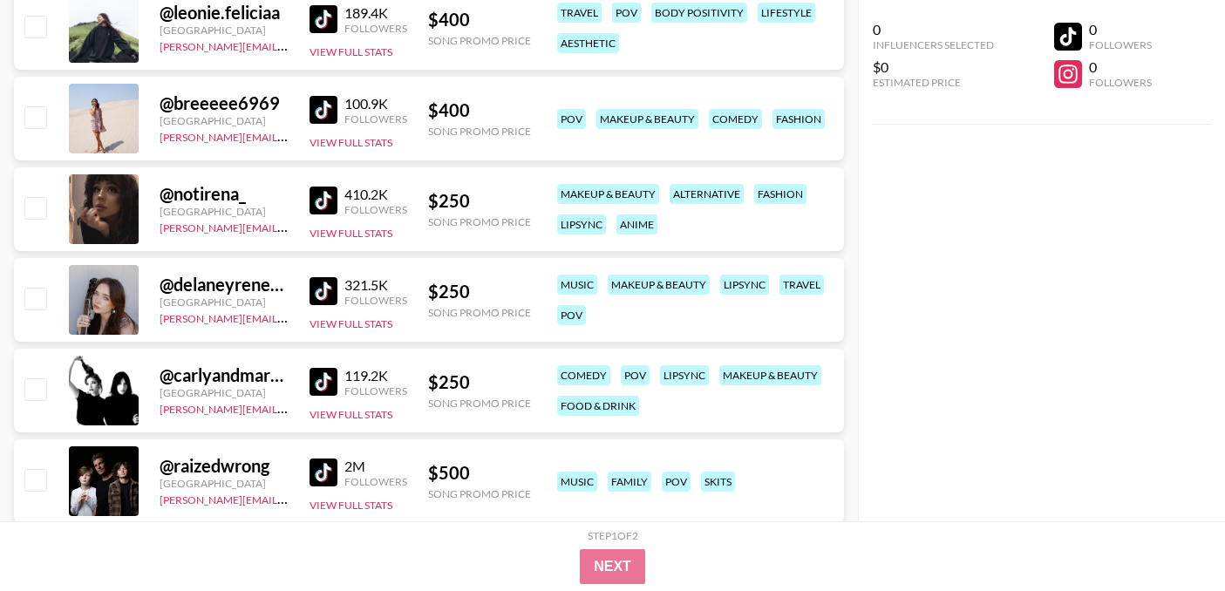
click at [334, 187] on img at bounding box center [324, 201] width 28 height 28
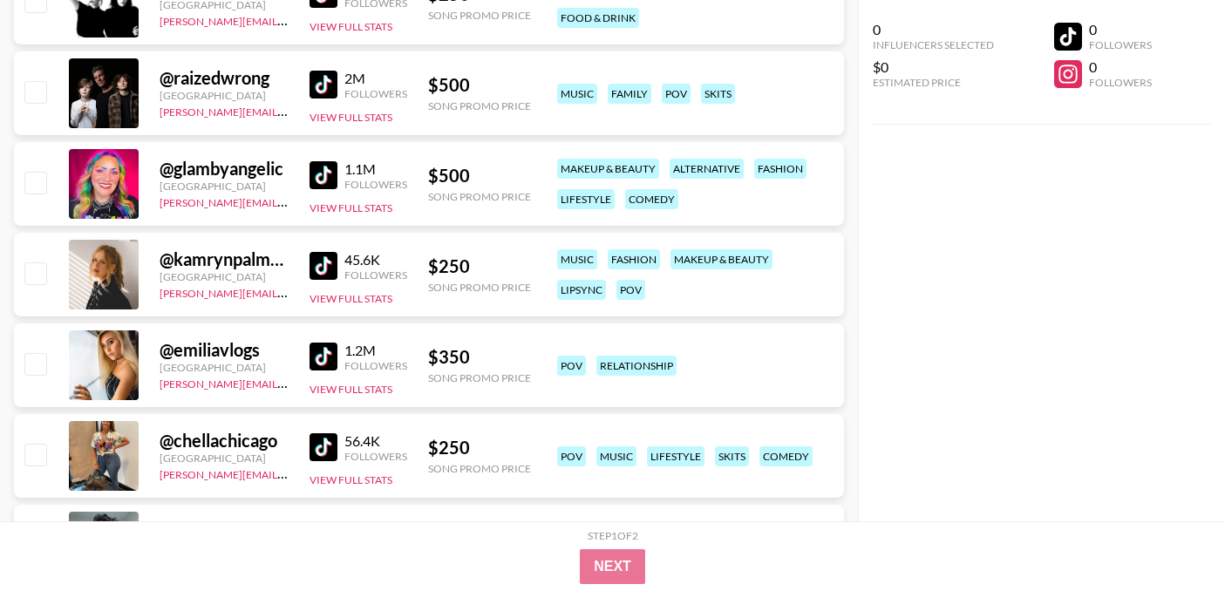
scroll to position [10069, 0]
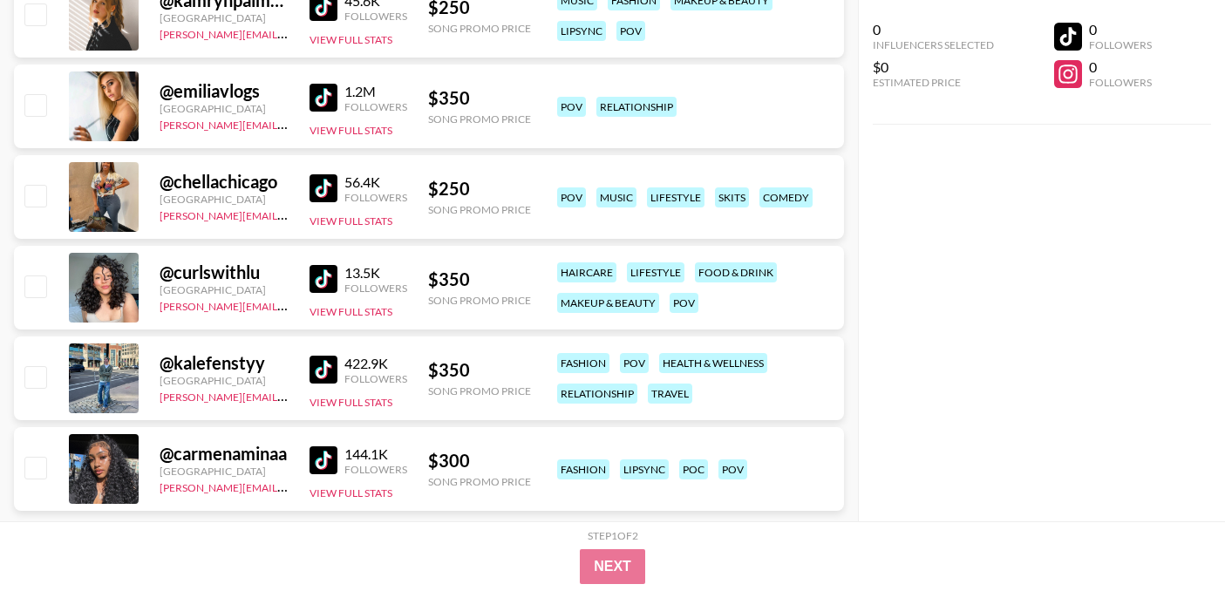
click at [331, 265] on img at bounding box center [324, 279] width 28 height 28
click at [322, 446] on img at bounding box center [324, 460] width 28 height 28
